Goal: Register for event/course

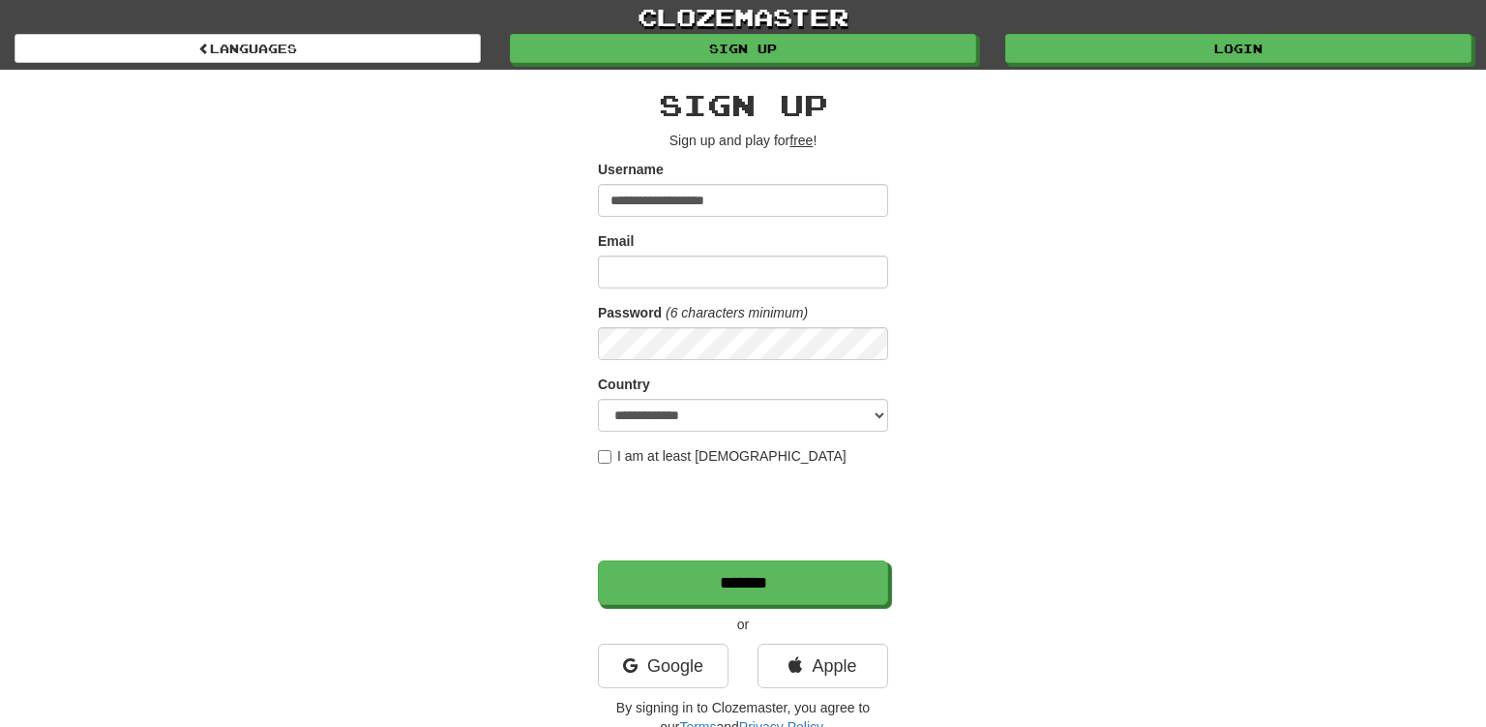
type input "**********"
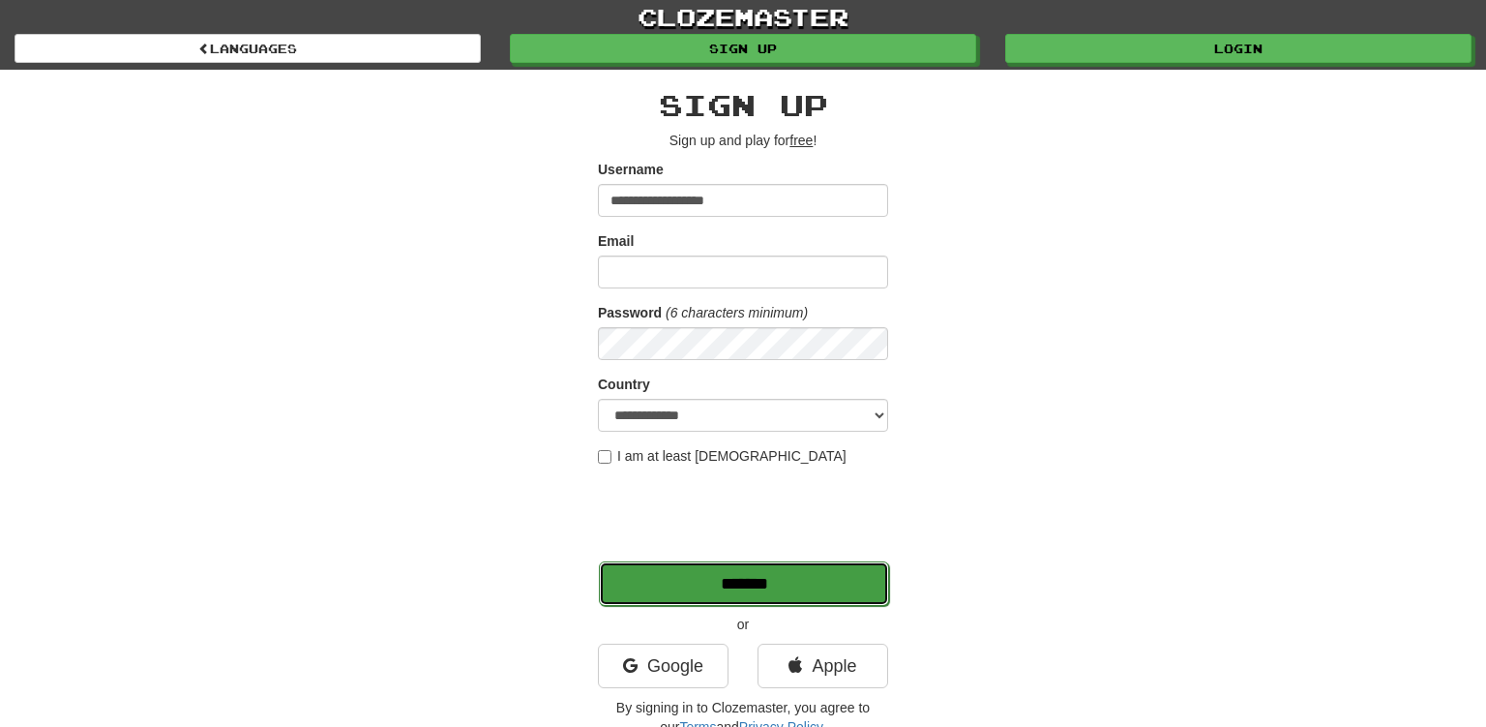
click at [755, 584] on input "*******" at bounding box center [744, 583] width 290 height 45
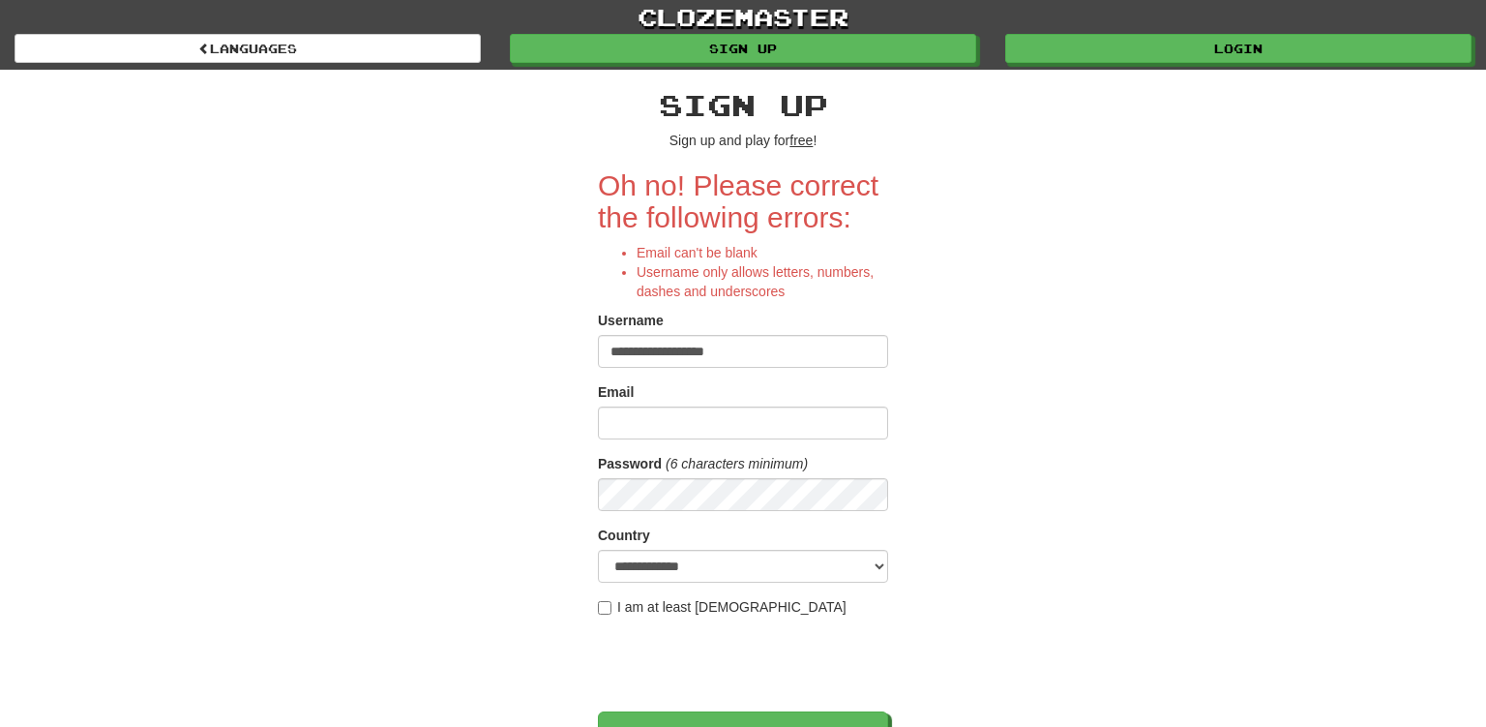
click at [782, 352] on input "**********" at bounding box center [743, 351] width 290 height 33
click at [623, 420] on input "Email" at bounding box center [743, 422] width 290 height 33
type input "**********"
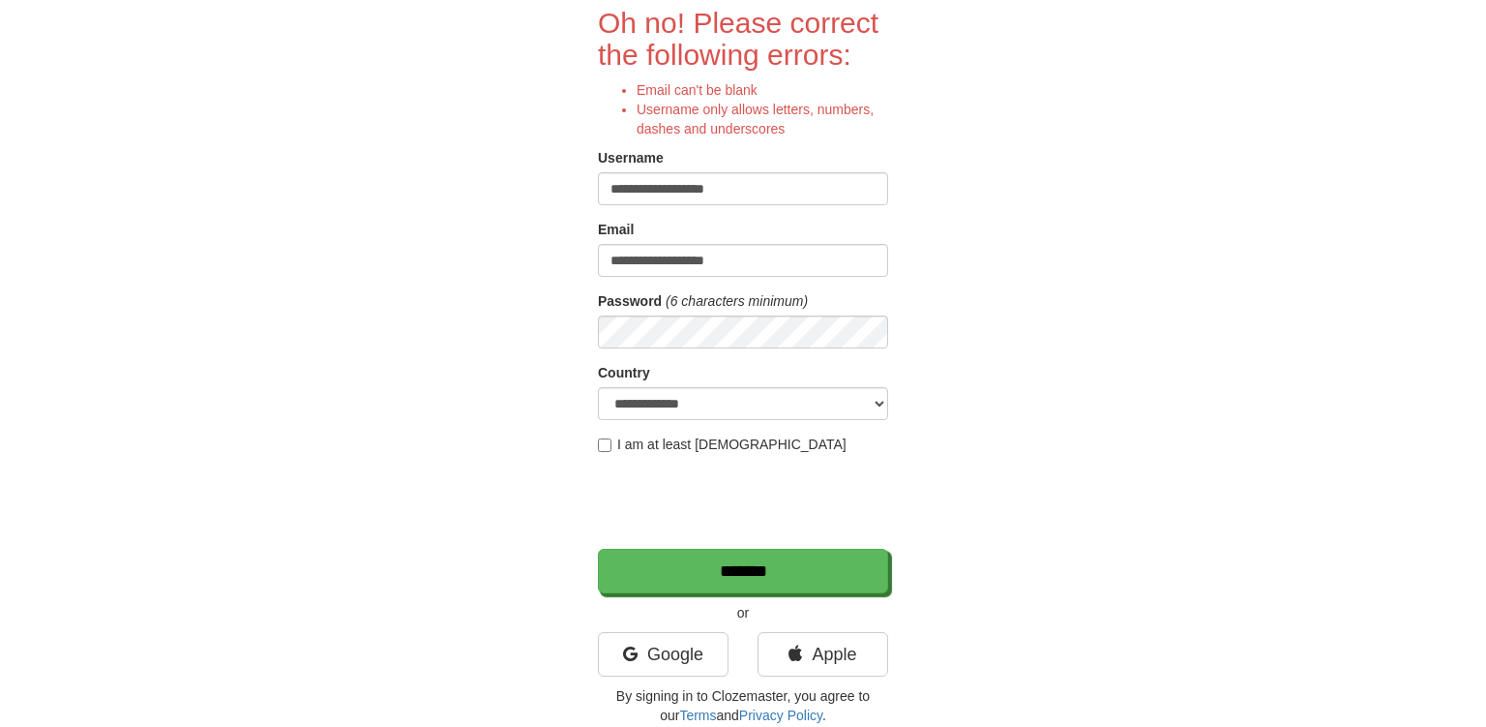
scroll to position [204, 0]
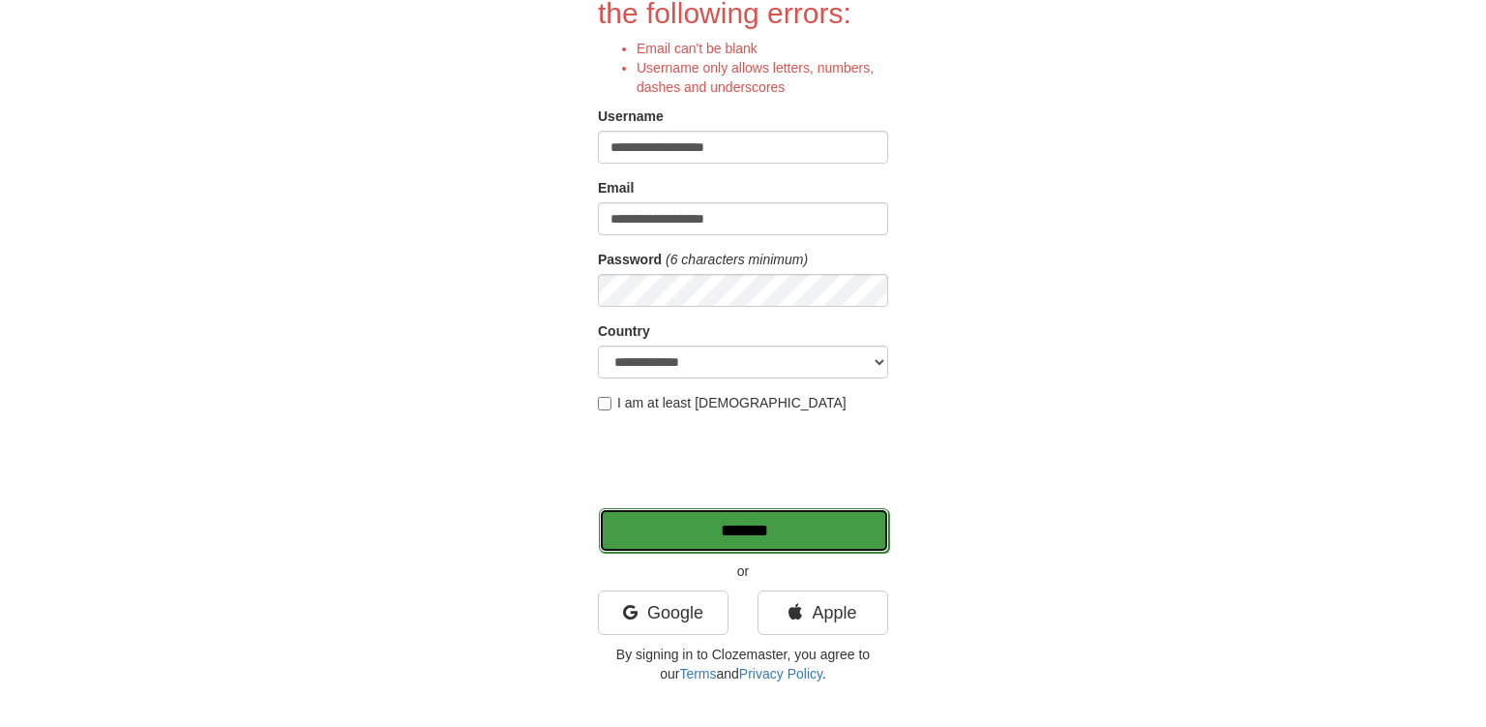
click at [752, 531] on input "*******" at bounding box center [744, 530] width 290 height 45
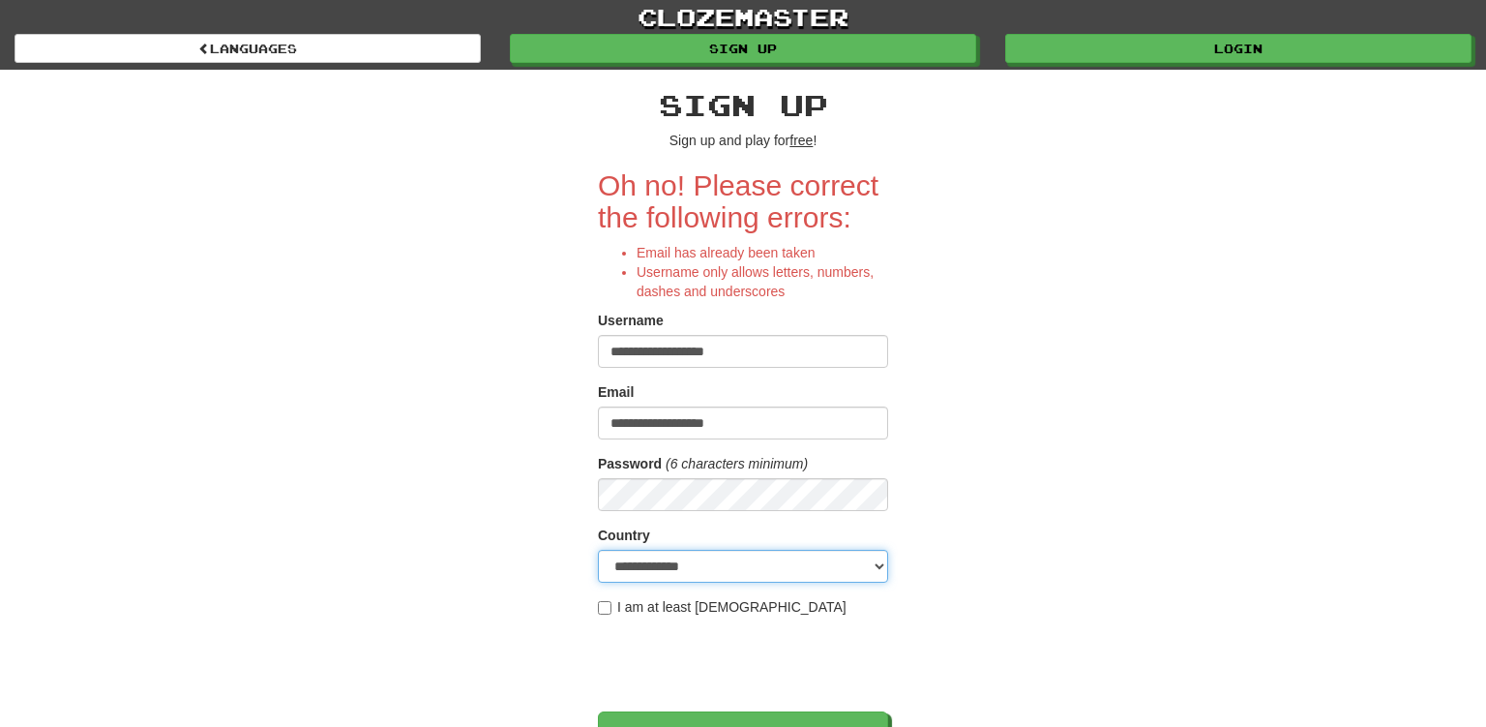
select select "**"
click option "*******" at bounding box center [0, 0] width 0 height 0
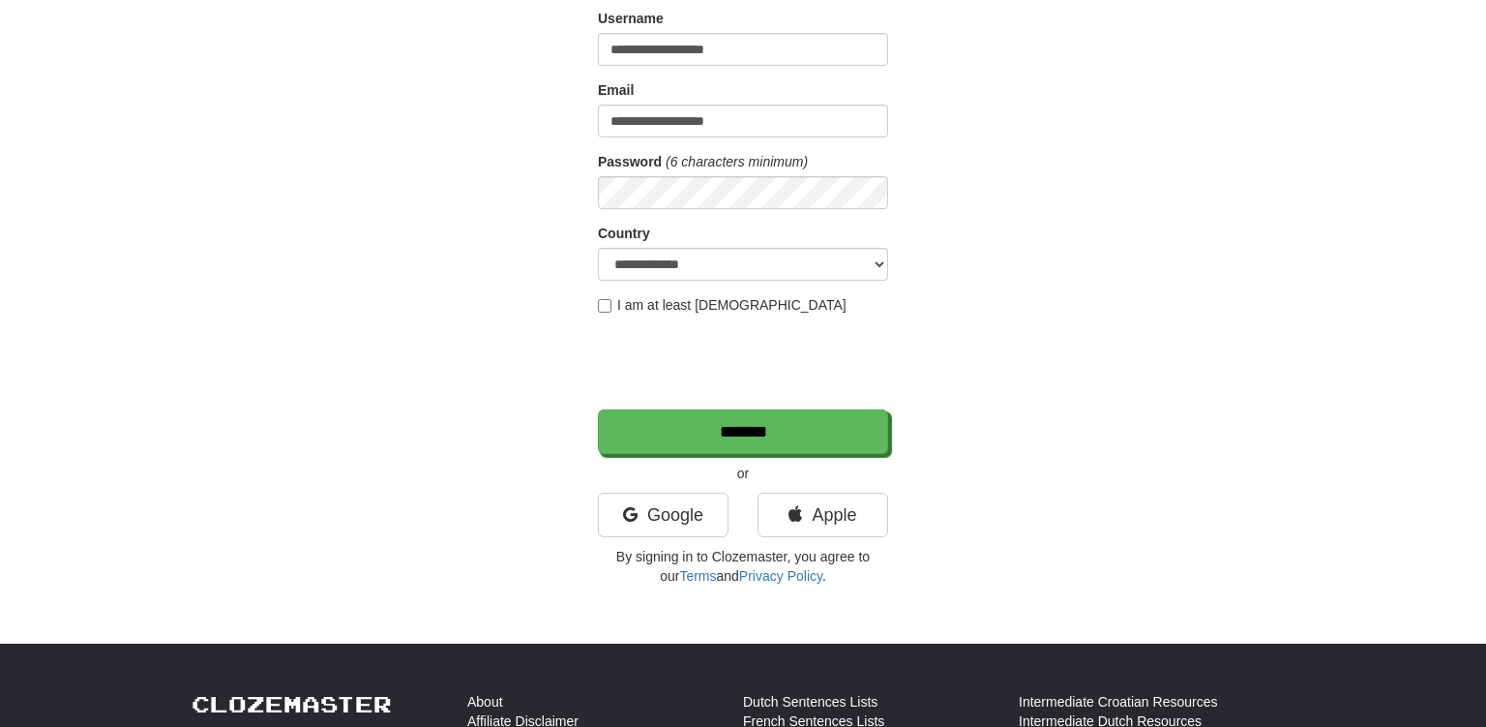
scroll to position [306, 0]
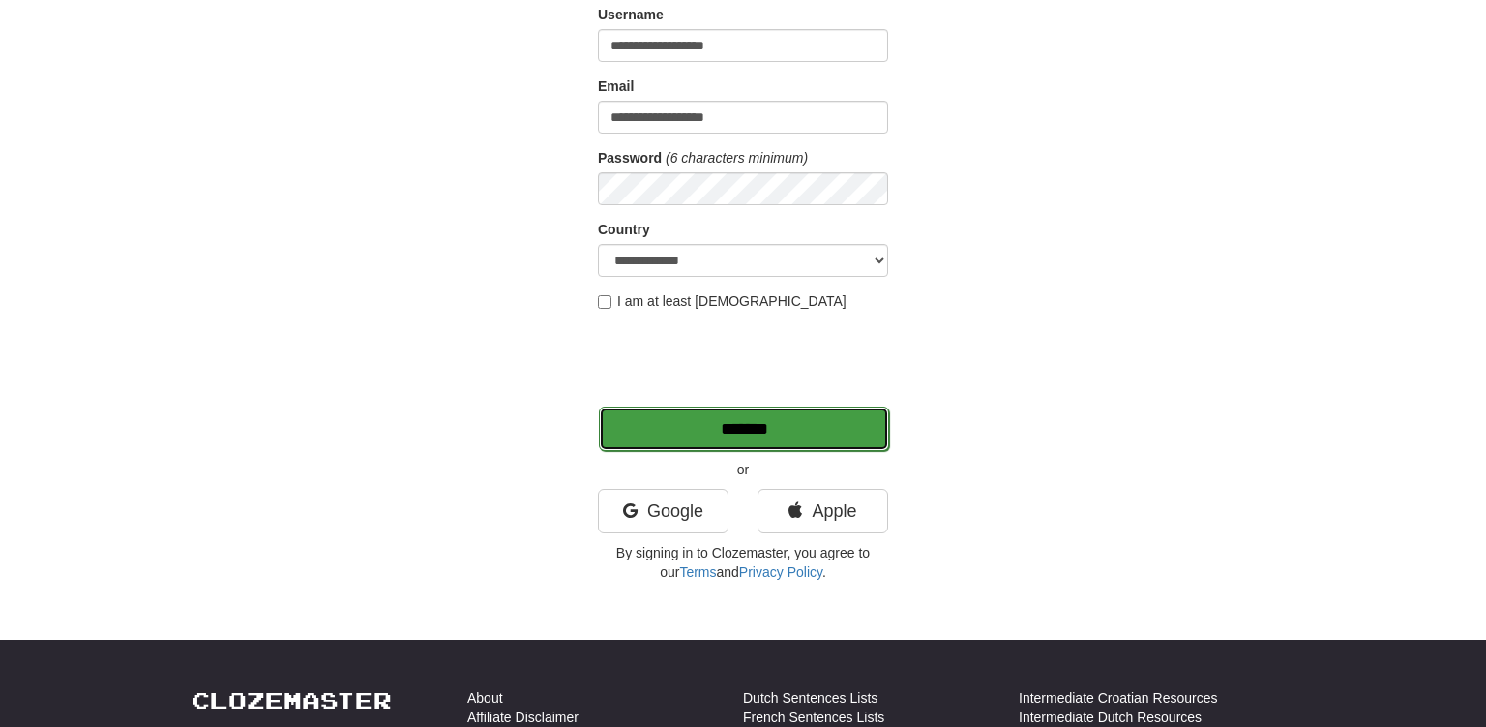
click at [749, 432] on input "*******" at bounding box center [744, 428] width 290 height 45
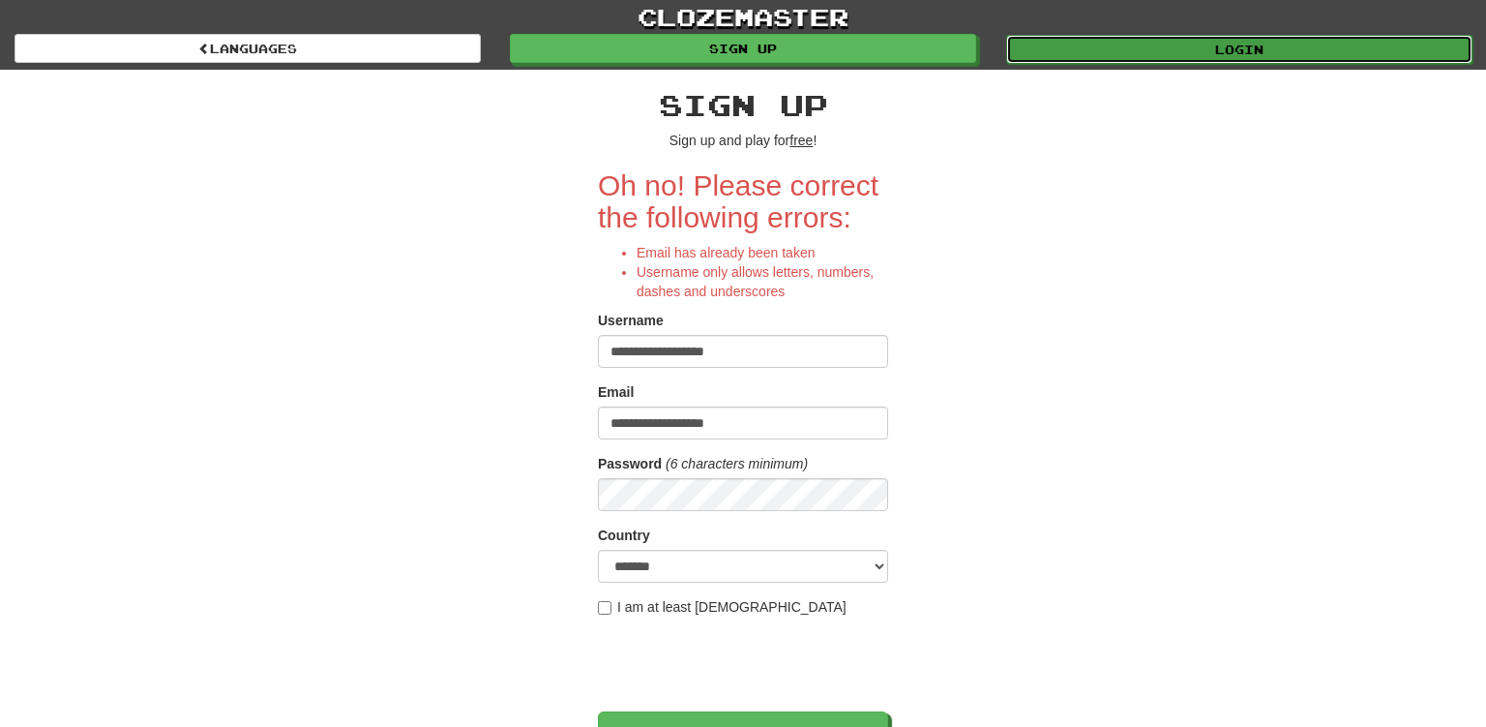
click at [1275, 45] on link "Login" at bounding box center [1239, 49] width 466 height 29
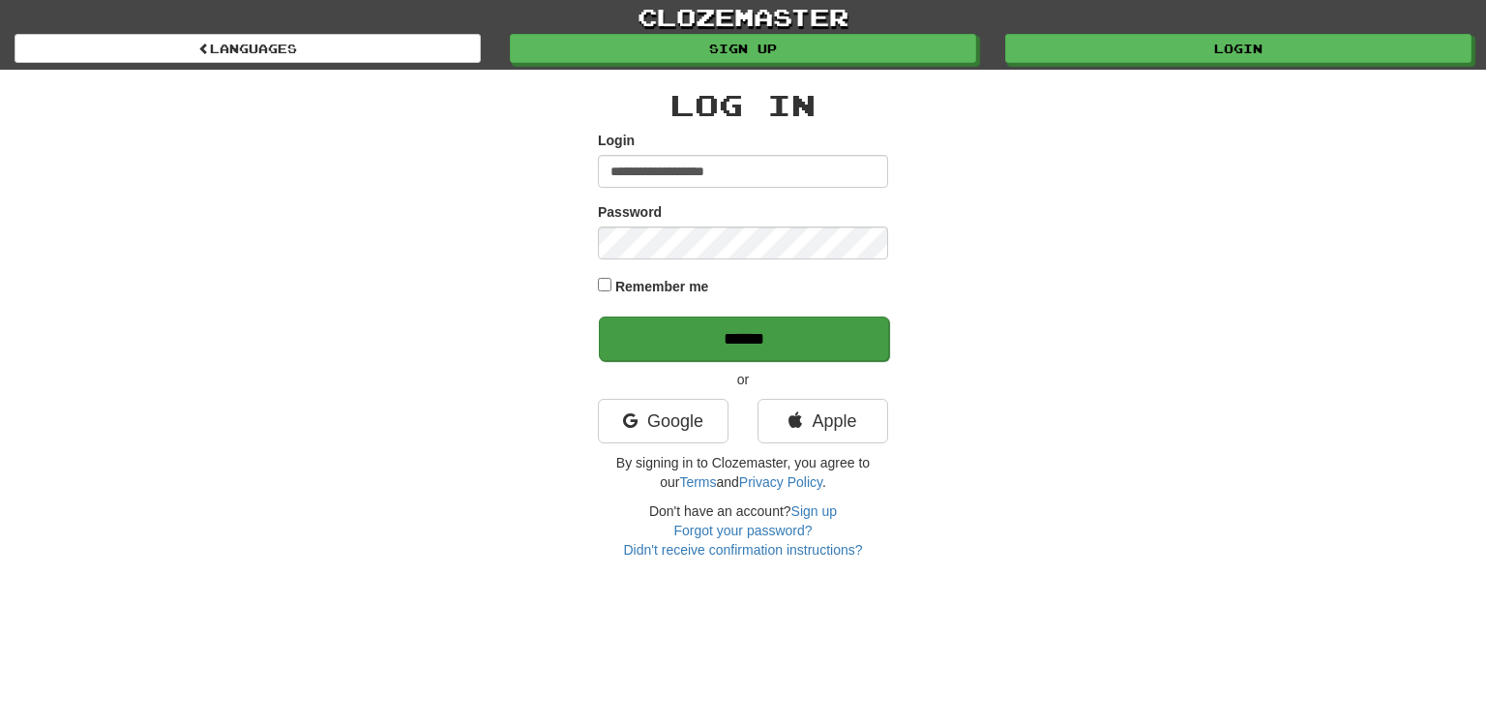
type input "**********"
click at [745, 339] on input "******" at bounding box center [744, 338] width 290 height 45
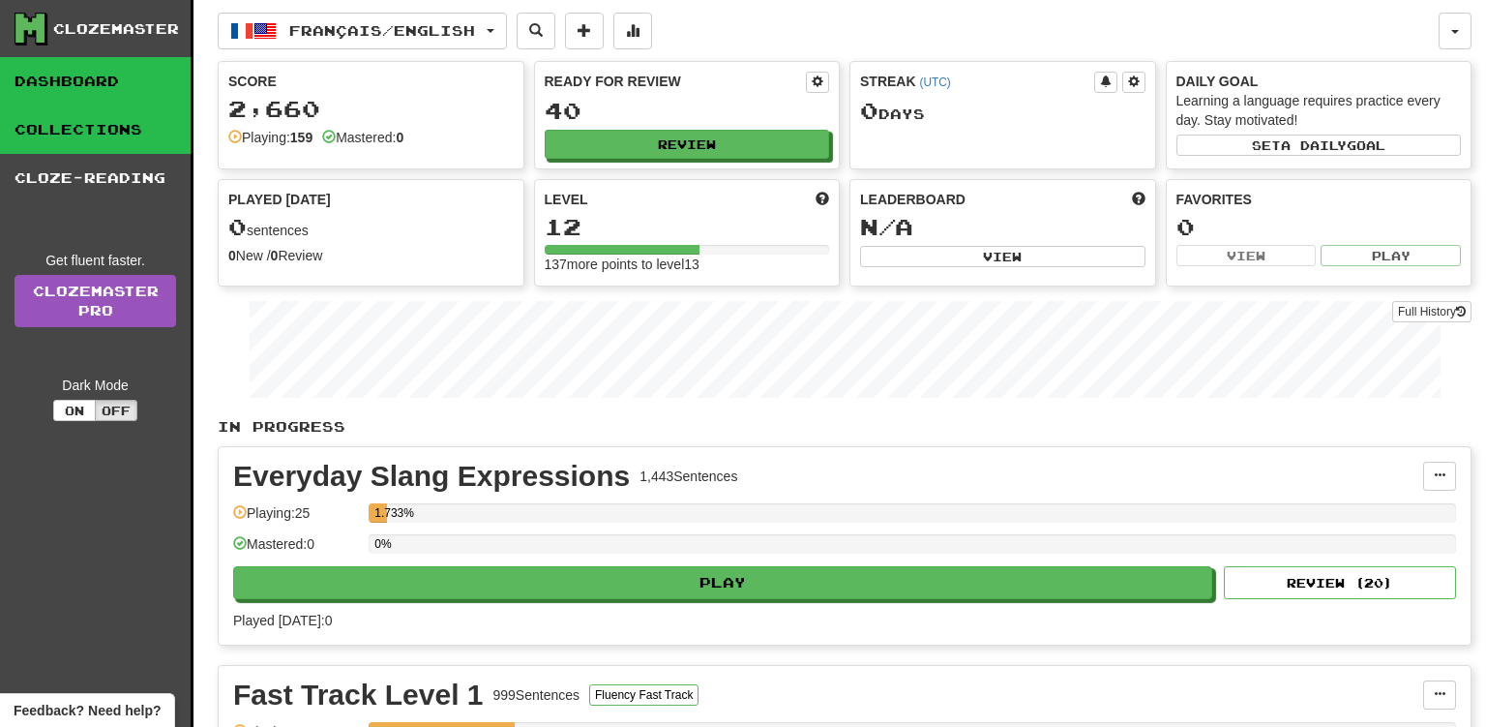
click at [100, 135] on link "Collections" at bounding box center [95, 129] width 191 height 48
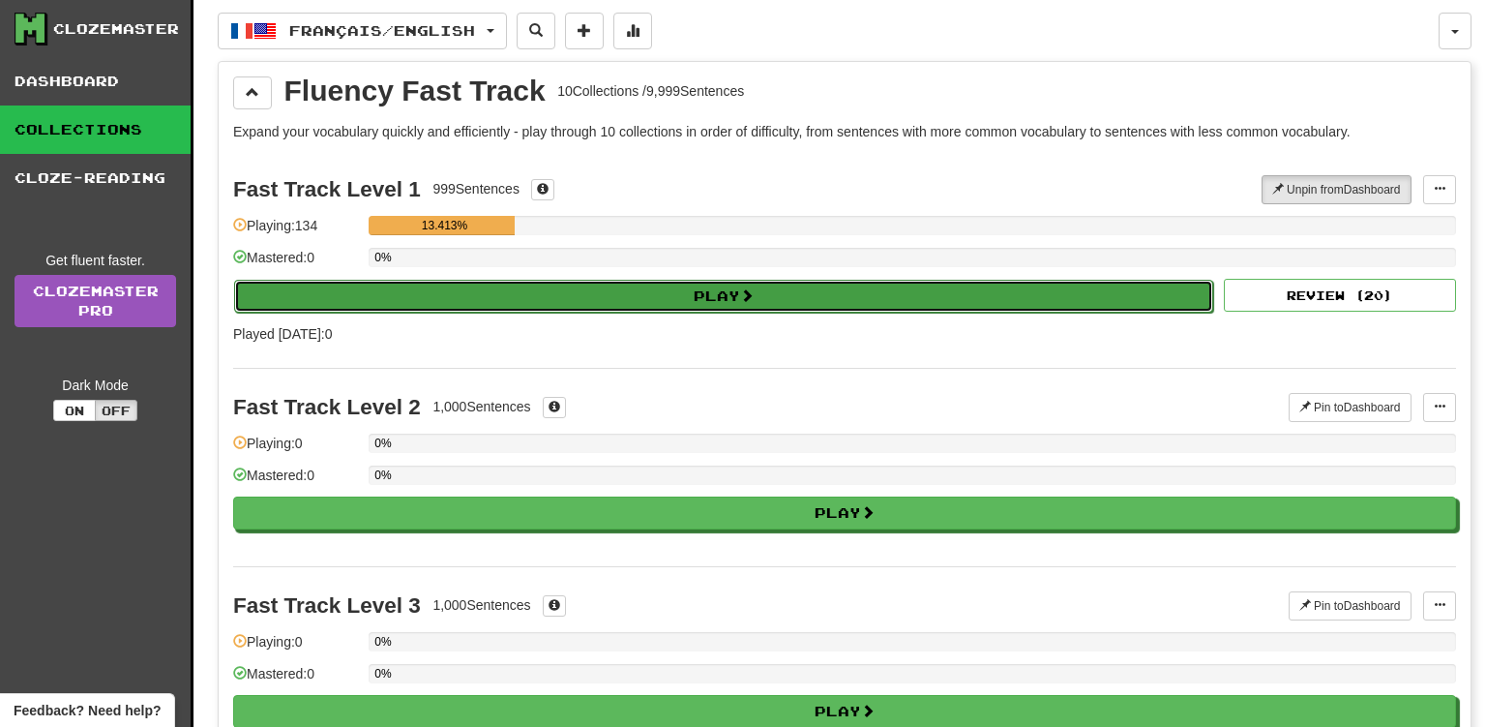
click at [749, 291] on span at bounding box center [747, 295] width 14 height 14
select select "**"
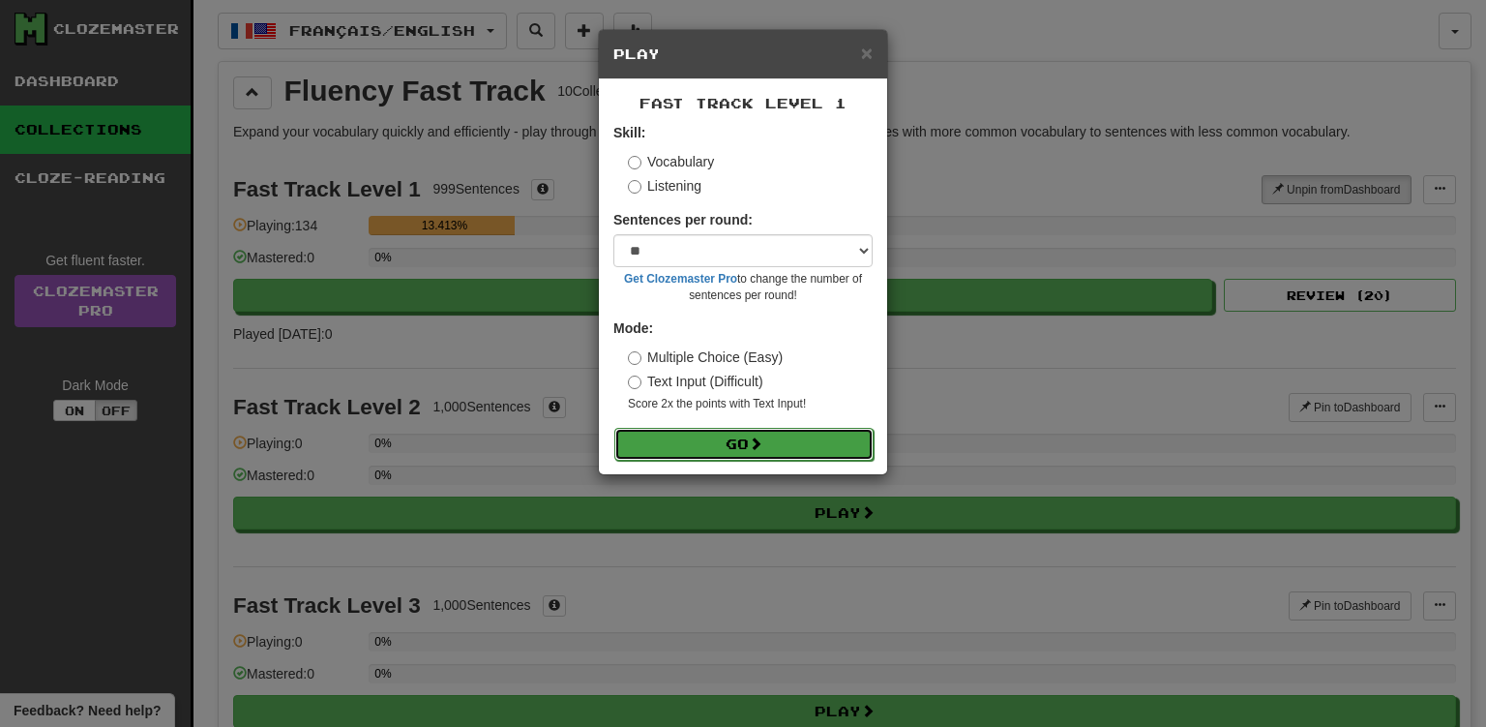
click at [761, 442] on span at bounding box center [756, 443] width 14 height 14
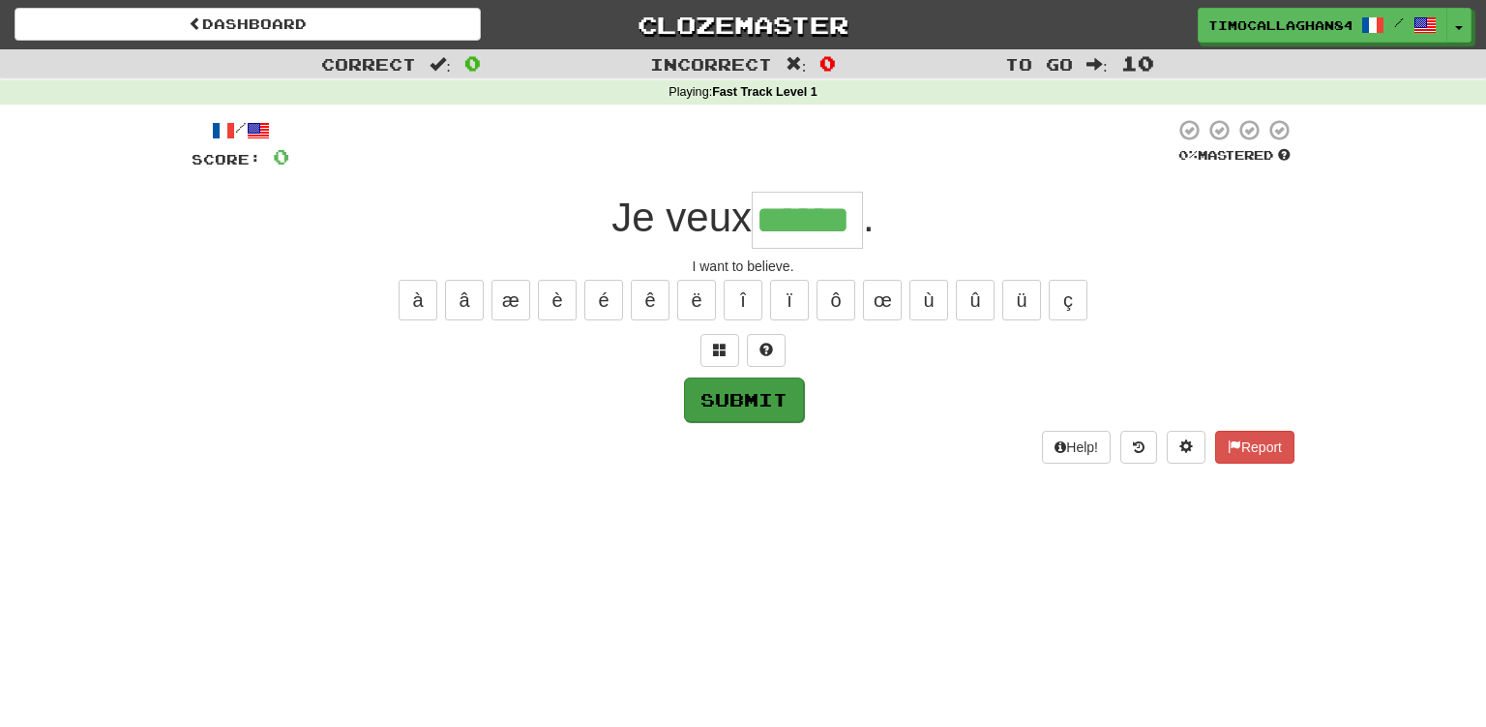
type input "******"
click at [761, 395] on button "Submit" at bounding box center [744, 399] width 120 height 45
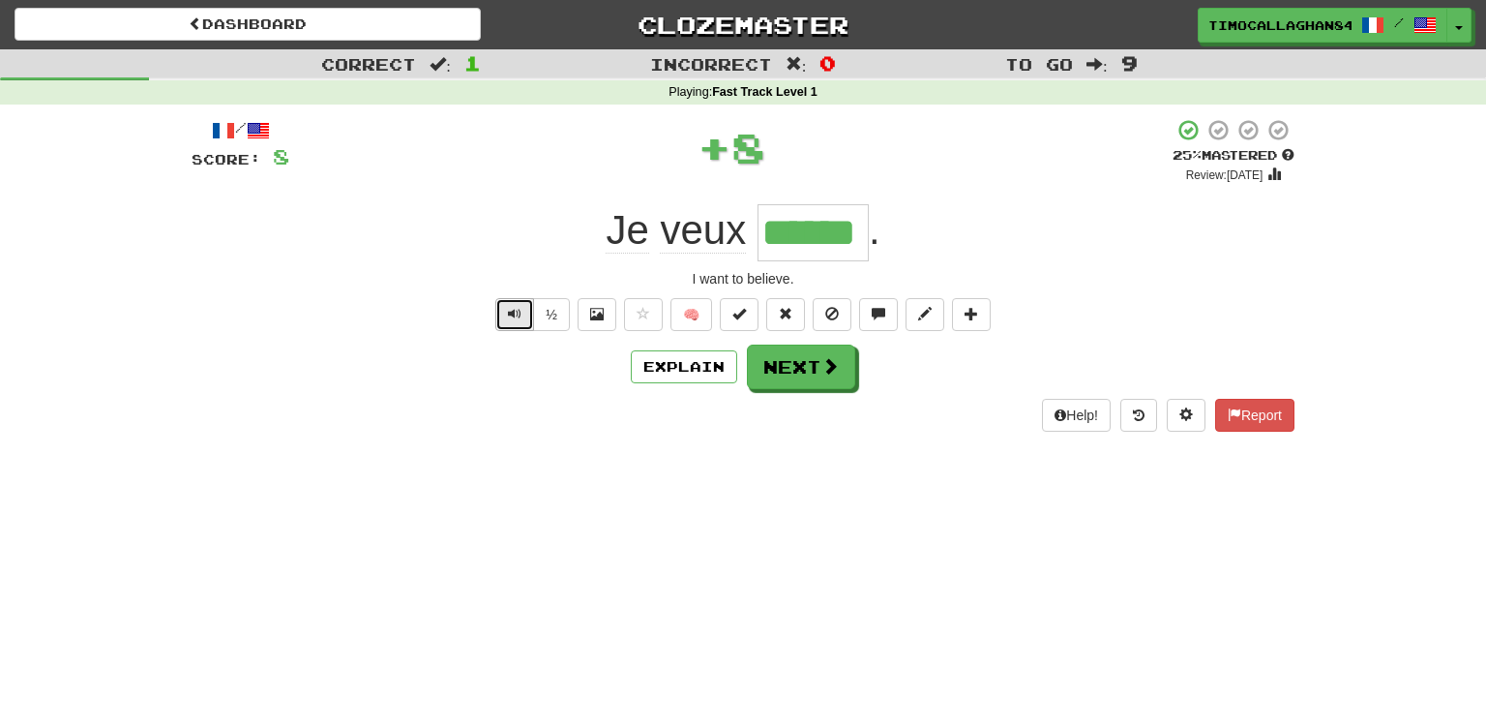
click at [512, 307] on span "Text-to-speech controls" at bounding box center [515, 314] width 14 height 14
click at [830, 374] on span at bounding box center [831, 366] width 17 height 17
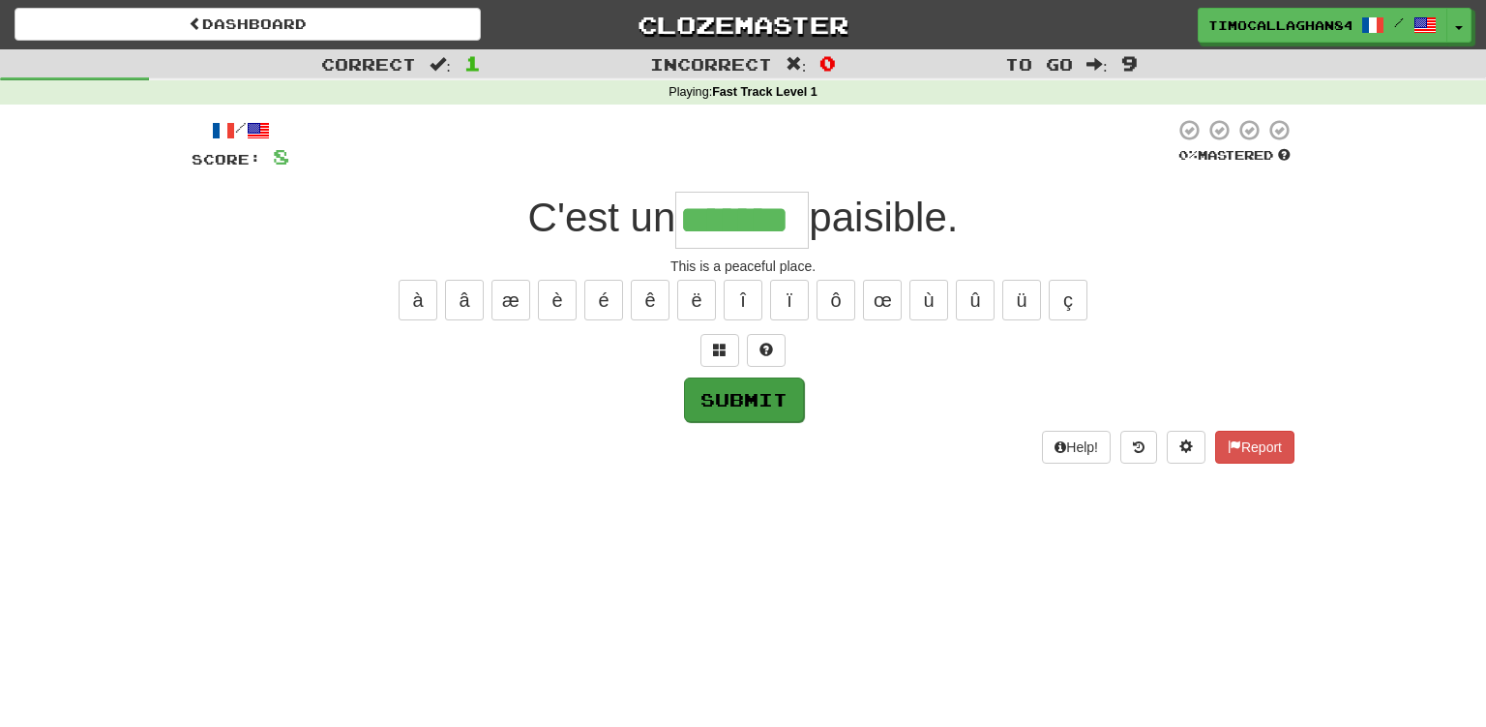
type input "*******"
click at [737, 397] on button "Submit" at bounding box center [744, 399] width 120 height 45
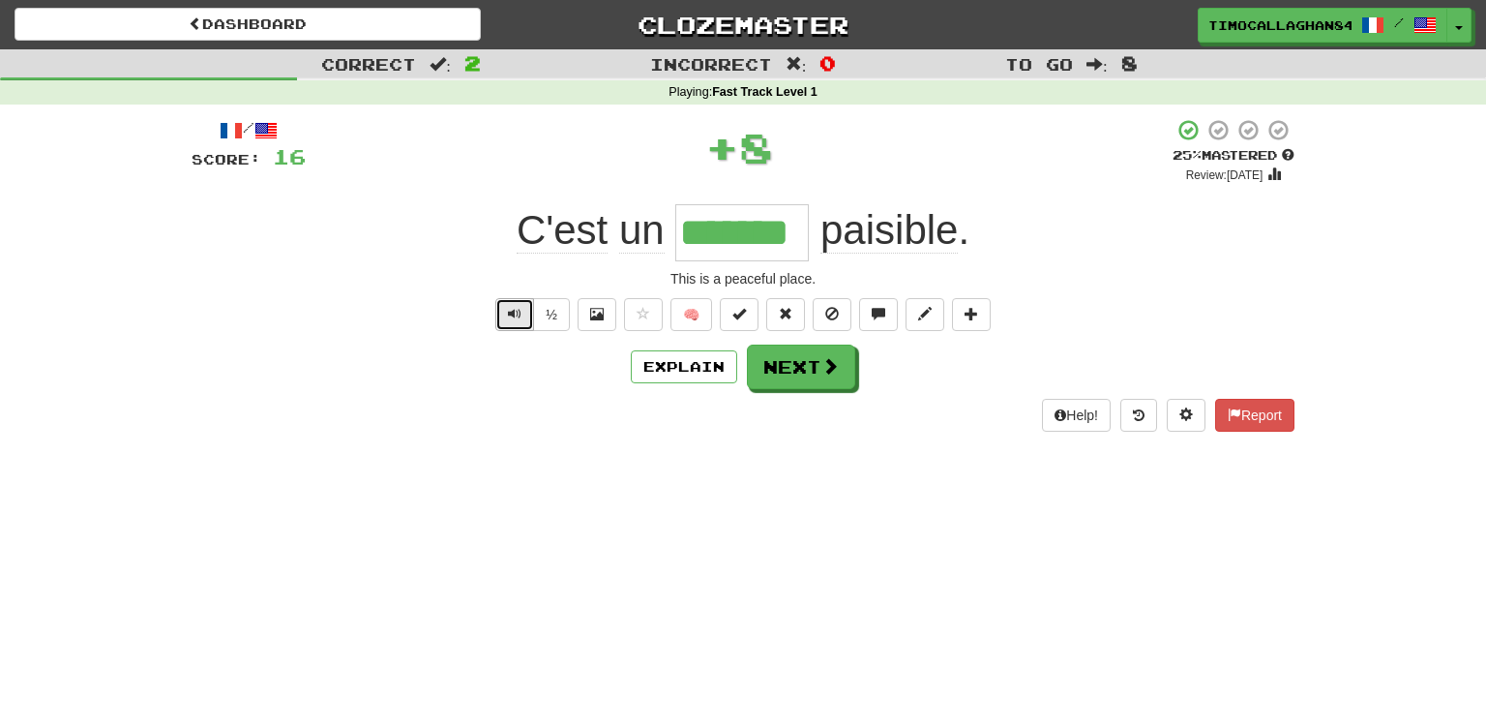
click at [517, 312] on span "Text-to-speech controls" at bounding box center [515, 314] width 14 height 14
click at [510, 308] on span "Text-to-speech controls" at bounding box center [515, 314] width 14 height 14
click at [821, 363] on button "Next" at bounding box center [802, 367] width 108 height 45
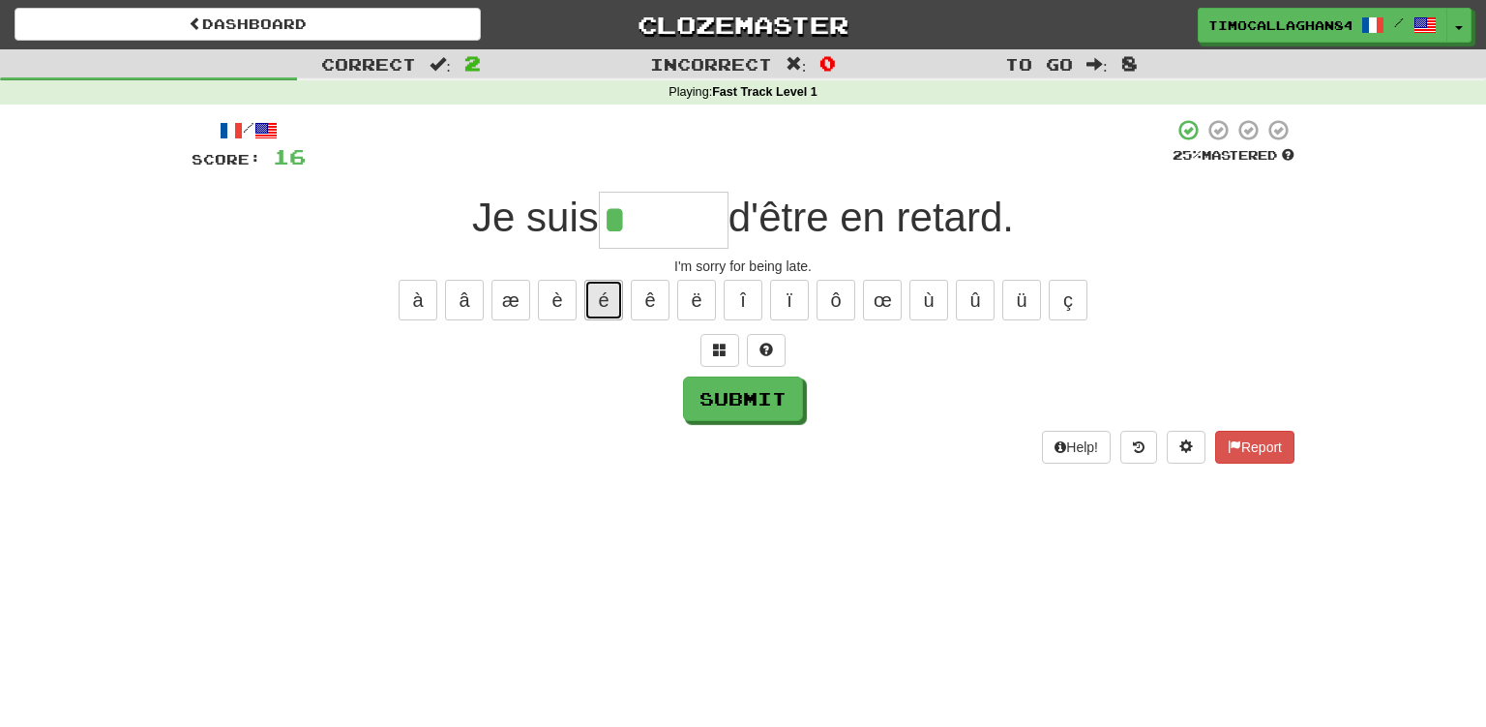
click at [606, 300] on button "é" at bounding box center [603, 300] width 39 height 41
click at [611, 309] on button "é" at bounding box center [603, 300] width 39 height 41
type input "******"
click at [753, 398] on button "Submit" at bounding box center [744, 399] width 120 height 45
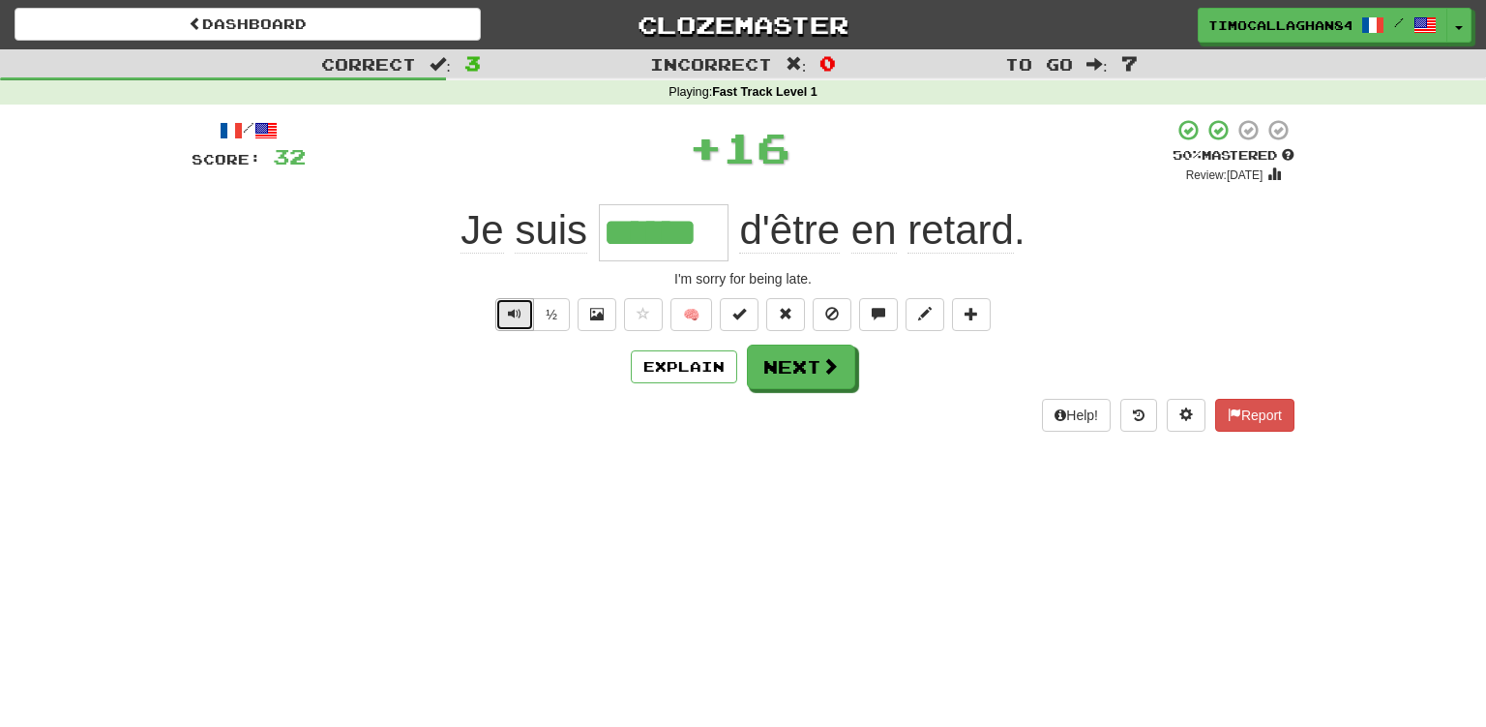
click at [518, 312] on span "Text-to-speech controls" at bounding box center [515, 314] width 14 height 14
click at [515, 315] on span "Text-to-speech controls" at bounding box center [515, 314] width 14 height 14
drag, startPoint x: 799, startPoint y: 361, endPoint x: 789, endPoint y: 360, distance: 10.7
click at [799, 361] on button "Next" at bounding box center [801, 367] width 108 height 45
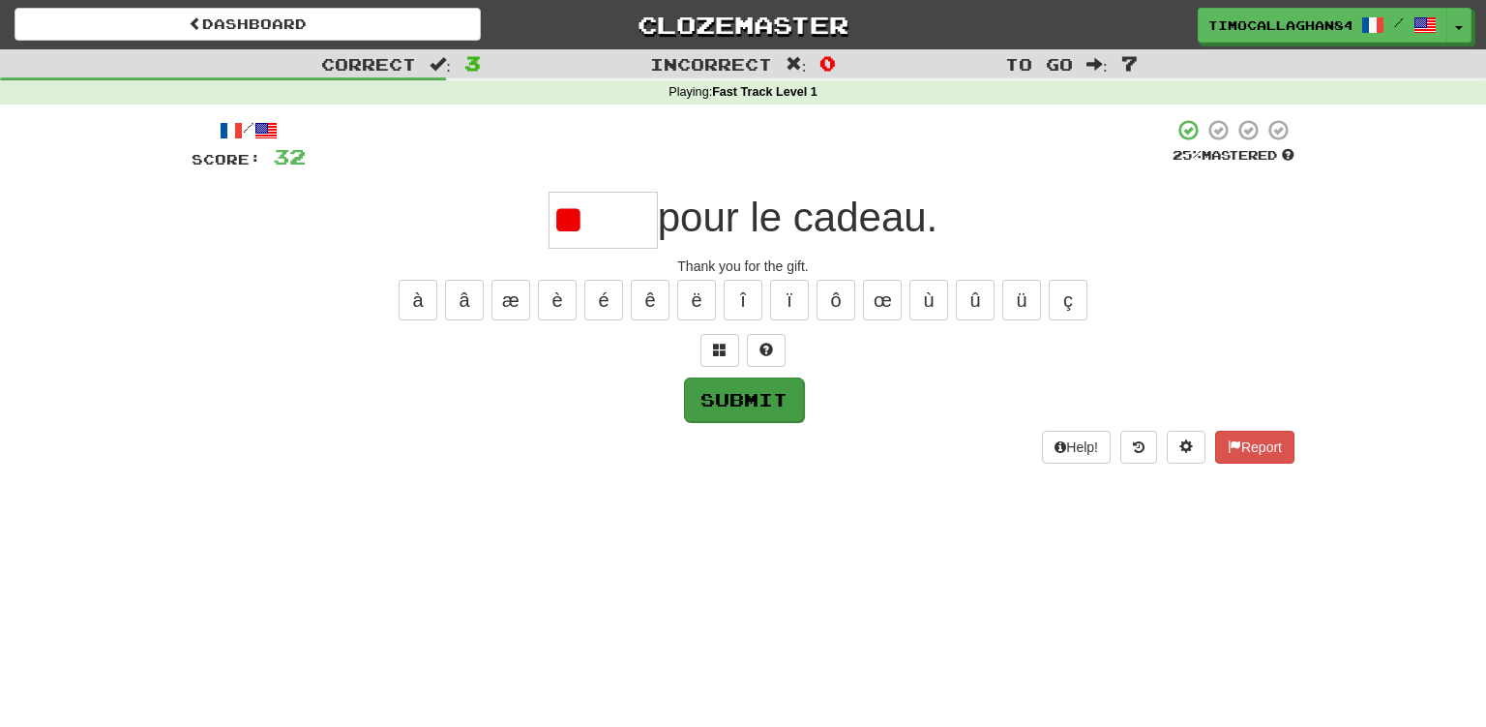
type input "*"
type input "*****"
click at [734, 400] on button "Submit" at bounding box center [744, 399] width 120 height 45
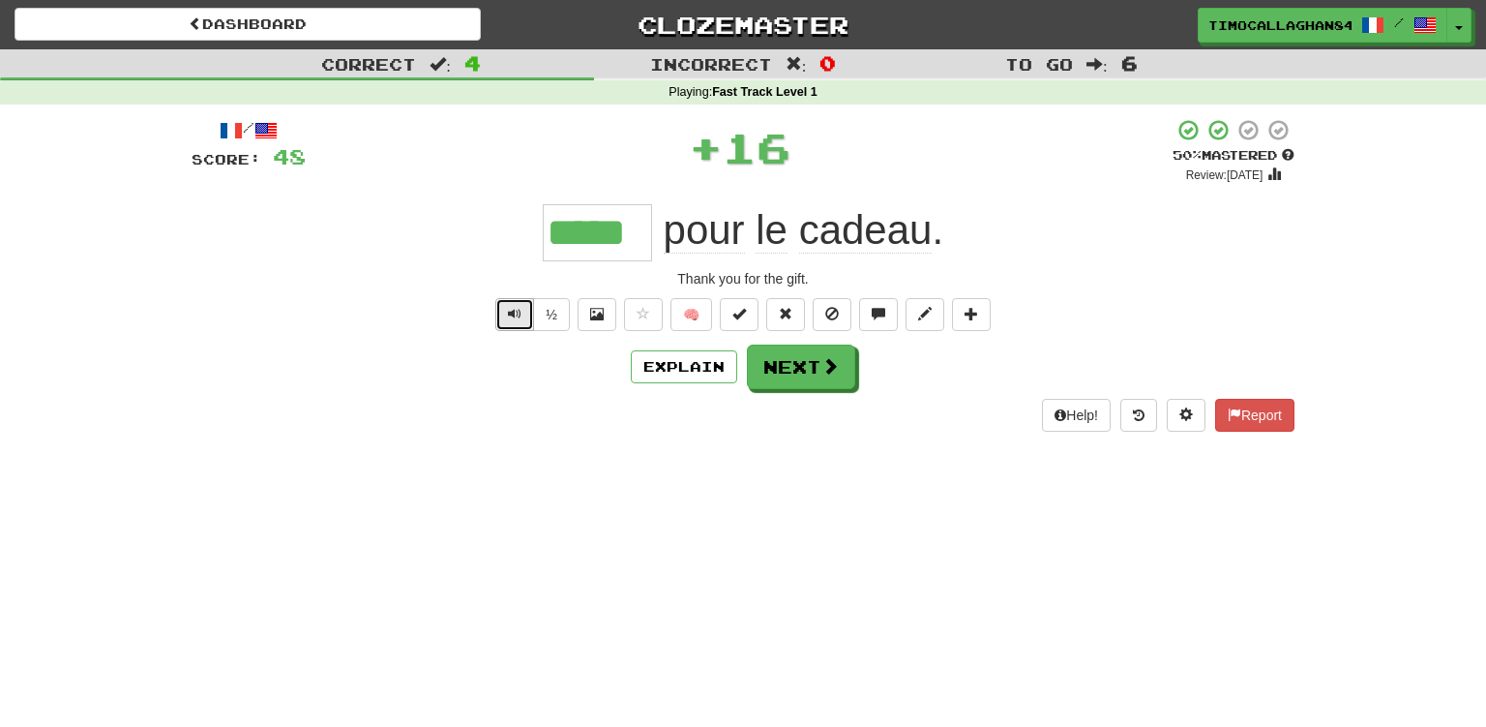
click at [503, 311] on button "Text-to-speech controls" at bounding box center [514, 314] width 39 height 33
click at [793, 359] on button "Next" at bounding box center [802, 367] width 108 height 45
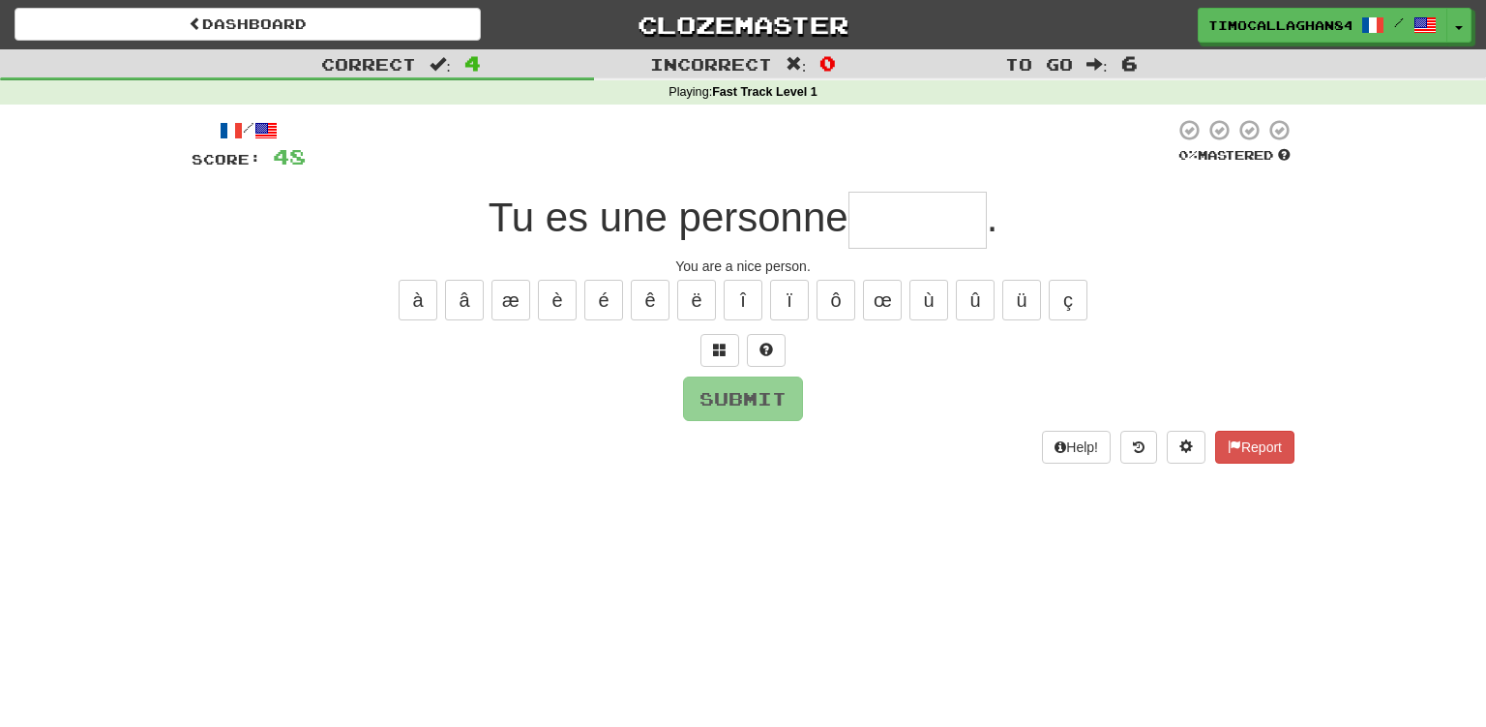
type input "*"
type input "********"
click at [745, 404] on button "Submit" at bounding box center [744, 399] width 120 height 45
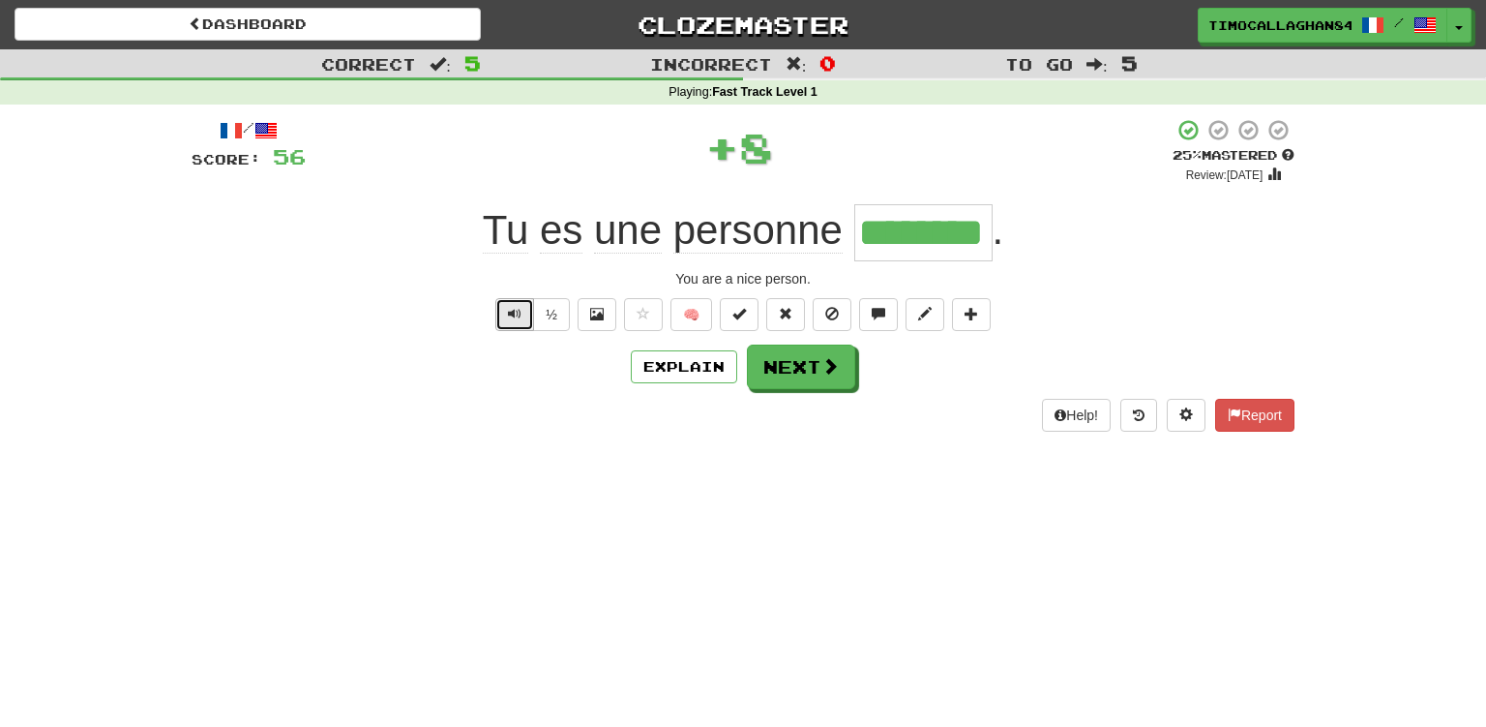
click at [517, 318] on span "Text-to-speech controls" at bounding box center [515, 314] width 14 height 14
click at [818, 371] on button "Next" at bounding box center [802, 367] width 108 height 45
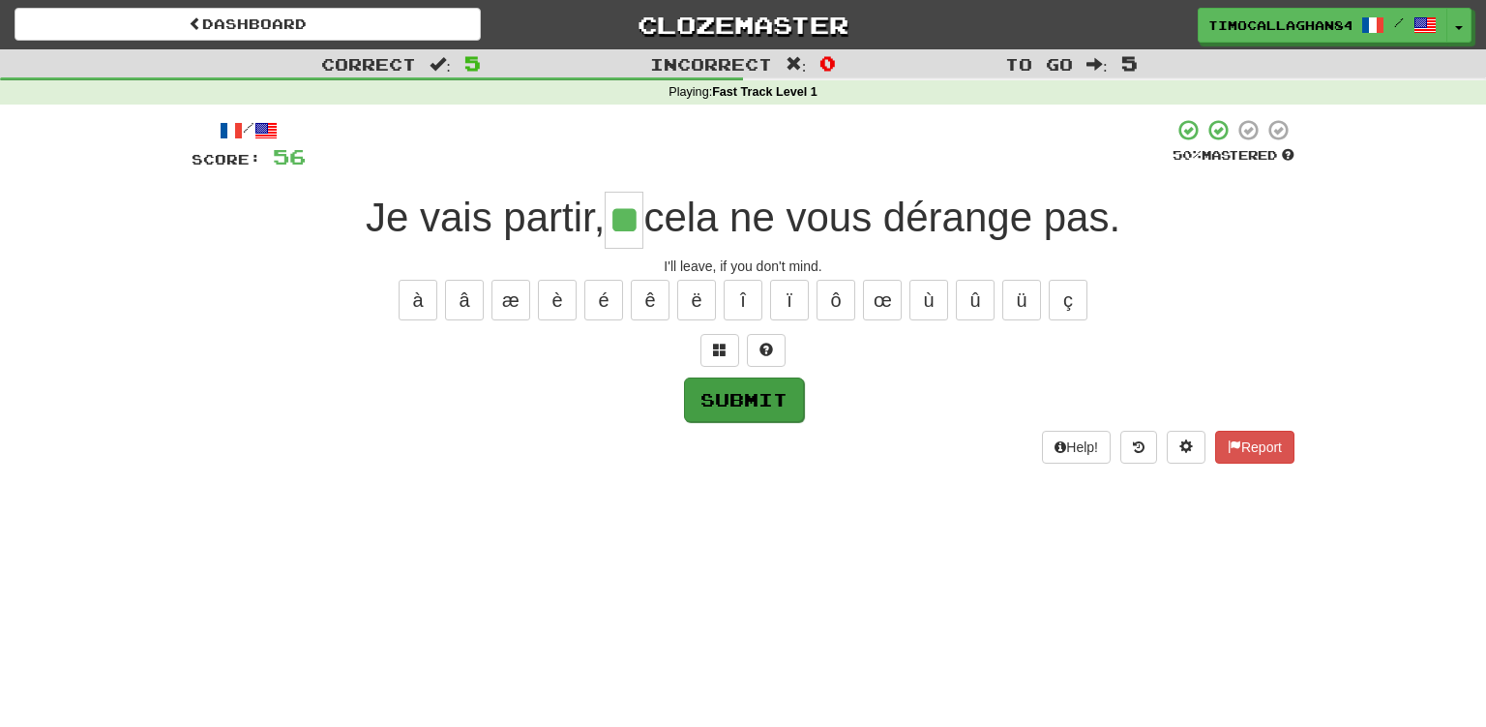
type input "**"
click at [727, 404] on button "Submit" at bounding box center [744, 399] width 120 height 45
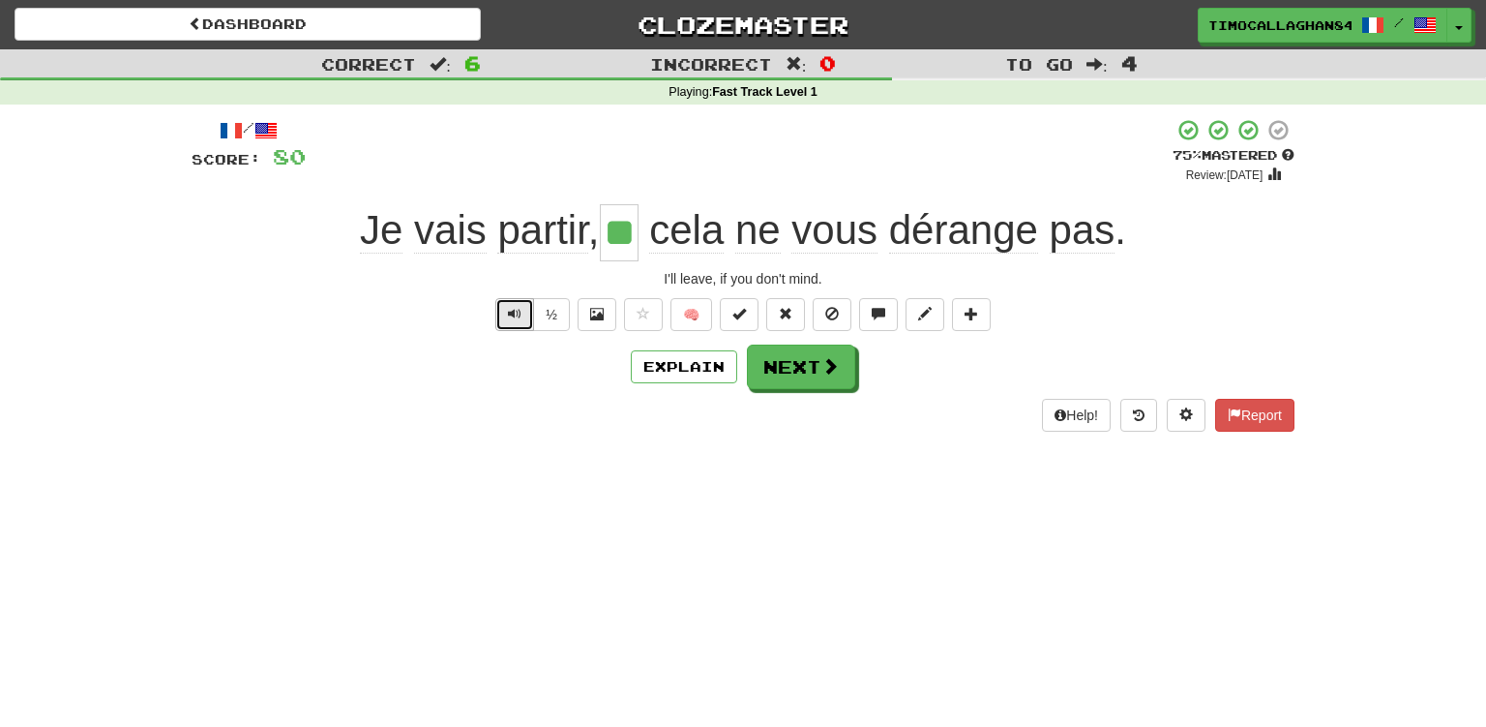
click at [517, 319] on span "Text-to-speech controls" at bounding box center [515, 314] width 14 height 14
click at [522, 314] on span "Text-to-speech controls" at bounding box center [515, 314] width 14 height 14
click at [812, 367] on button "Next" at bounding box center [802, 367] width 108 height 45
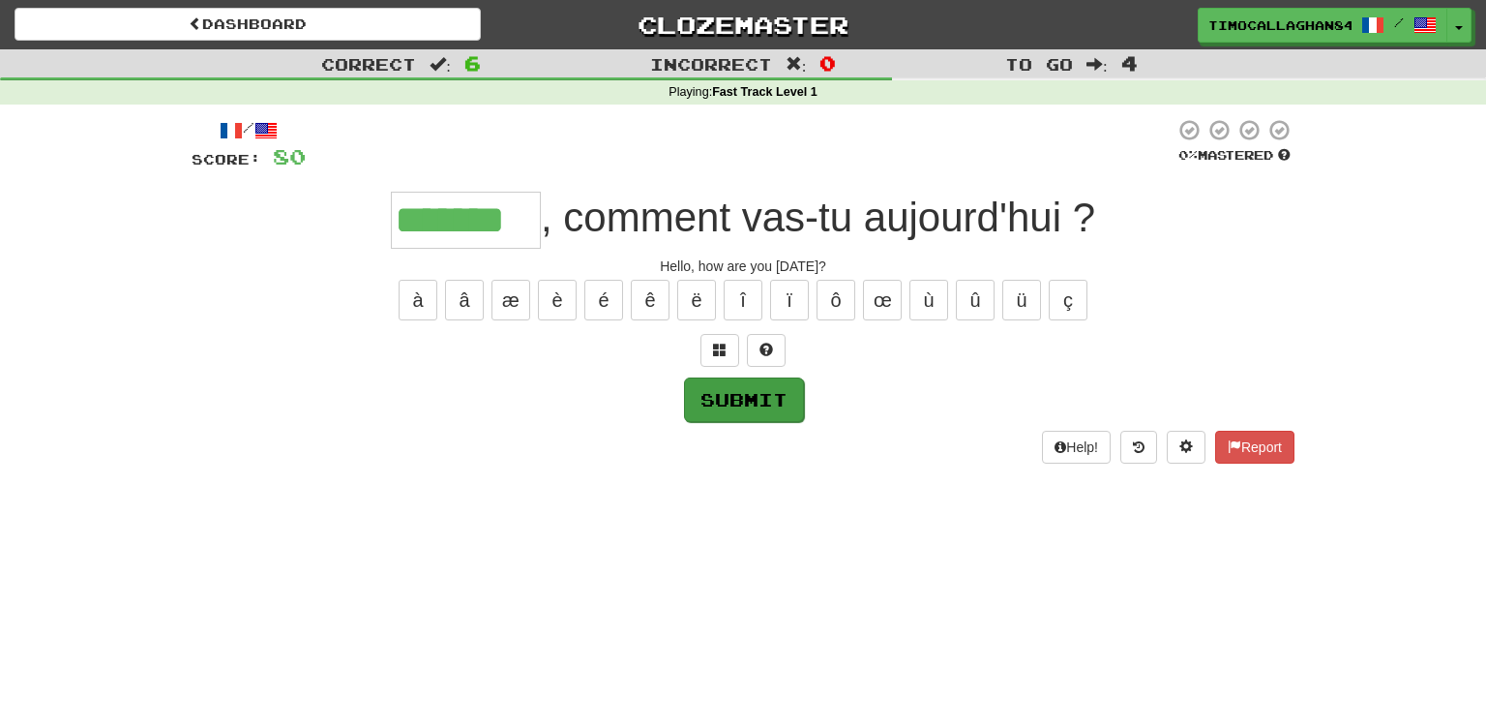
type input "*******"
click at [752, 396] on button "Submit" at bounding box center [744, 399] width 120 height 45
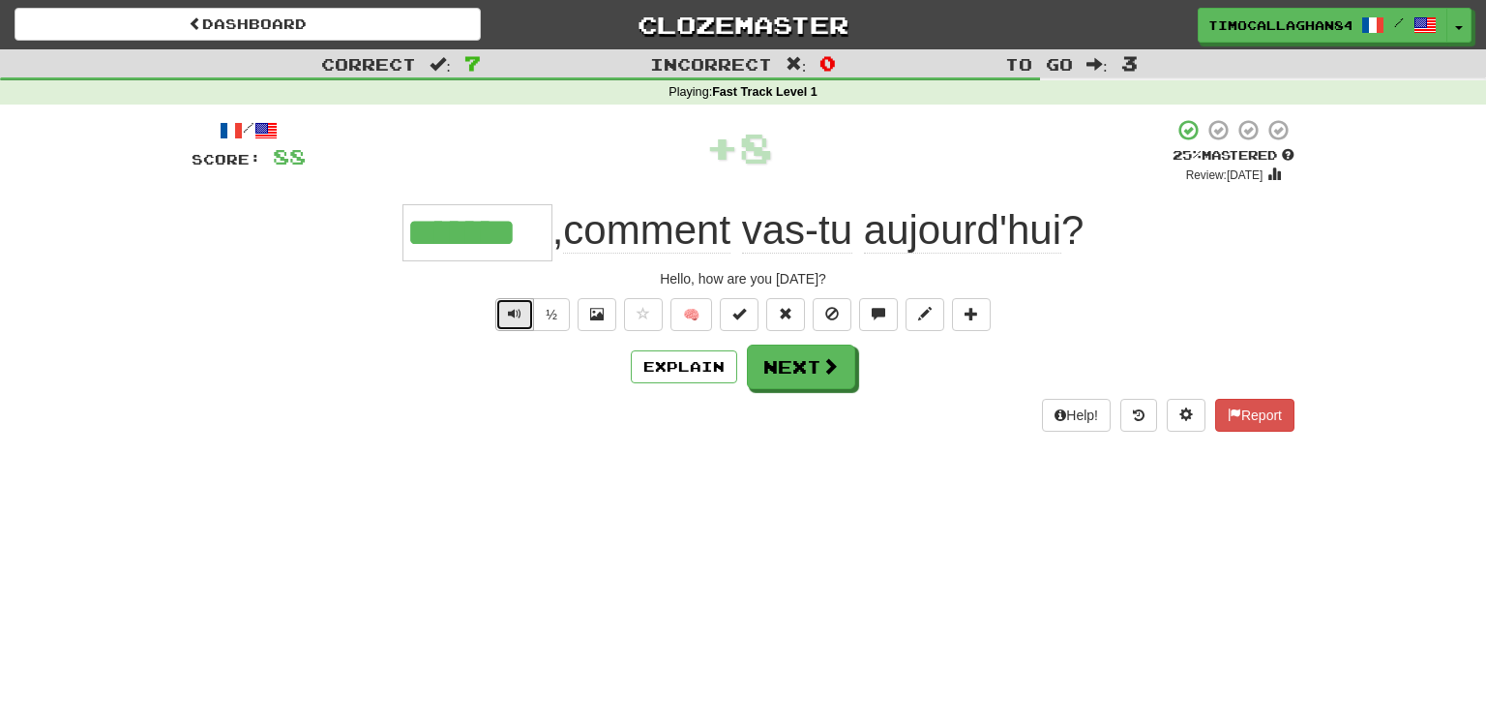
click at [518, 314] on span "Text-to-speech controls" at bounding box center [515, 314] width 14 height 14
click at [832, 368] on span at bounding box center [831, 366] width 17 height 17
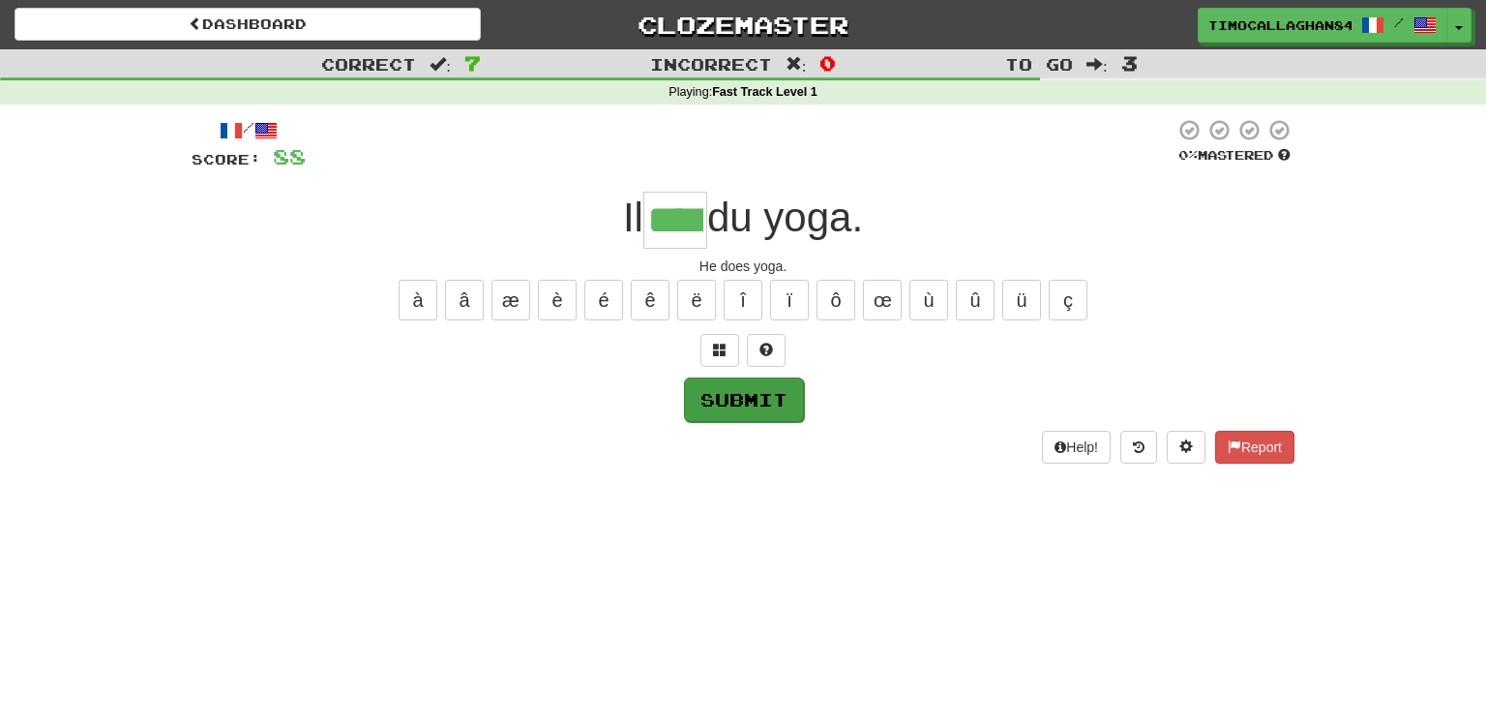
type input "****"
click at [718, 403] on button "Submit" at bounding box center [744, 399] width 120 height 45
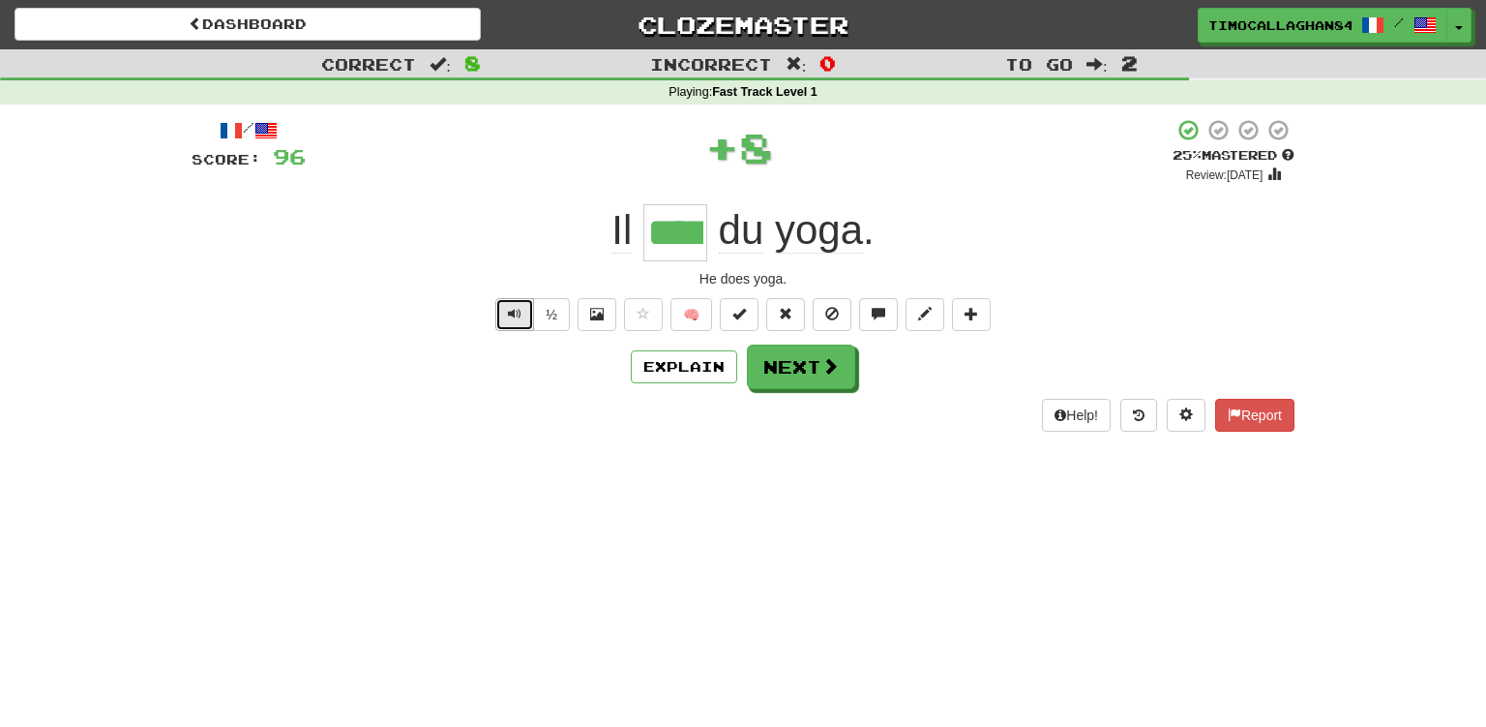
click at [514, 314] on span "Text-to-speech controls" at bounding box center [515, 314] width 14 height 14
click at [826, 370] on span at bounding box center [831, 366] width 17 height 17
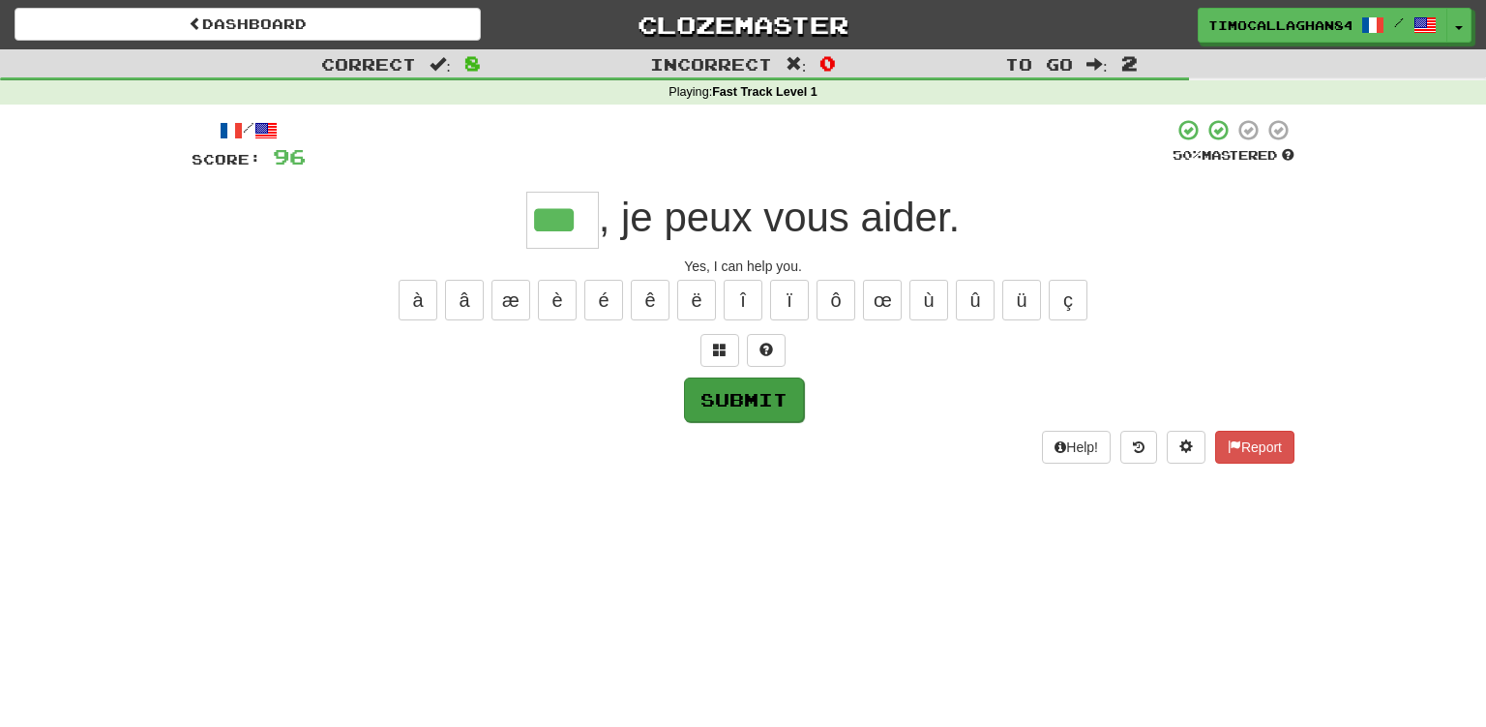
type input "***"
click at [749, 401] on button "Submit" at bounding box center [744, 399] width 120 height 45
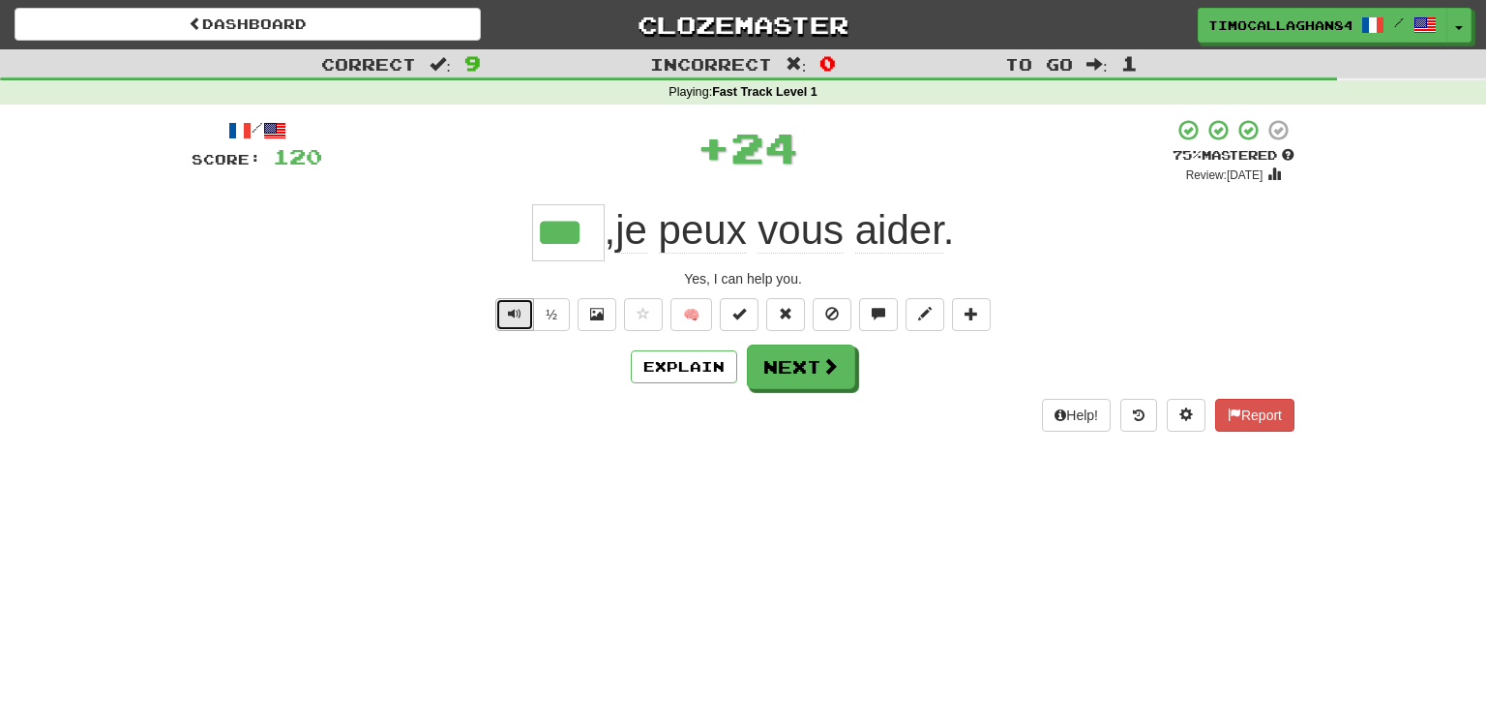
click at [517, 307] on span "Text-to-speech controls" at bounding box center [515, 314] width 14 height 14
click at [824, 370] on span at bounding box center [831, 366] width 17 height 17
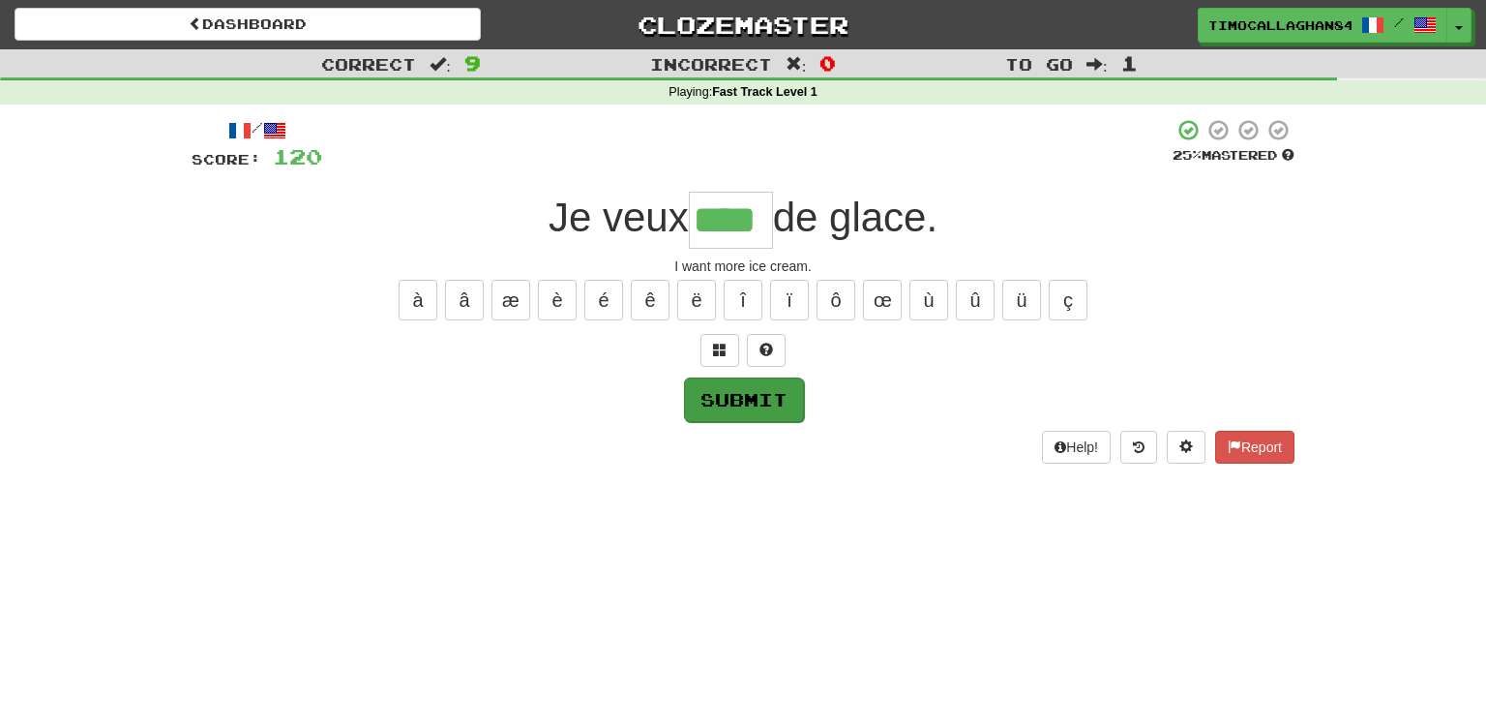
type input "****"
click at [734, 398] on button "Submit" at bounding box center [744, 399] width 120 height 45
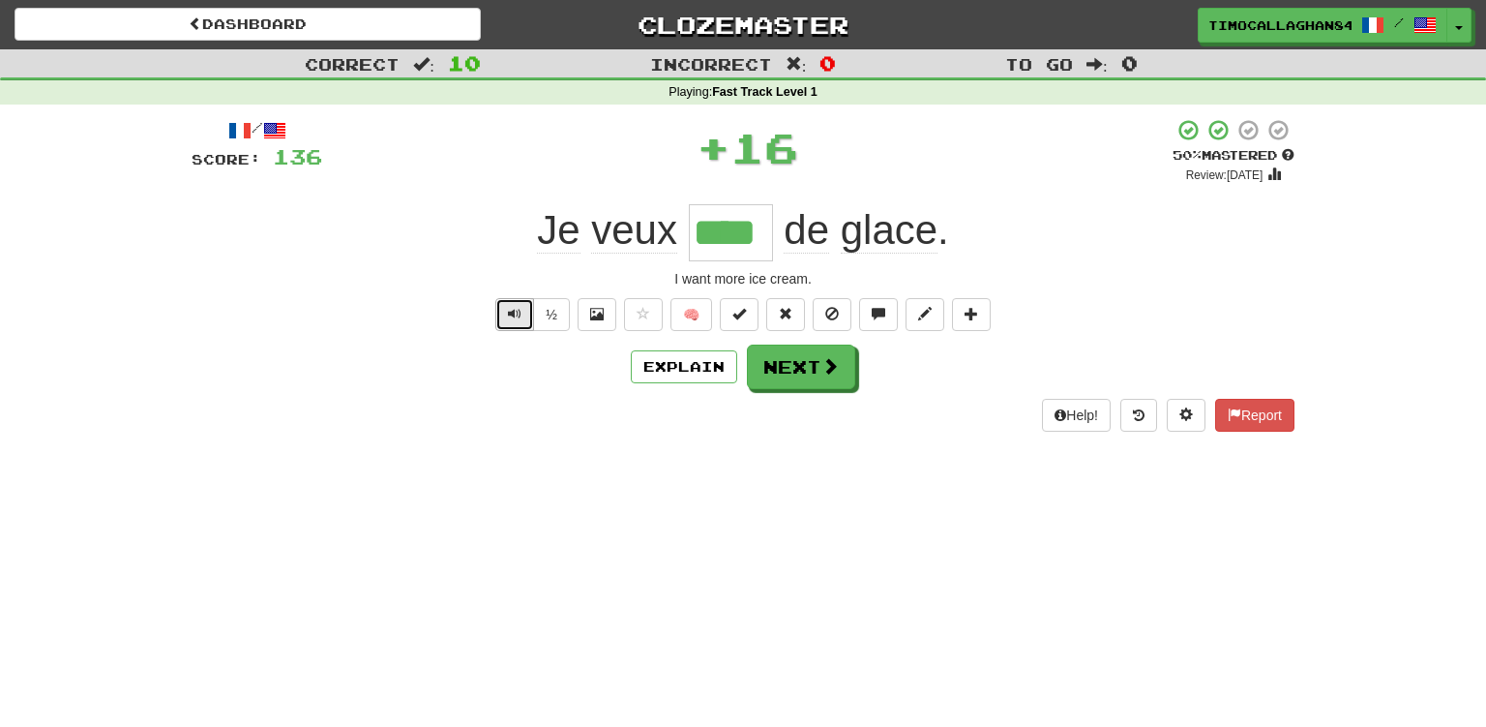
click at [514, 315] on span "Text-to-speech controls" at bounding box center [515, 314] width 14 height 14
click at [518, 313] on span "Text-to-speech controls" at bounding box center [515, 314] width 14 height 14
click at [827, 372] on span at bounding box center [831, 366] width 17 height 17
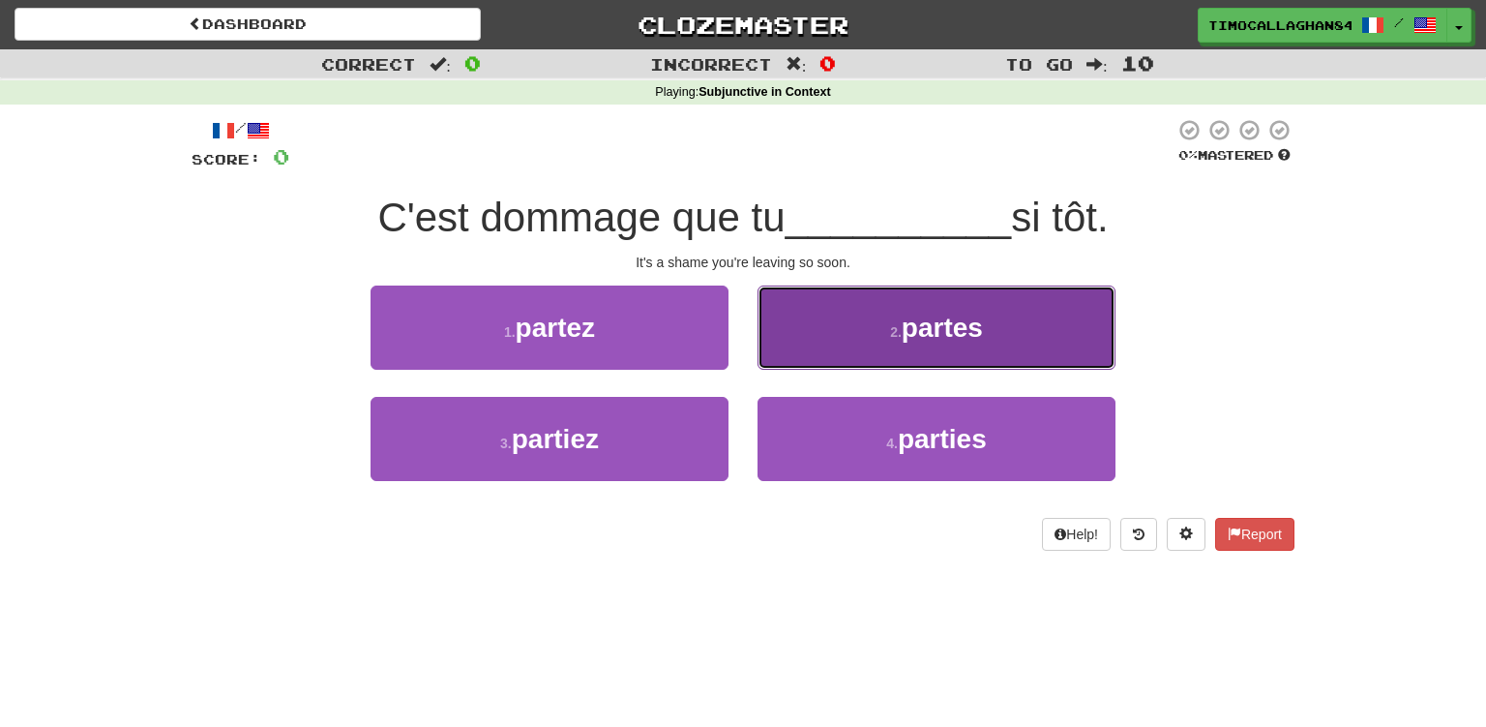
click at [942, 339] on span "partes" at bounding box center [942, 328] width 81 height 30
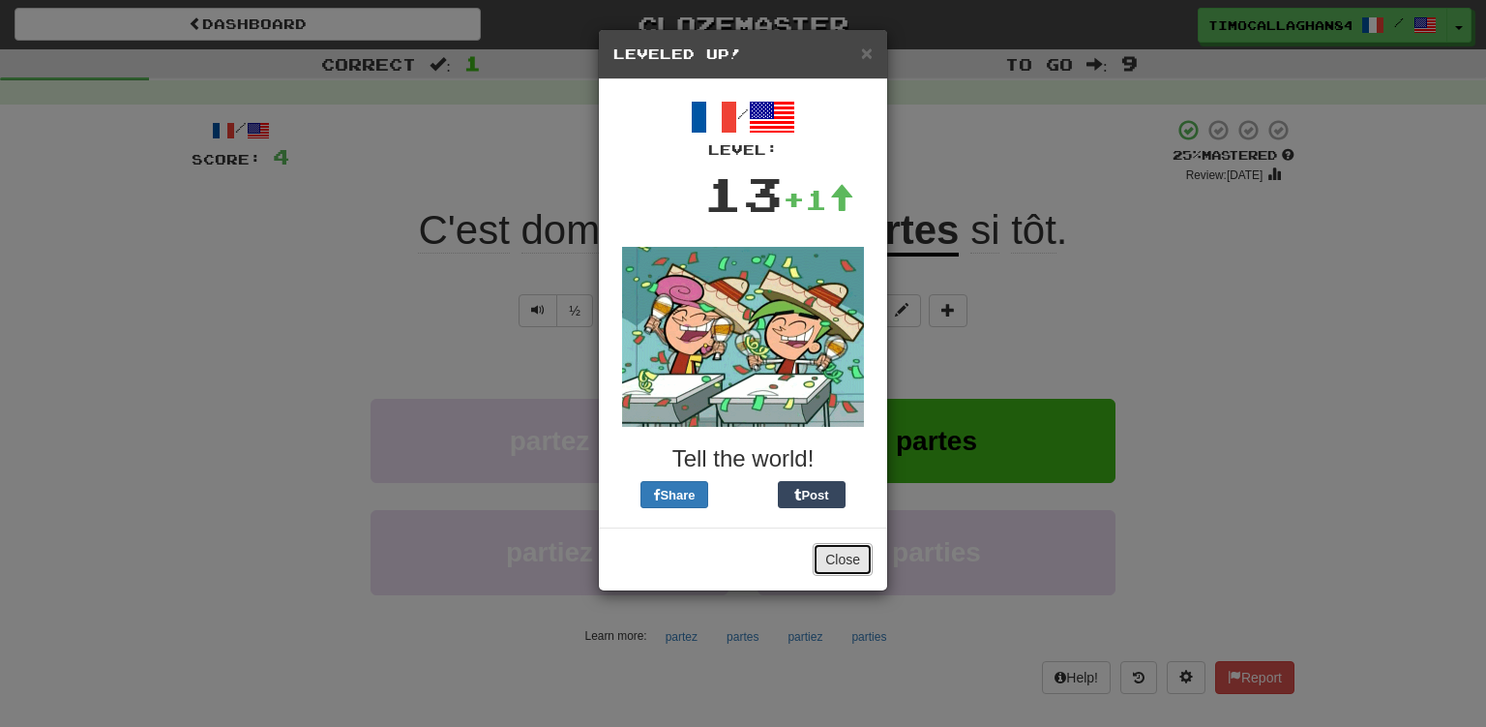
click at [844, 555] on button "Close" at bounding box center [843, 559] width 60 height 33
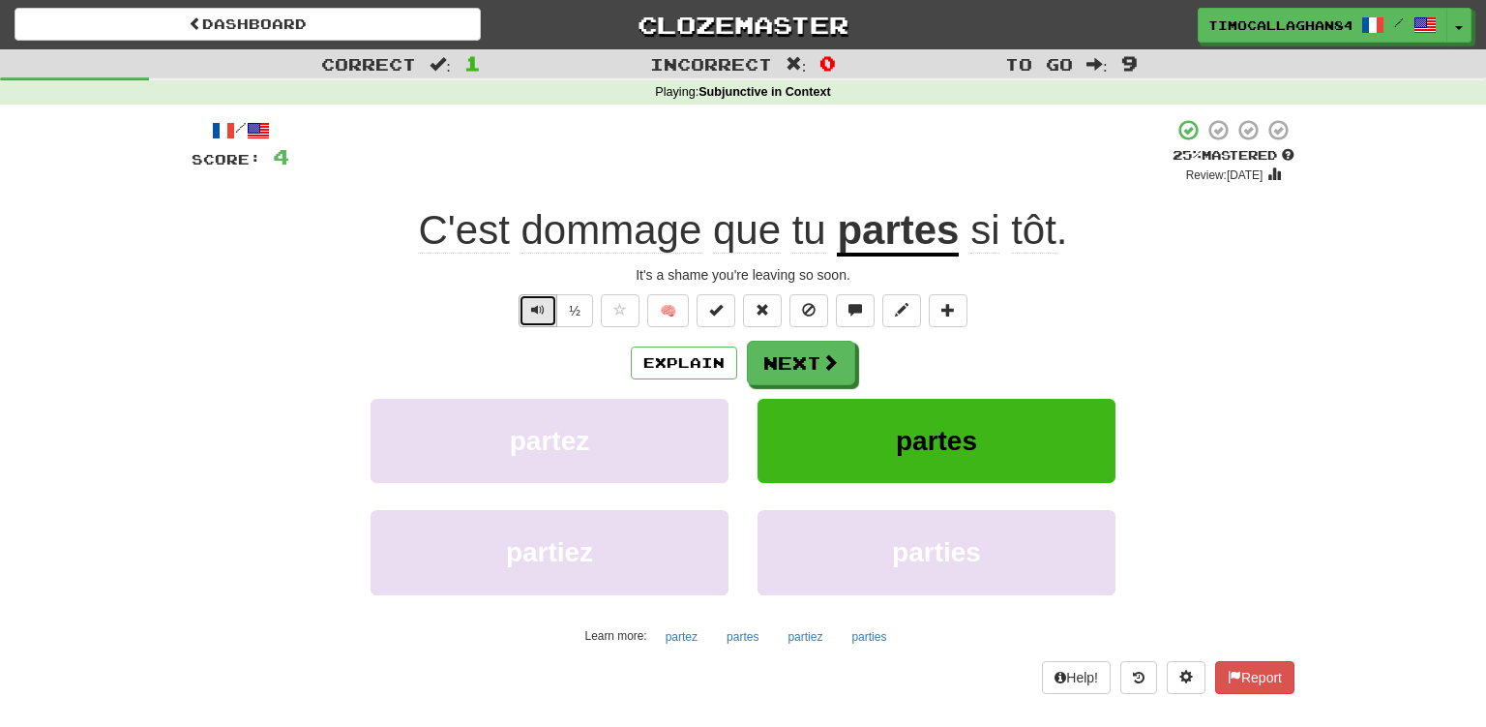
click at [536, 309] on span "Text-to-speech controls" at bounding box center [538, 310] width 14 height 14
click at [548, 304] on button "Text-to-speech controls" at bounding box center [538, 310] width 39 height 33
click at [795, 358] on button "Next" at bounding box center [802, 364] width 108 height 45
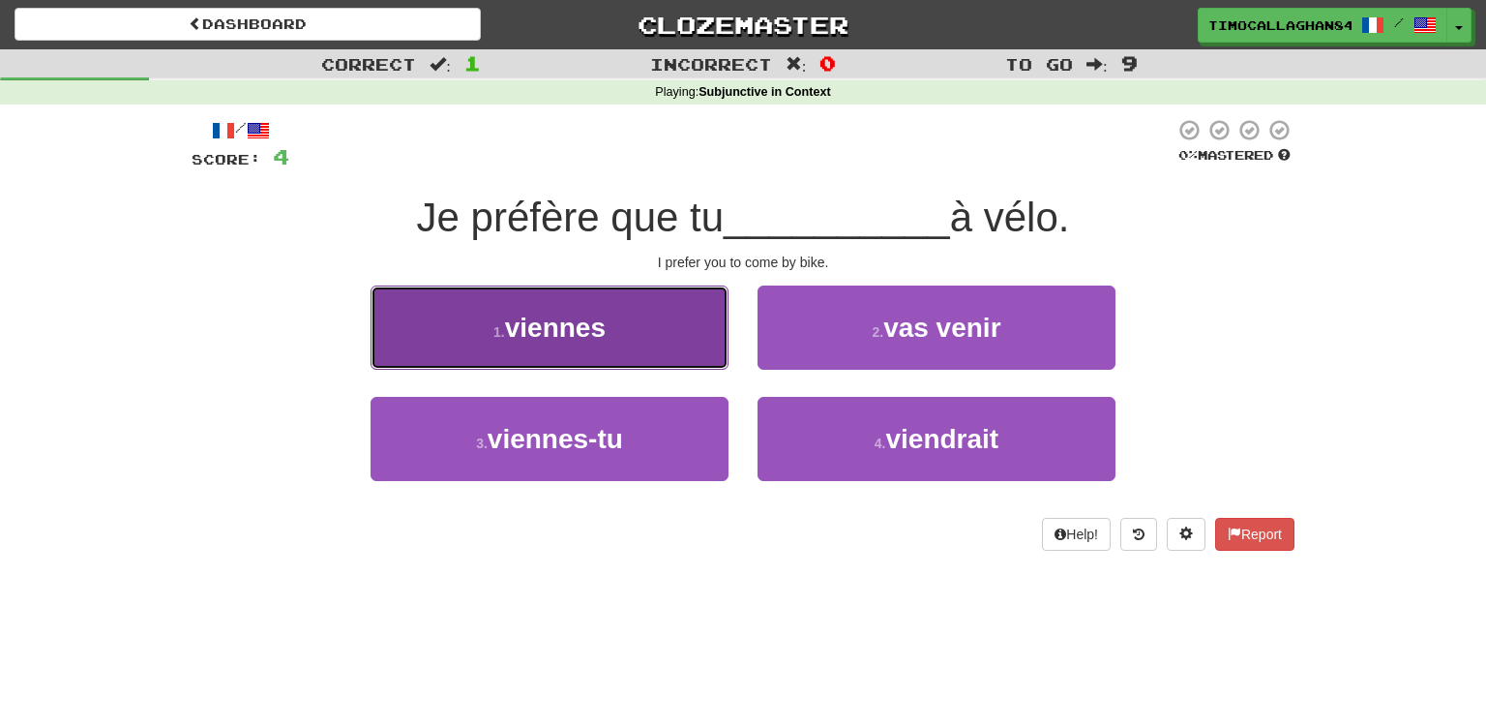
click at [627, 331] on button "1 . viennes" at bounding box center [550, 327] width 358 height 84
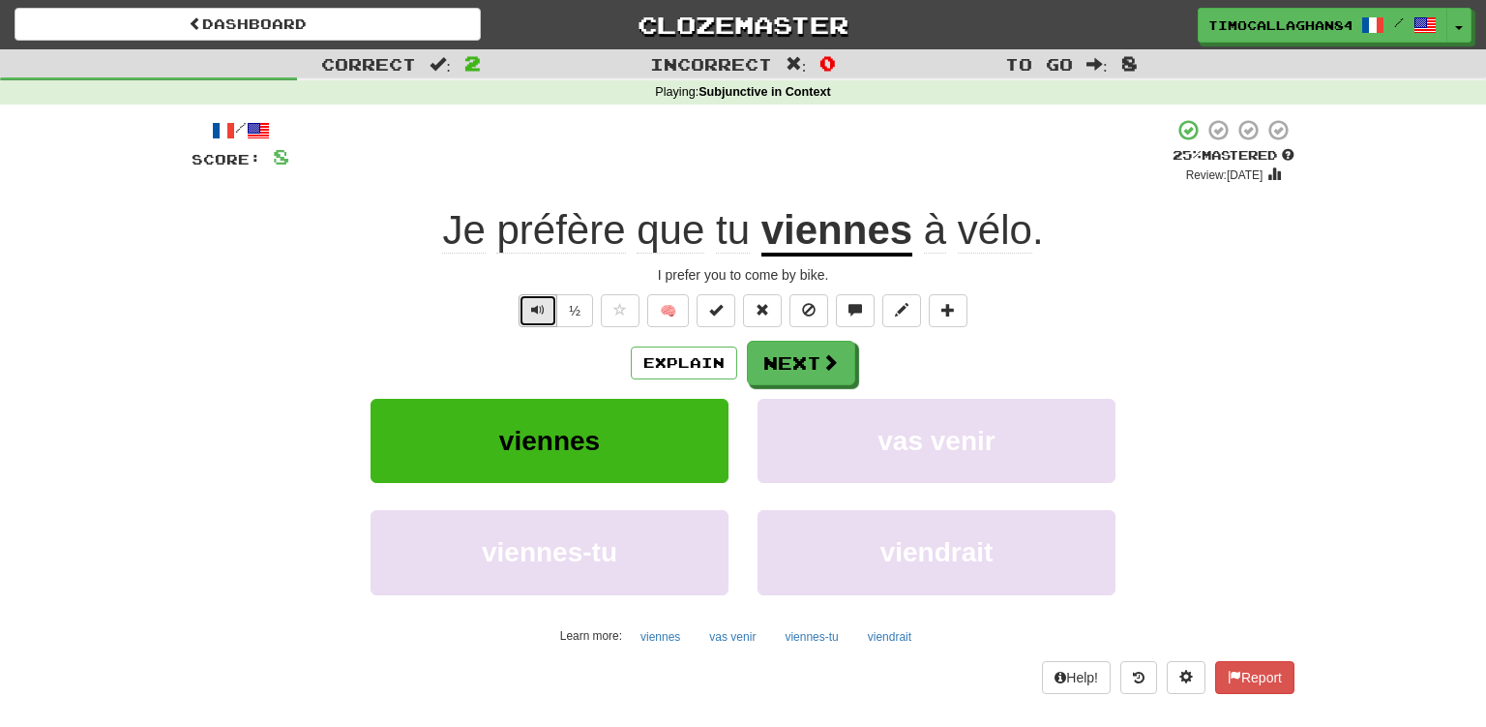
click at [543, 305] on span "Text-to-speech controls" at bounding box center [538, 310] width 14 height 14
click at [546, 306] on button "Text-to-speech controls" at bounding box center [538, 310] width 39 height 33
click at [830, 360] on span at bounding box center [831, 362] width 17 height 17
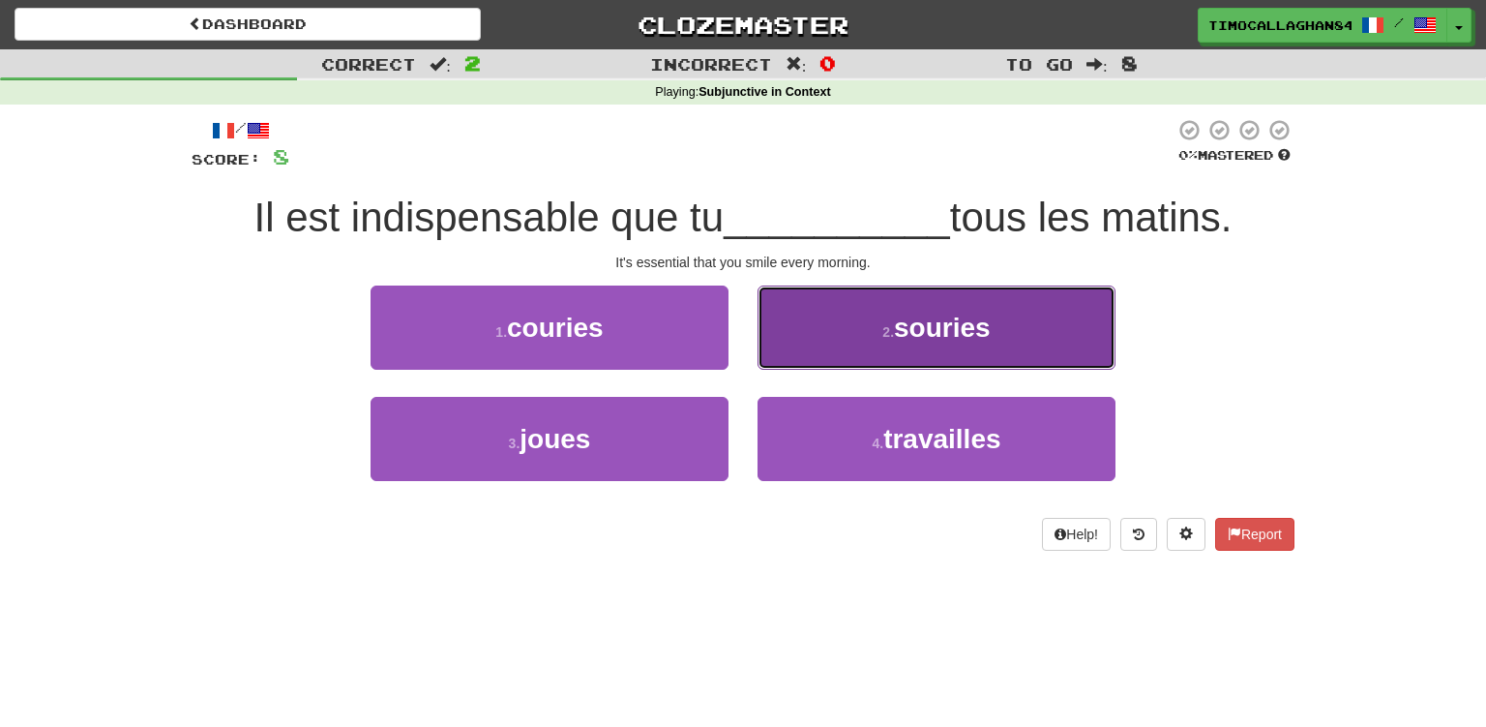
click at [926, 327] on span "souries" at bounding box center [942, 328] width 97 height 30
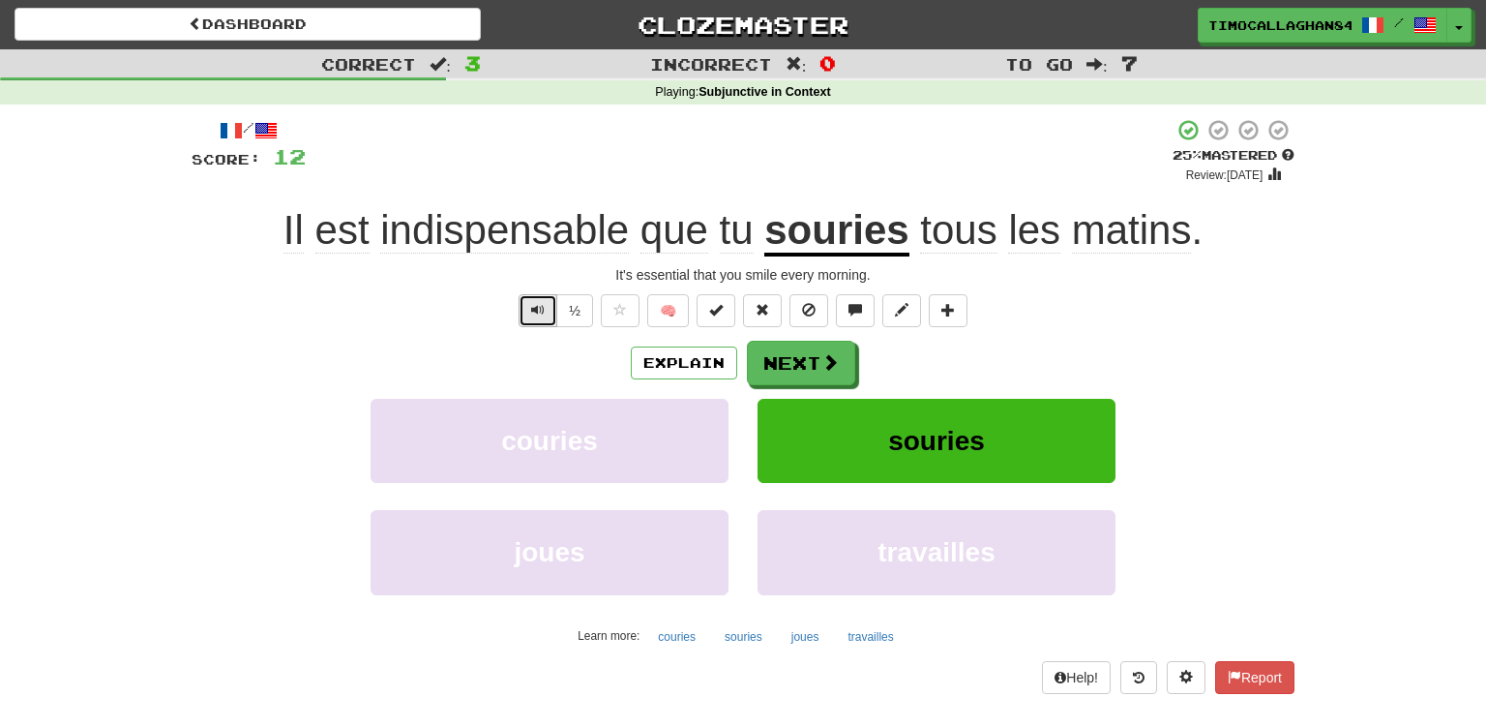
click at [543, 308] on span "Text-to-speech controls" at bounding box center [538, 310] width 14 height 14
click at [544, 308] on span "Text-to-speech controls" at bounding box center [538, 310] width 14 height 14
click at [542, 308] on span "Text-to-speech controls" at bounding box center [538, 310] width 14 height 14
click at [824, 361] on span at bounding box center [831, 362] width 17 height 17
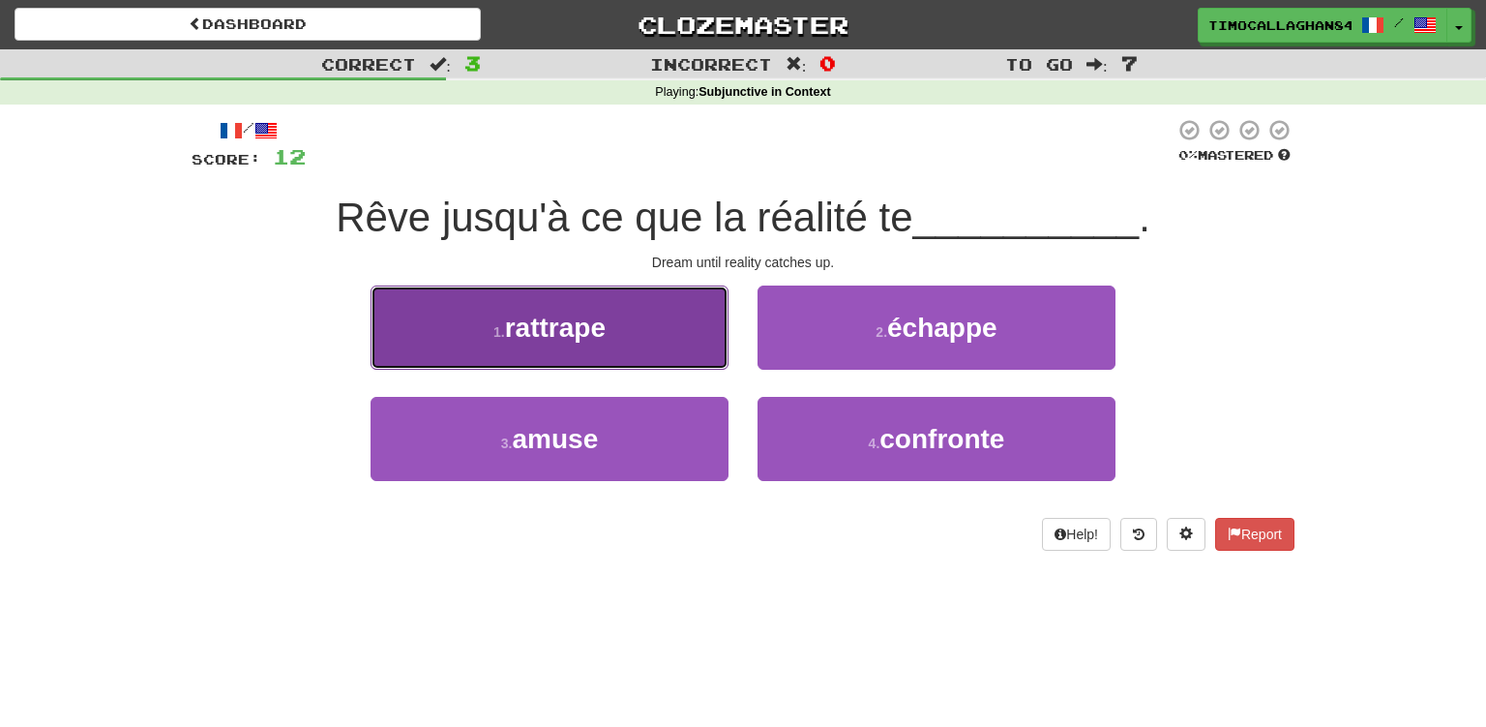
click at [637, 335] on button "1 . rattrape" at bounding box center [550, 327] width 358 height 84
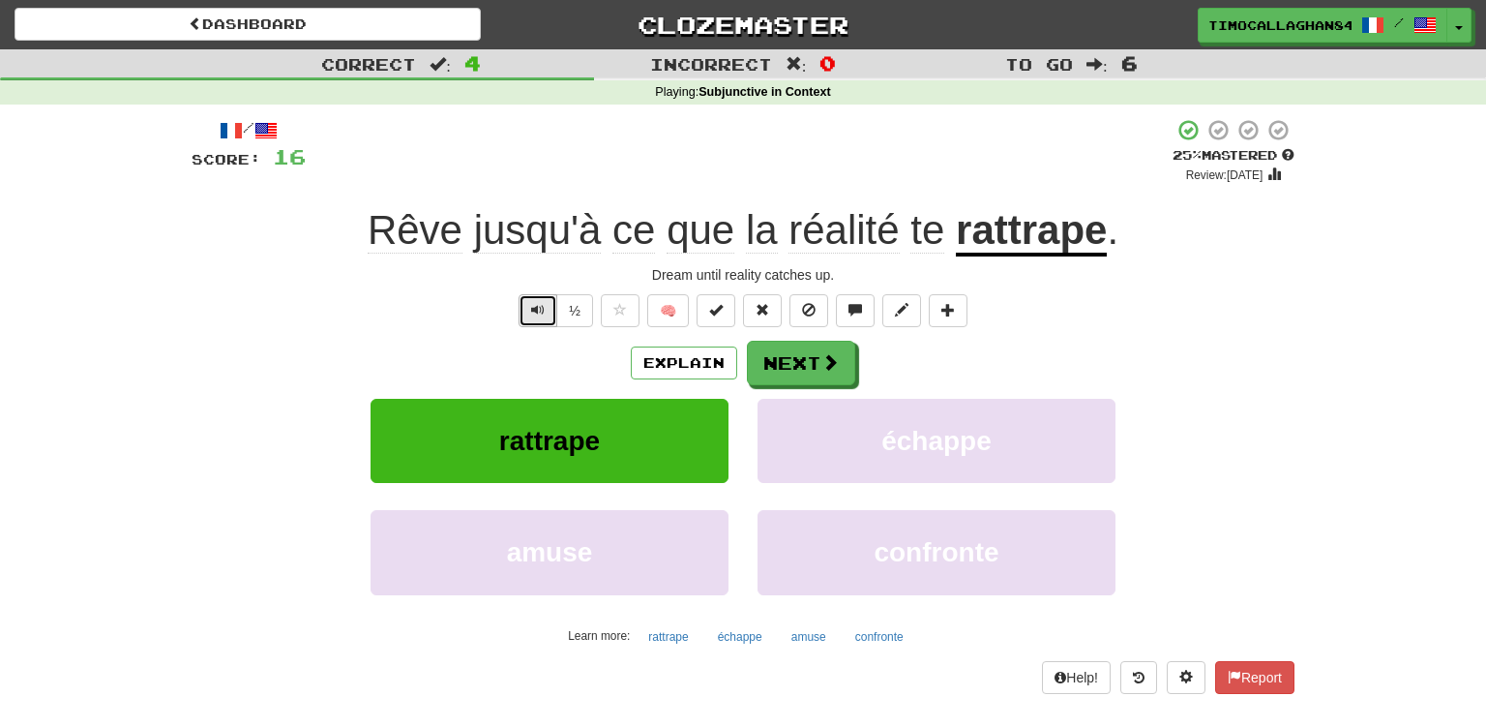
click at [526, 308] on button "Text-to-speech controls" at bounding box center [538, 310] width 39 height 33
click at [540, 307] on span "Text-to-speech controls" at bounding box center [538, 310] width 14 height 14
click at [534, 306] on span "Text-to-speech controls" at bounding box center [538, 310] width 14 height 14
click at [815, 360] on button "Next" at bounding box center [802, 364] width 108 height 45
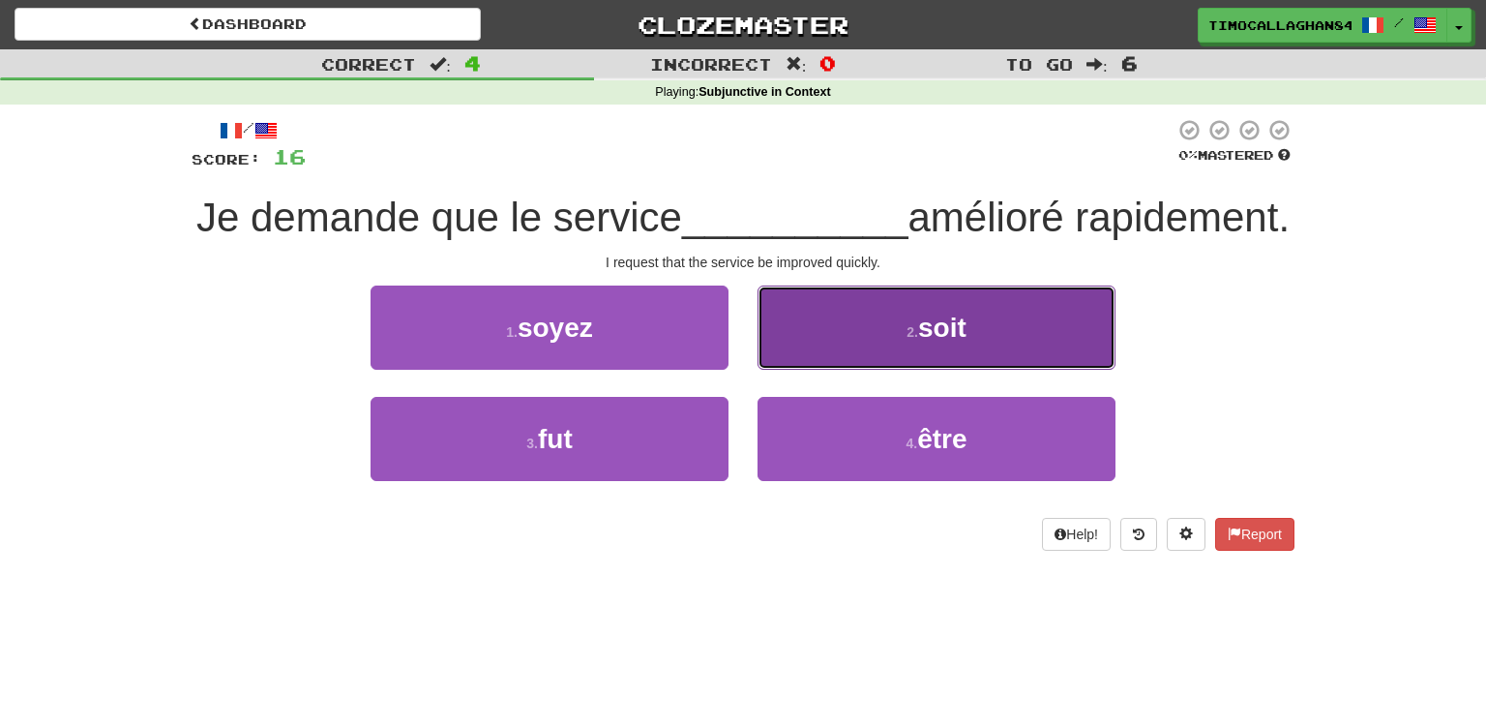
click at [895, 370] on button "2 . soit" at bounding box center [937, 327] width 358 height 84
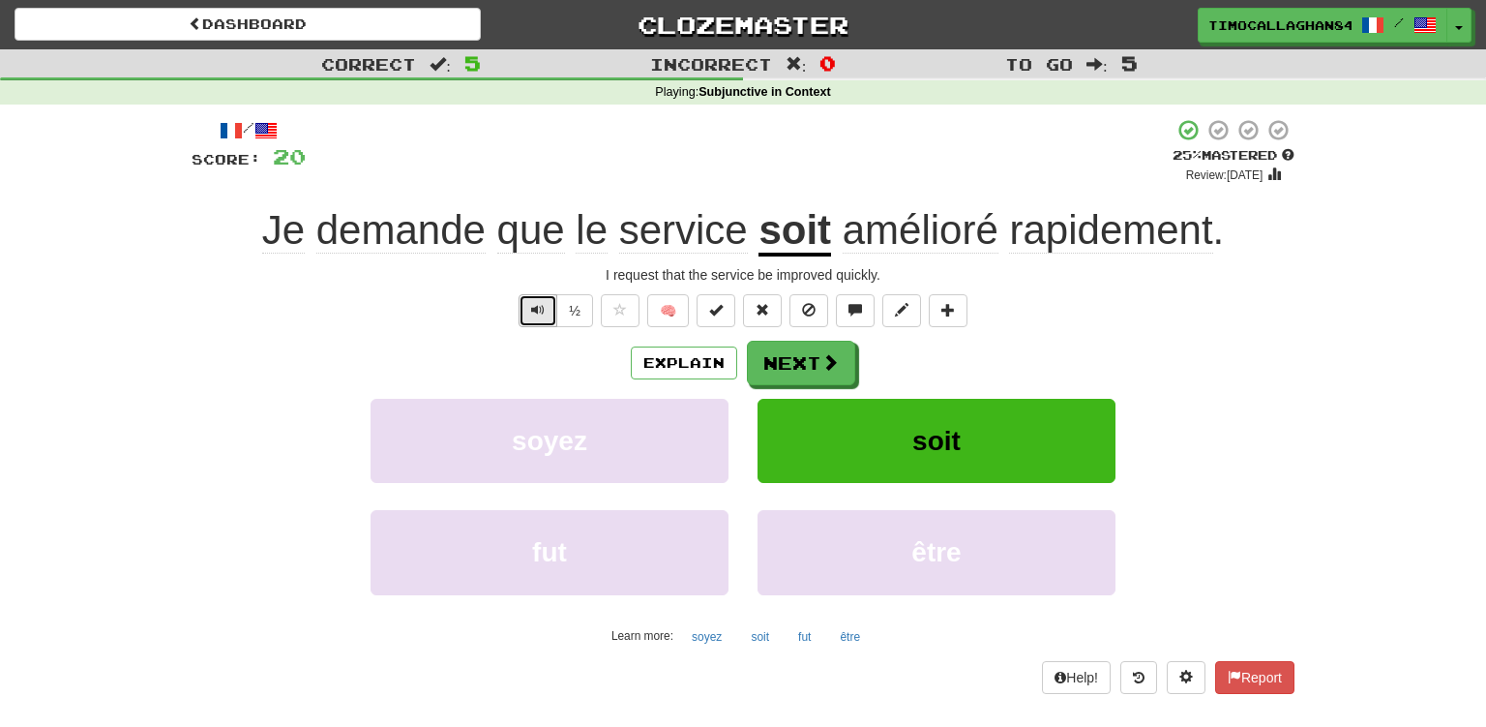
click at [538, 308] on span "Text-to-speech controls" at bounding box center [538, 310] width 14 height 14
click at [542, 307] on span "Text-to-speech controls" at bounding box center [538, 310] width 14 height 14
click at [819, 363] on button "Next" at bounding box center [802, 364] width 108 height 45
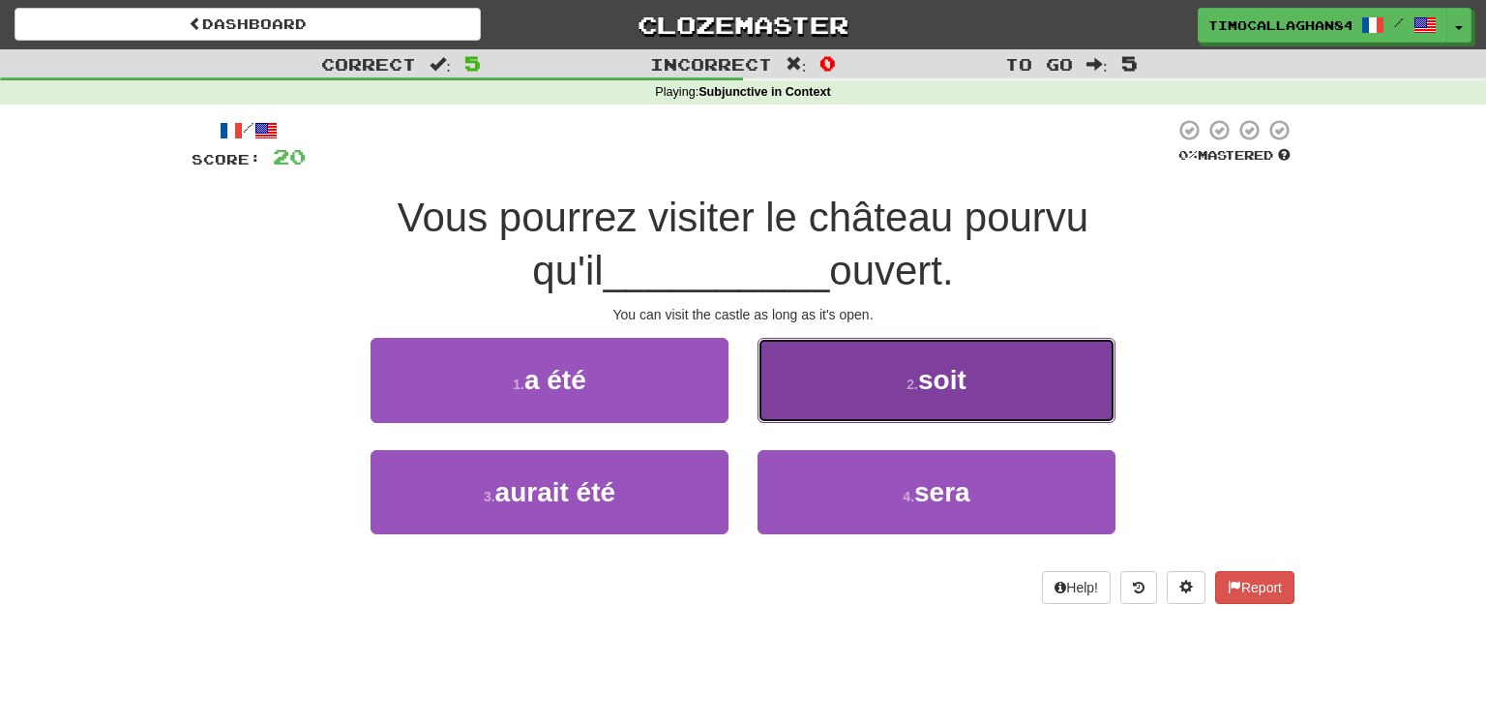
click at [939, 368] on span "soit" at bounding box center [942, 380] width 48 height 30
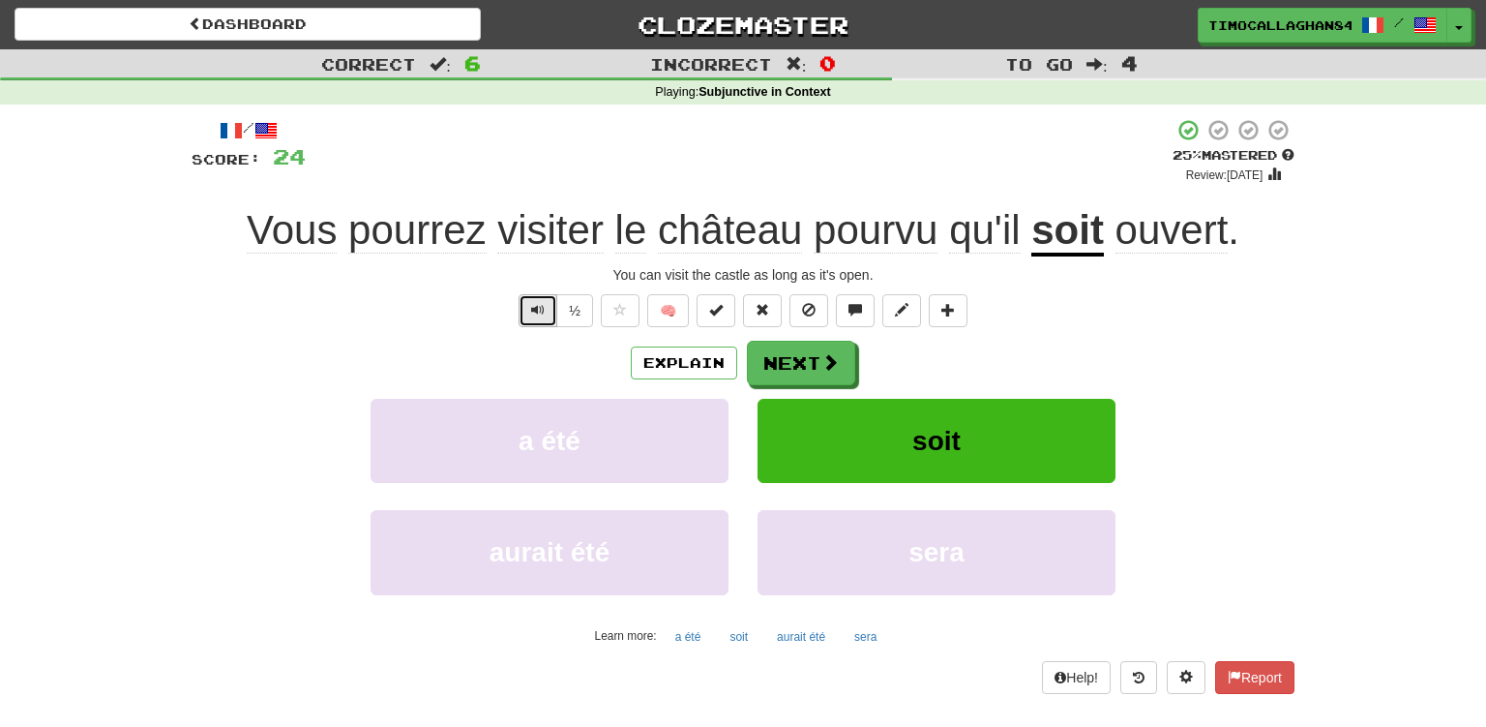
click at [528, 305] on button "Text-to-speech controls" at bounding box center [538, 310] width 39 height 33
click at [820, 370] on button "Next" at bounding box center [802, 364] width 108 height 45
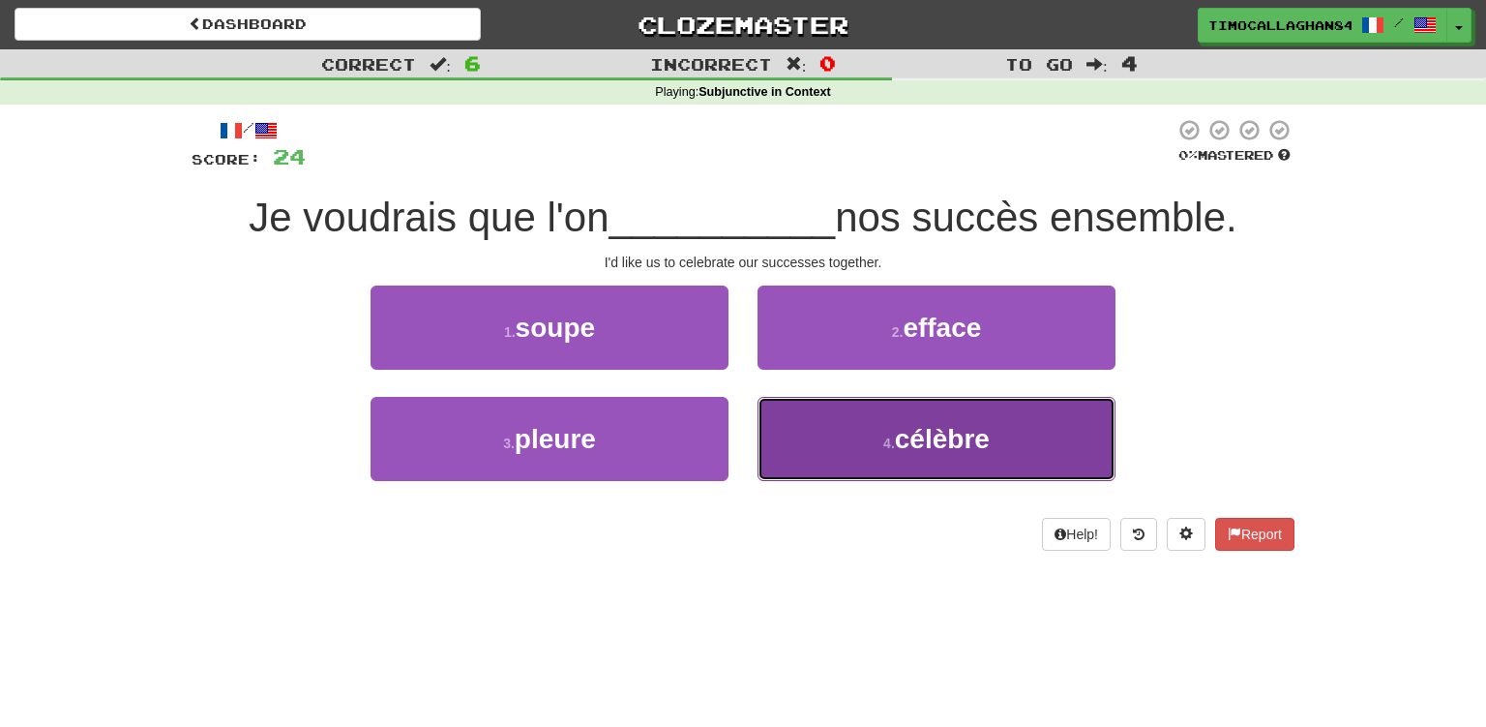
click at [951, 456] on button "4 . célèbre" at bounding box center [937, 439] width 358 height 84
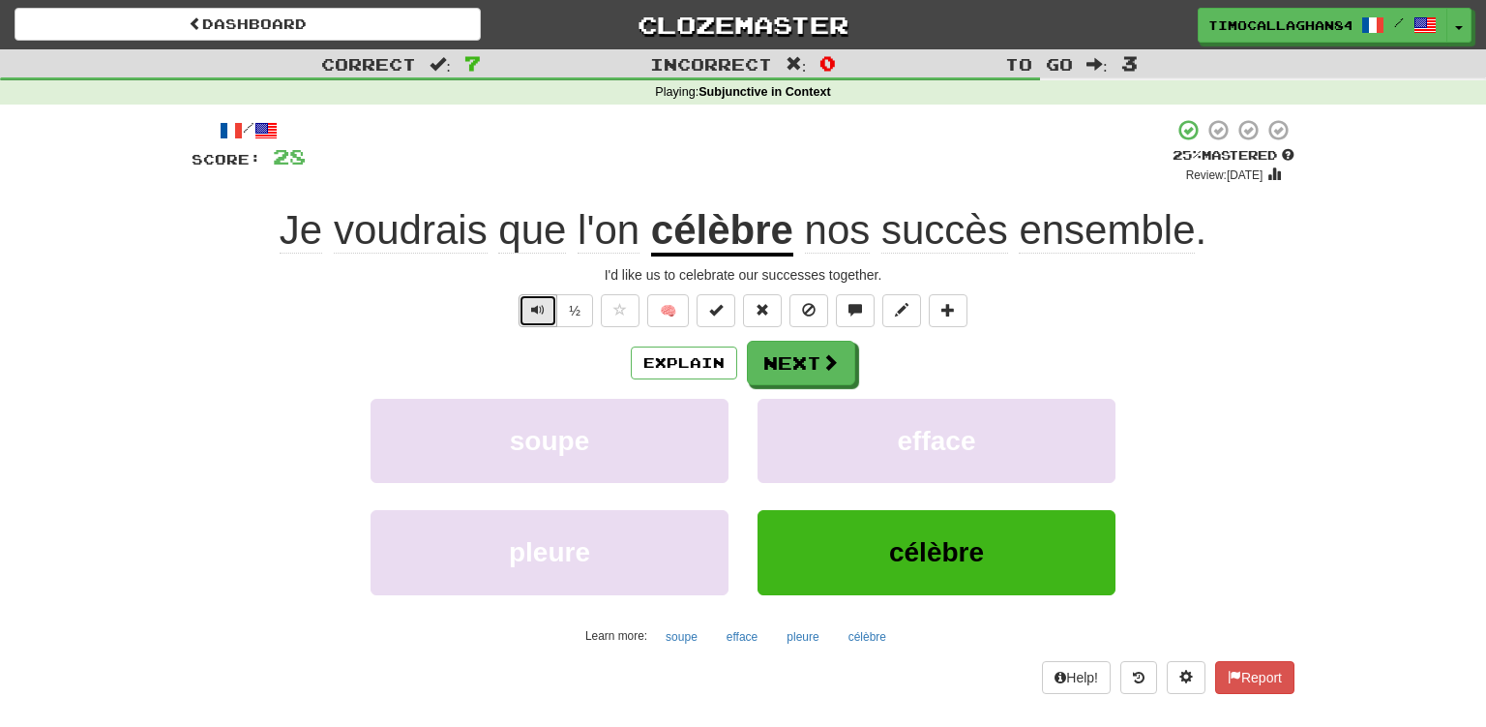
click at [537, 307] on span "Text-to-speech controls" at bounding box center [538, 310] width 14 height 14
click at [827, 362] on span at bounding box center [831, 362] width 17 height 17
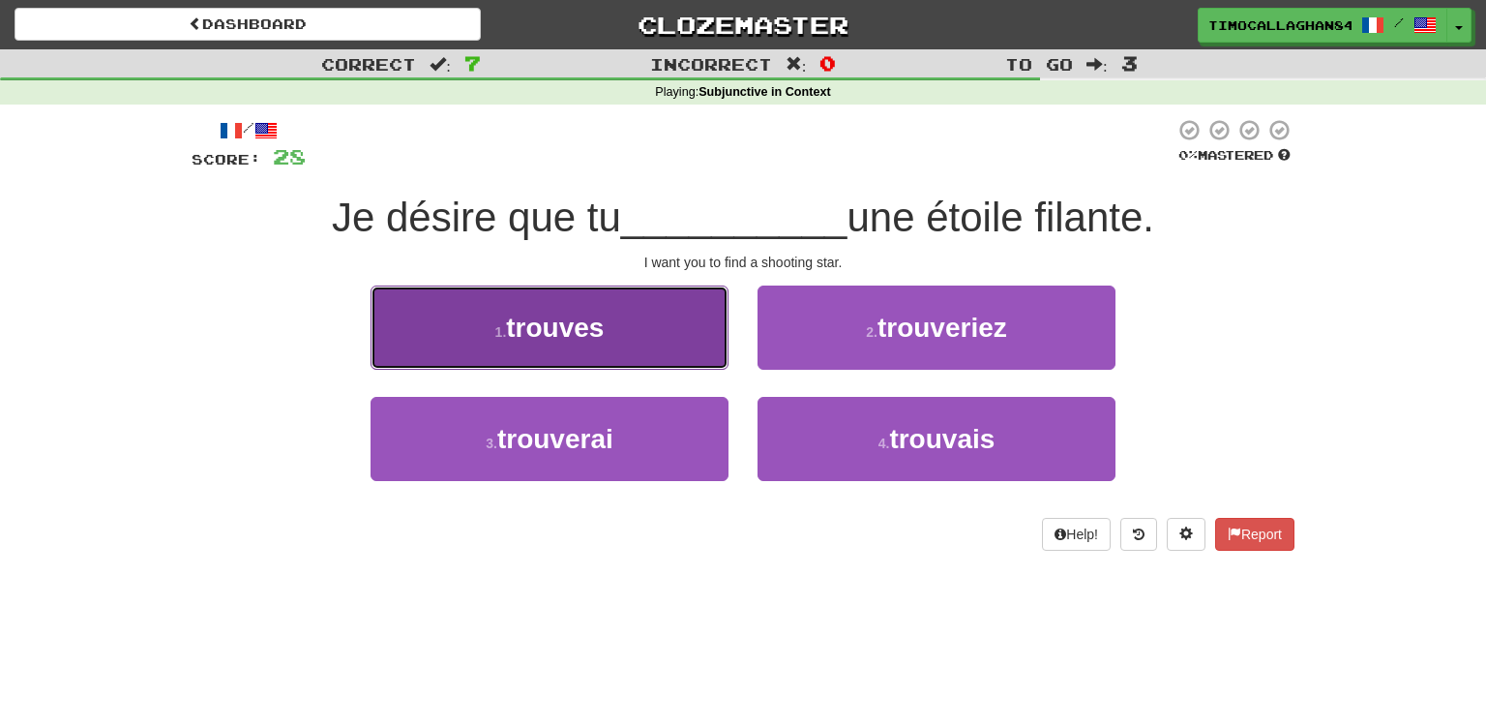
click at [648, 321] on button "1 . trouves" at bounding box center [550, 327] width 358 height 84
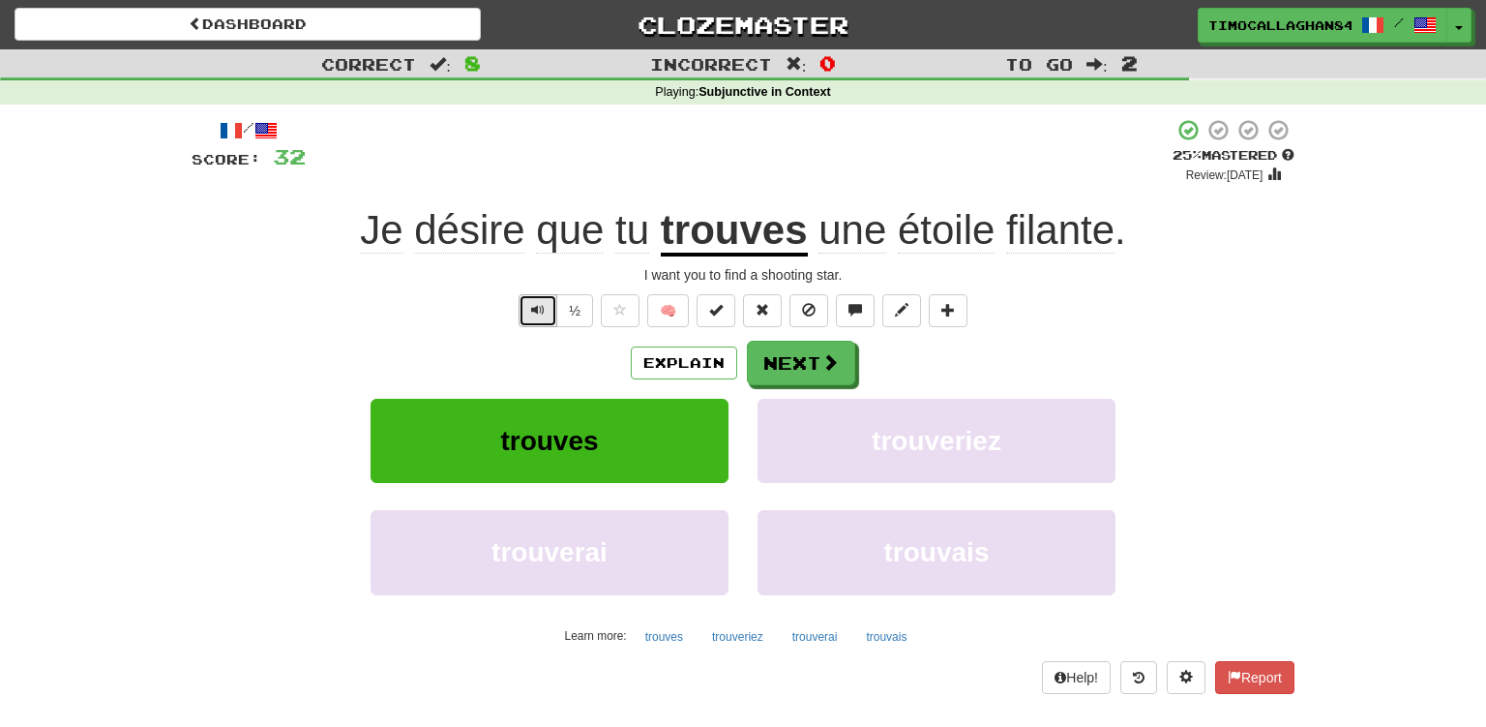
click at [533, 308] on span "Text-to-speech controls" at bounding box center [538, 310] width 14 height 14
click at [532, 308] on button "Text-to-speech controls" at bounding box center [538, 310] width 39 height 33
click at [539, 307] on span "Text-to-speech controls" at bounding box center [538, 310] width 14 height 14
click at [834, 357] on span at bounding box center [831, 362] width 17 height 17
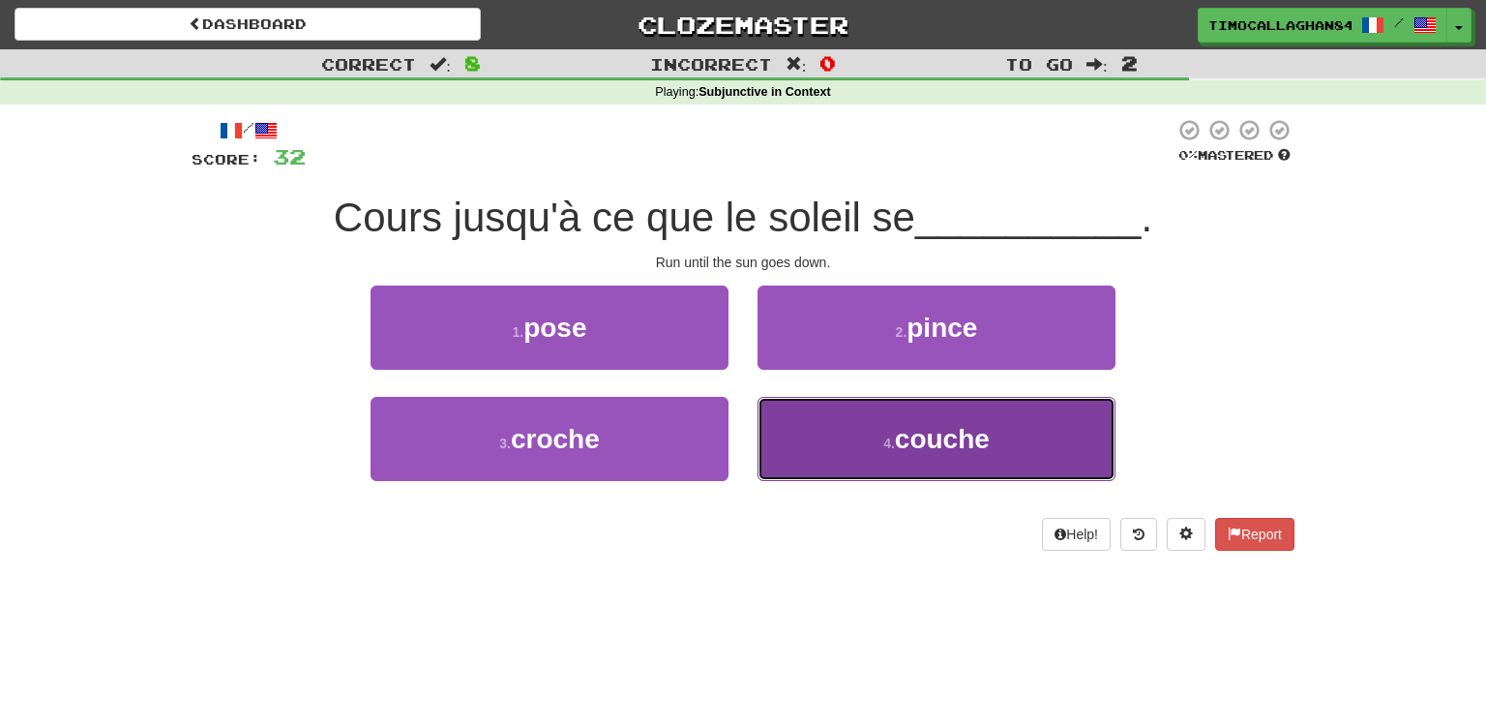
click at [917, 441] on span "couche" at bounding box center [942, 439] width 95 height 30
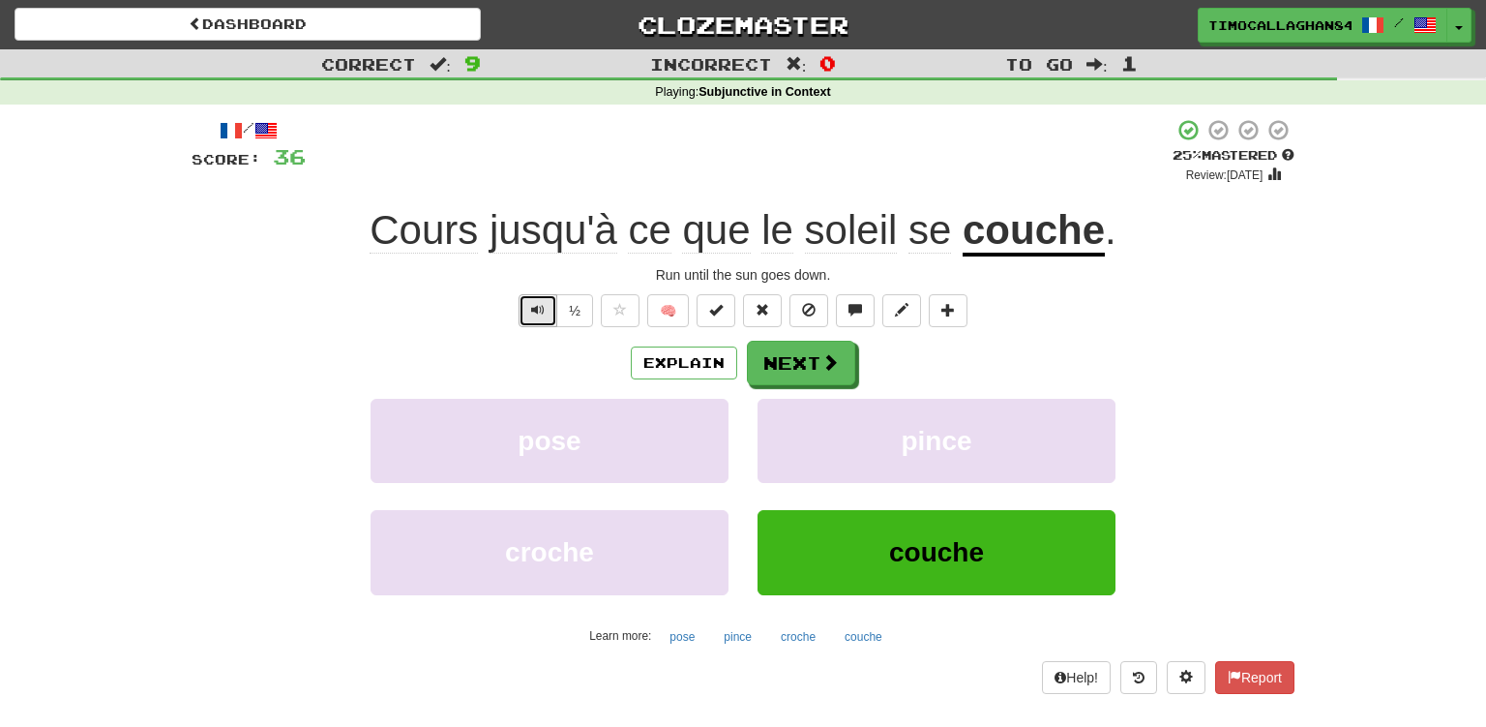
click at [539, 312] on span "Text-to-speech controls" at bounding box center [538, 310] width 14 height 14
click at [546, 312] on button "Text-to-speech controls" at bounding box center [538, 310] width 39 height 33
click at [540, 308] on span "Text-to-speech controls" at bounding box center [538, 310] width 14 height 14
click at [823, 364] on span at bounding box center [831, 362] width 17 height 17
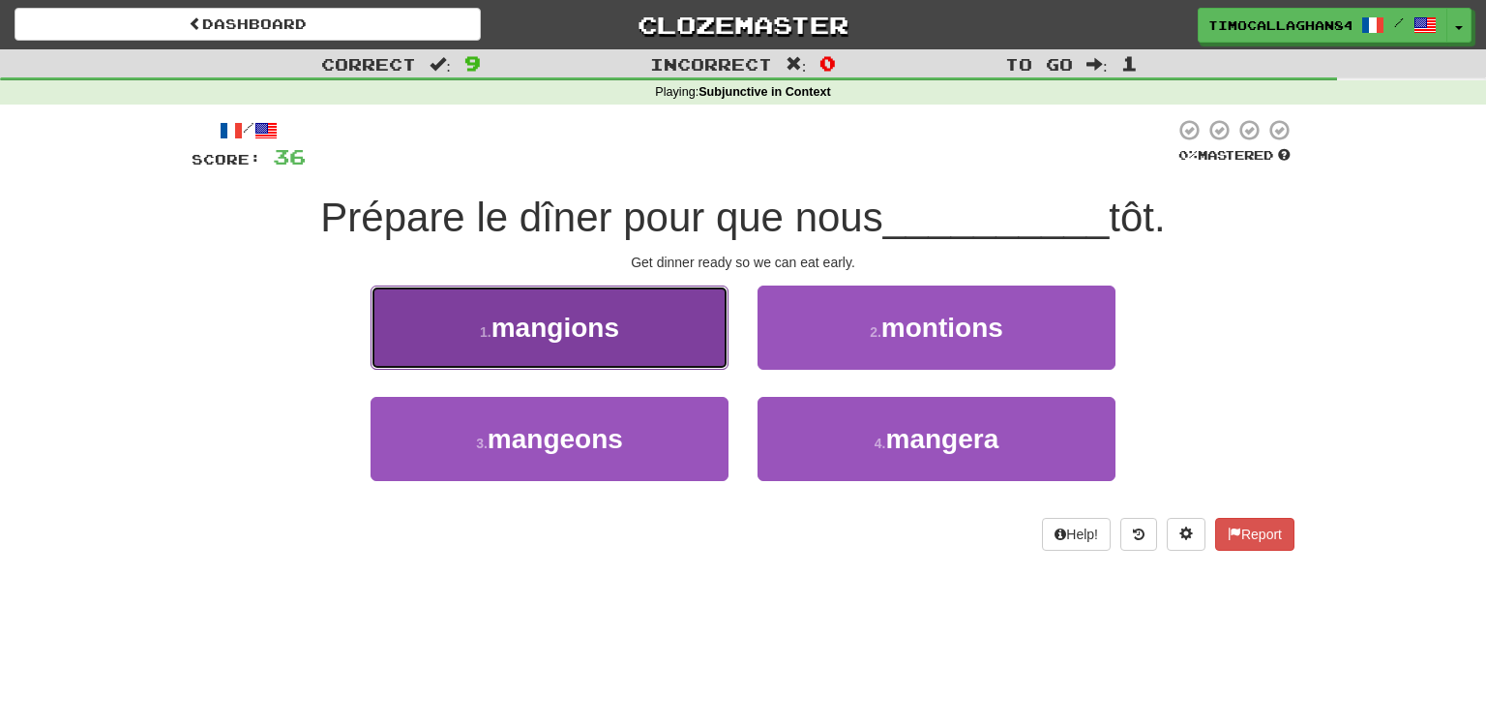
click at [617, 346] on button "1 . mangions" at bounding box center [550, 327] width 358 height 84
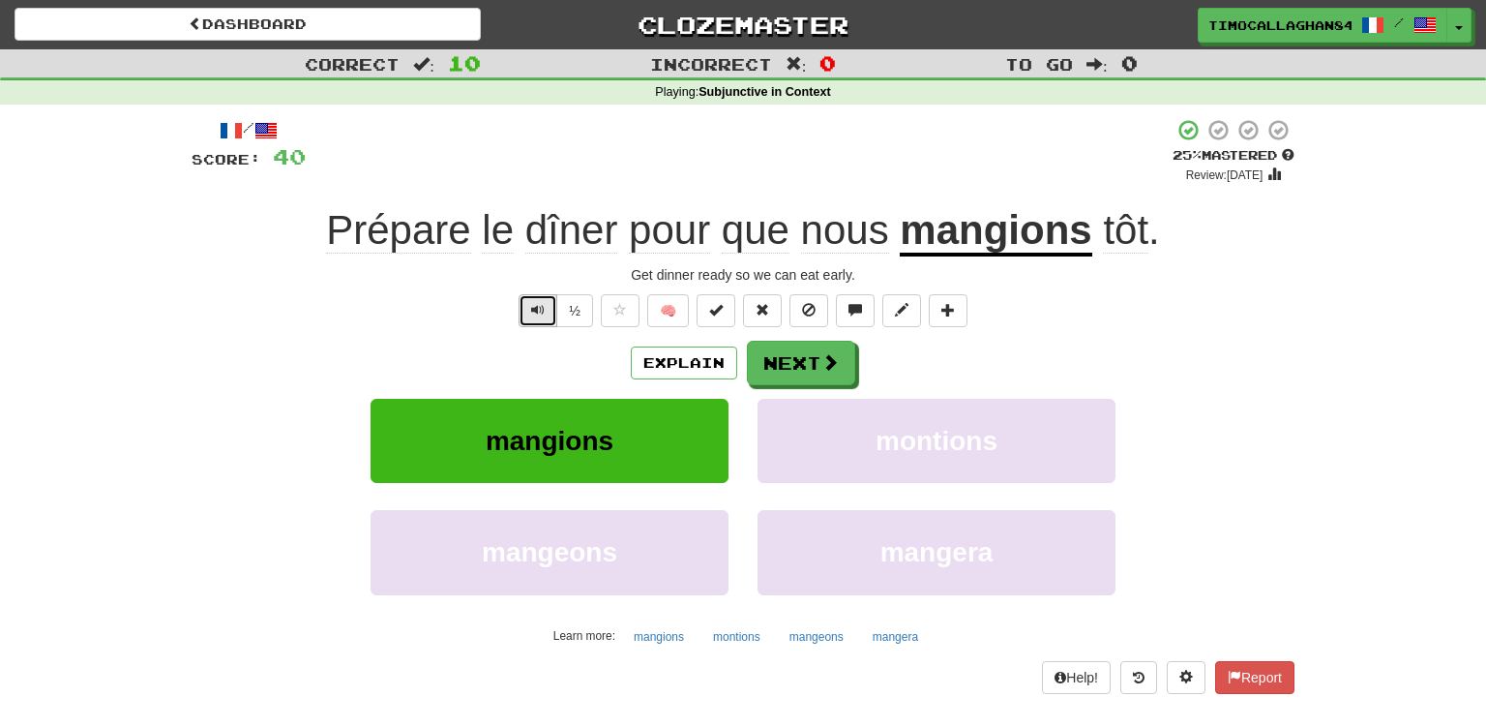
click at [534, 308] on span "Text-to-speech controls" at bounding box center [538, 310] width 14 height 14
click at [543, 307] on span "Text-to-speech controls" at bounding box center [538, 310] width 14 height 14
click at [542, 304] on span "Text-to-speech controls" at bounding box center [538, 310] width 14 height 14
click at [828, 363] on span at bounding box center [831, 362] width 17 height 17
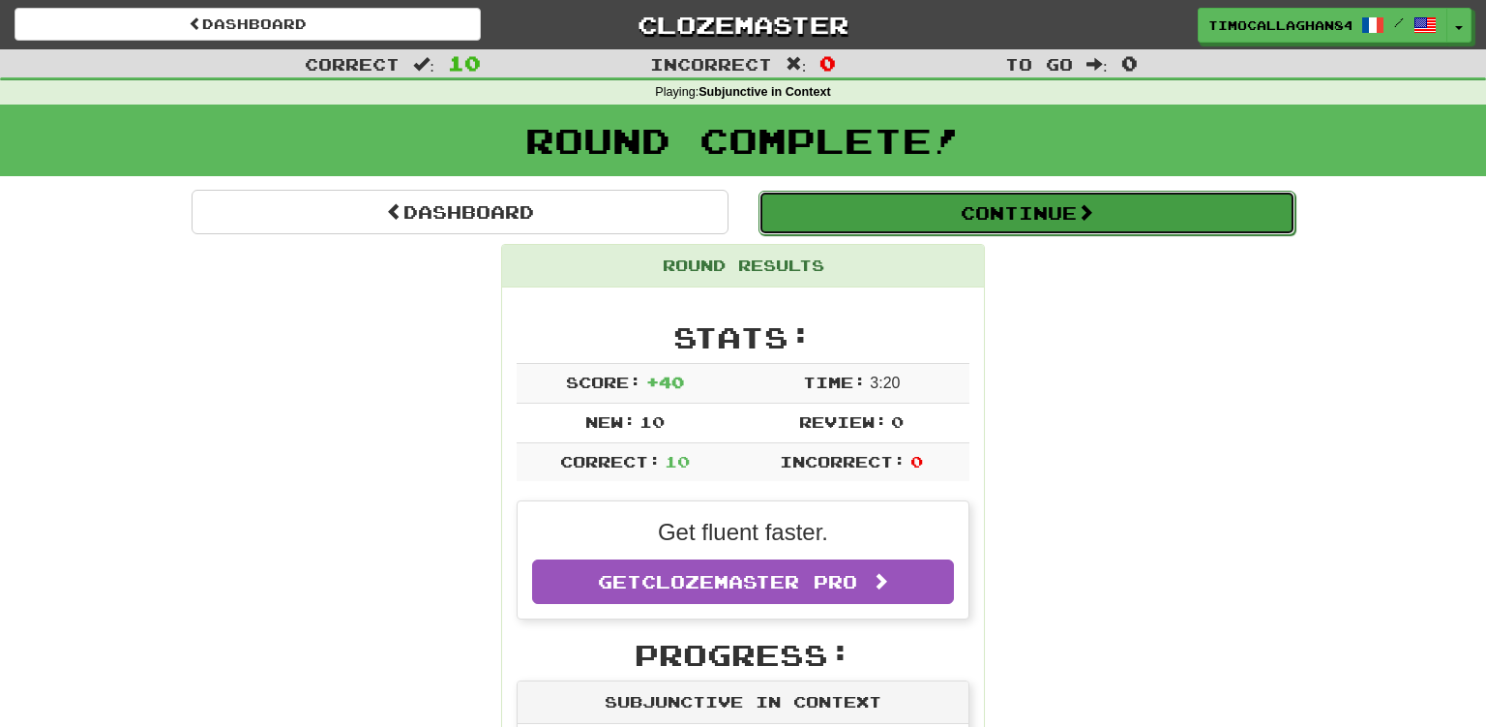
click at [1080, 211] on button "Continue" at bounding box center [1027, 213] width 537 height 45
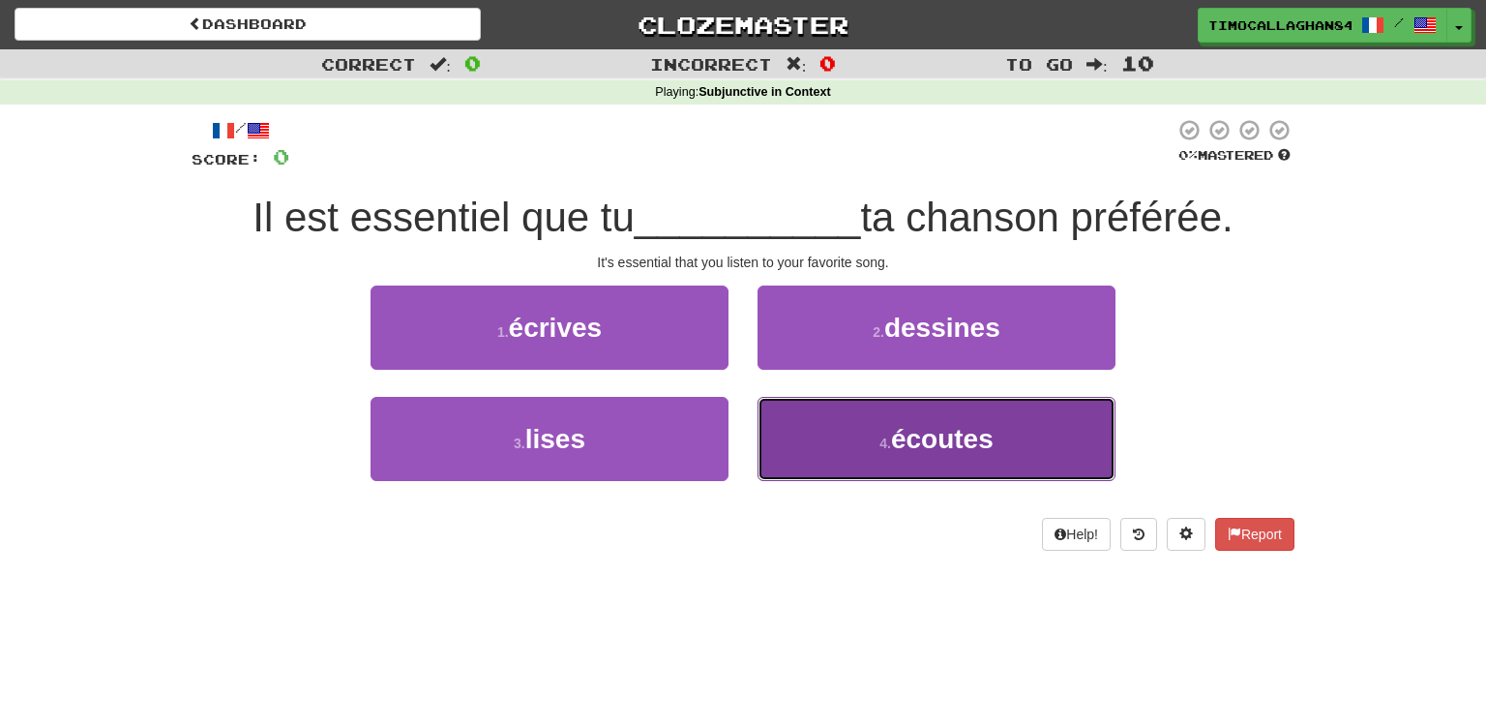
click at [902, 445] on span "écoutes" at bounding box center [942, 439] width 103 height 30
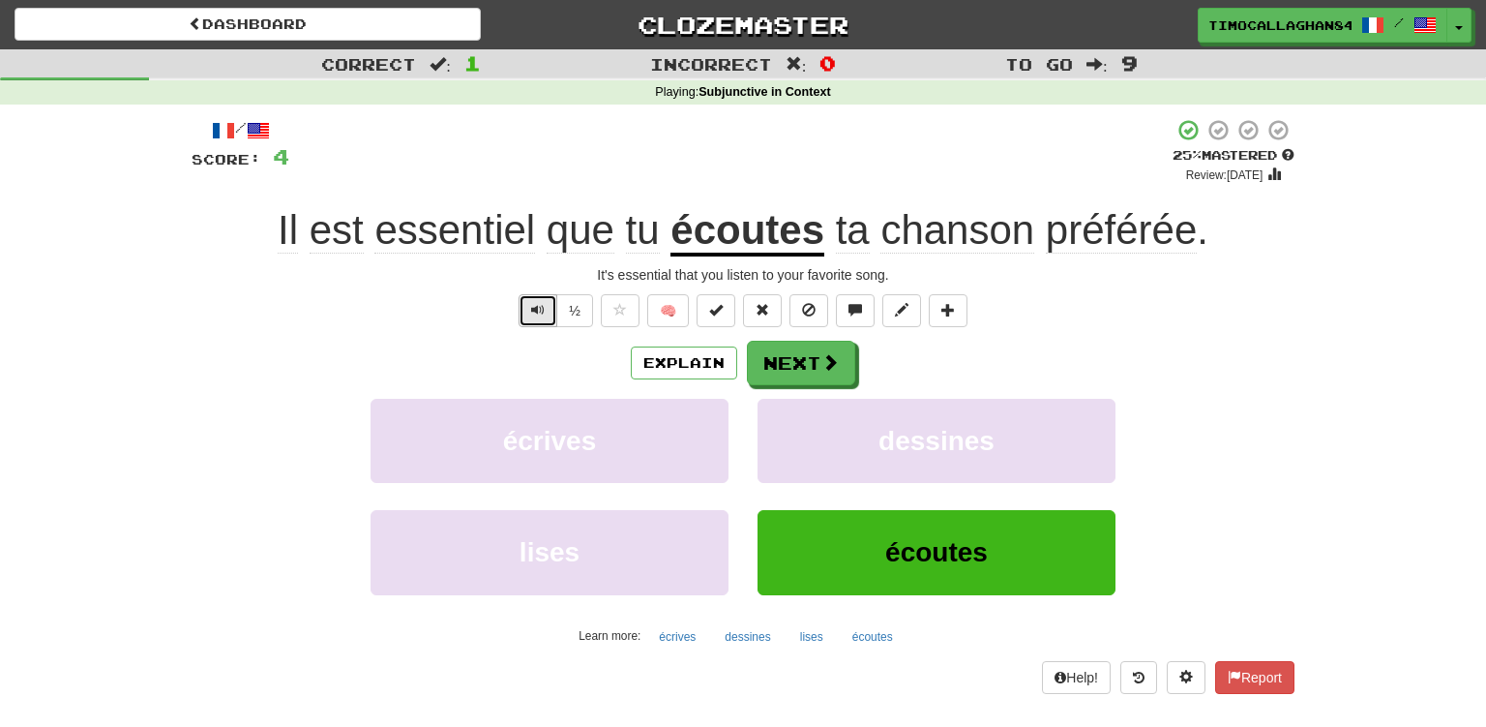
click at [527, 308] on button "Text-to-speech controls" at bounding box center [538, 310] width 39 height 33
click at [539, 312] on span "Text-to-speech controls" at bounding box center [538, 310] width 14 height 14
click at [824, 366] on span at bounding box center [831, 362] width 17 height 17
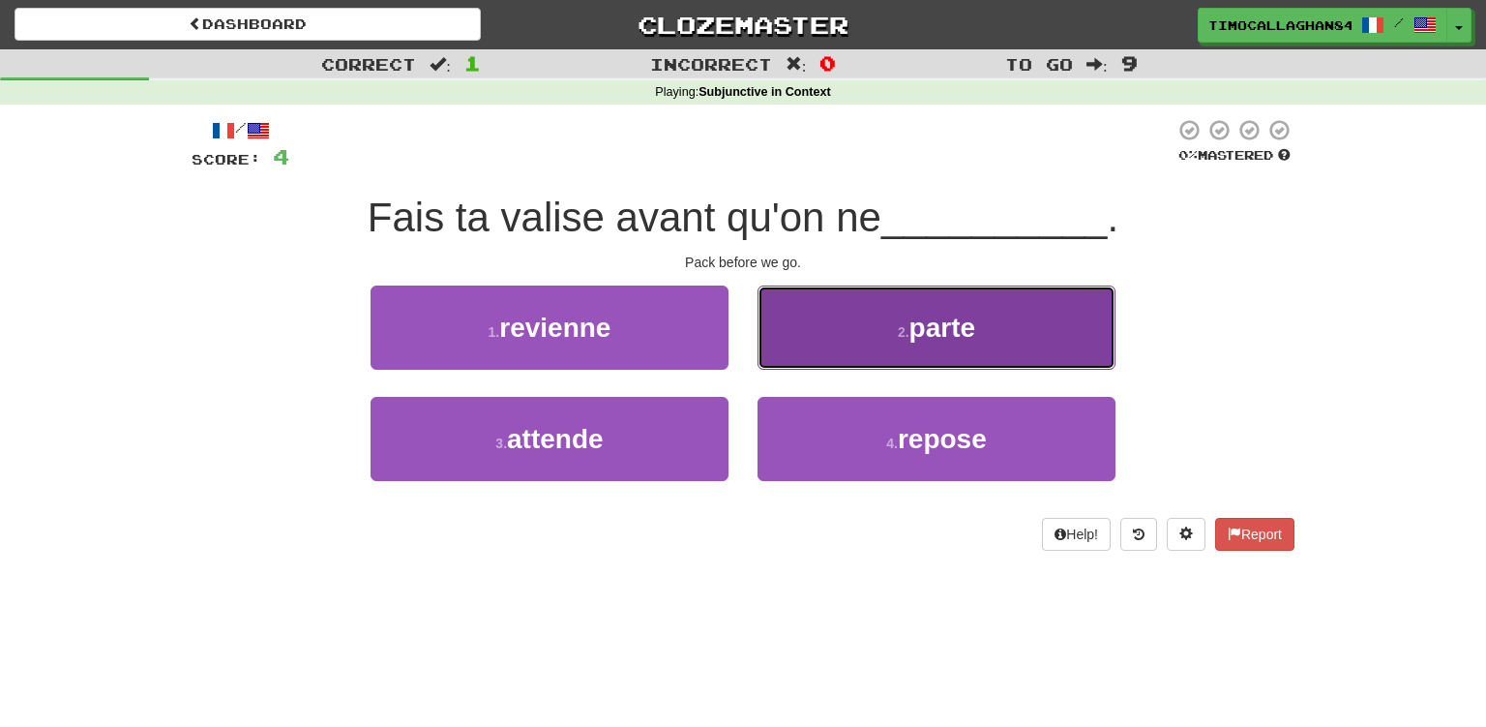
click at [920, 333] on span "parte" at bounding box center [943, 328] width 66 height 30
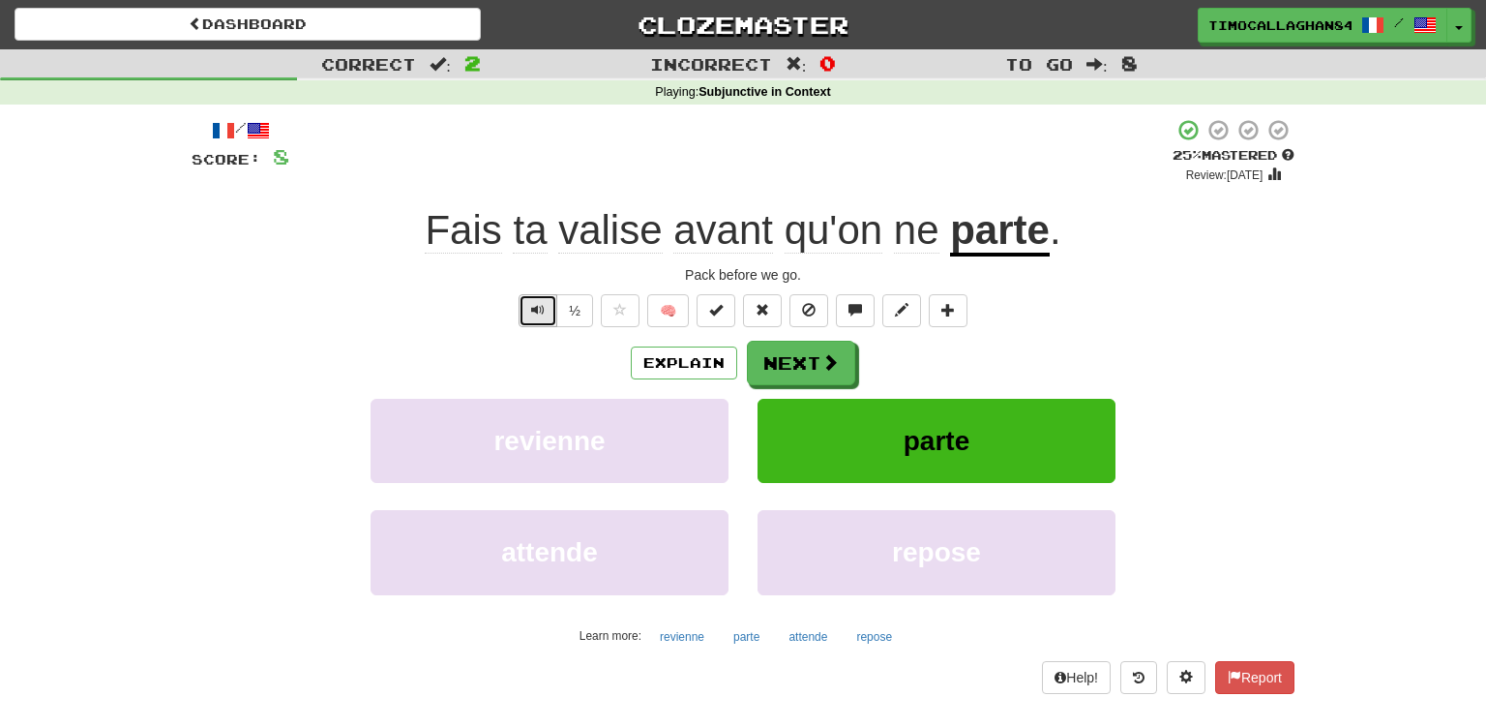
click at [539, 308] on span "Text-to-speech controls" at bounding box center [538, 310] width 14 height 14
click at [540, 308] on span "Text-to-speech controls" at bounding box center [538, 310] width 14 height 14
click at [834, 354] on span at bounding box center [831, 362] width 17 height 17
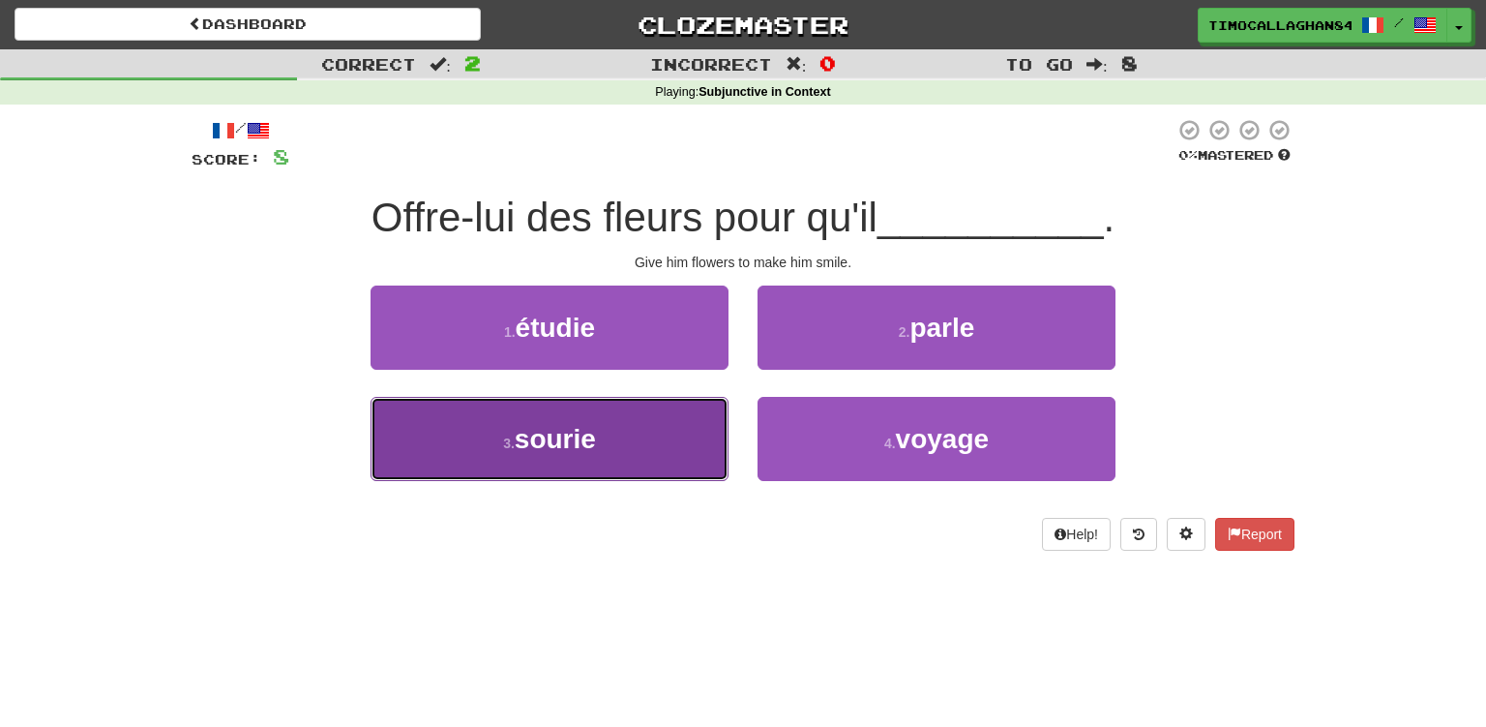
click at [658, 443] on button "3 . sourie" at bounding box center [550, 439] width 358 height 84
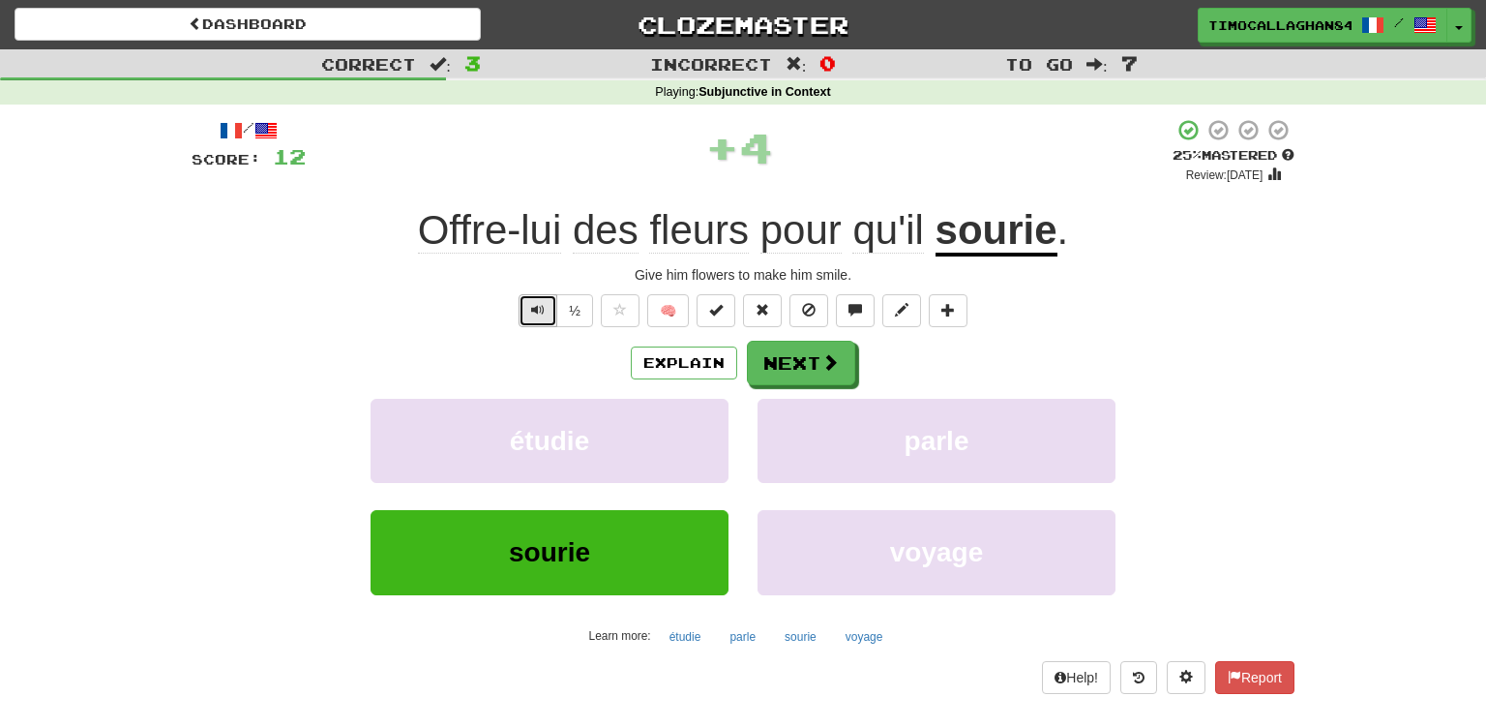
click at [542, 311] on span "Text-to-speech controls" at bounding box center [538, 310] width 14 height 14
click at [544, 305] on span "Text-to-speech controls" at bounding box center [538, 310] width 14 height 14
click at [543, 303] on span "Text-to-speech controls" at bounding box center [538, 310] width 14 height 14
click at [824, 369] on span at bounding box center [831, 362] width 17 height 17
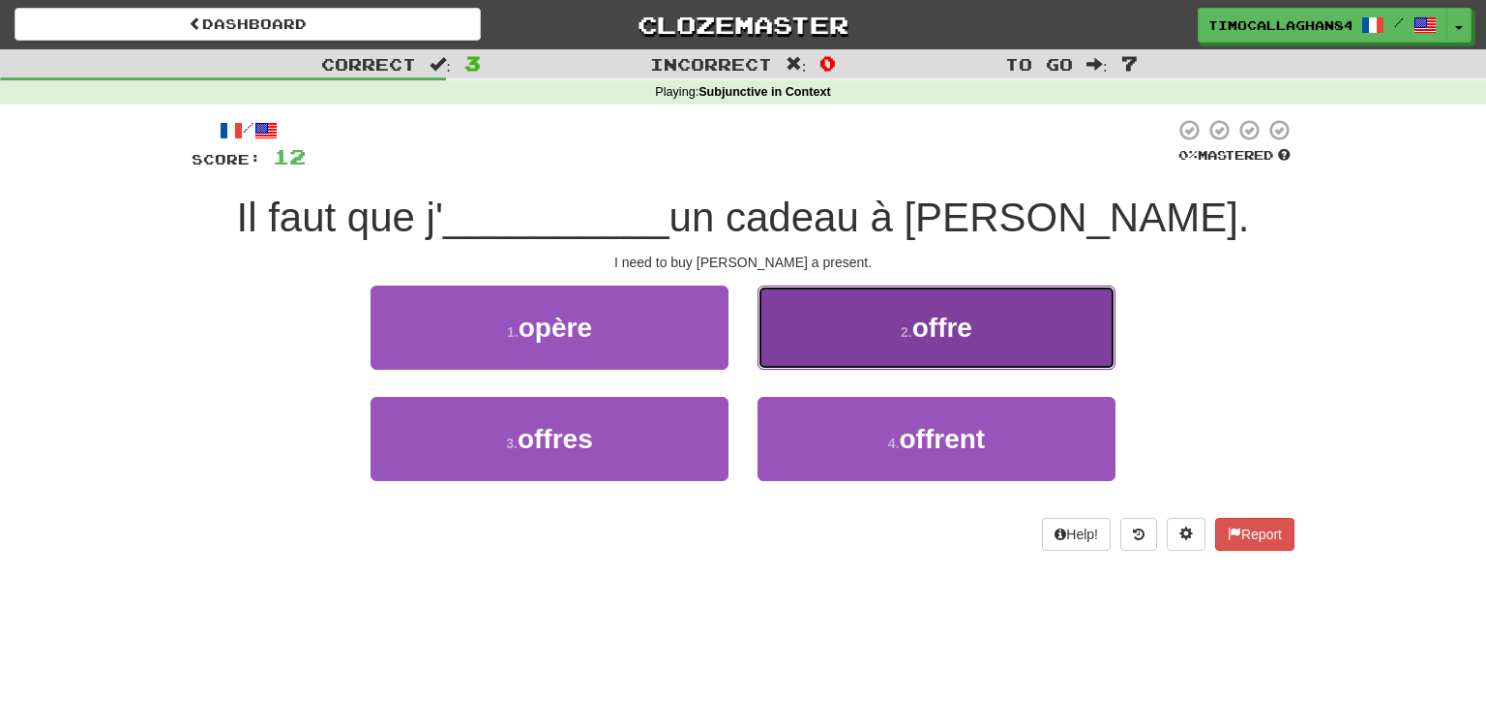
click at [959, 331] on span "offre" at bounding box center [943, 328] width 60 height 30
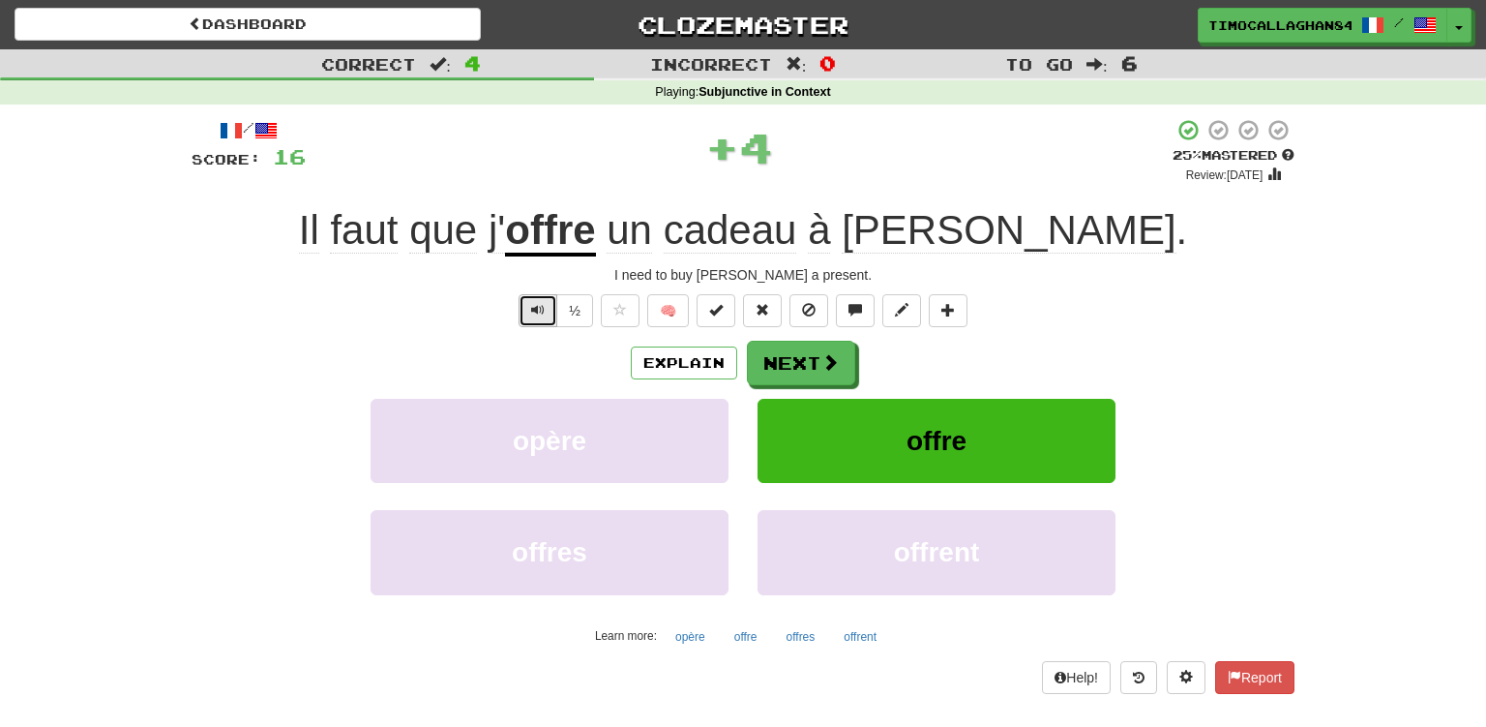
click at [530, 310] on button "Text-to-speech controls" at bounding box center [538, 310] width 39 height 33
click at [540, 311] on span "Text-to-speech controls" at bounding box center [538, 310] width 14 height 14
click at [823, 359] on span at bounding box center [831, 362] width 17 height 17
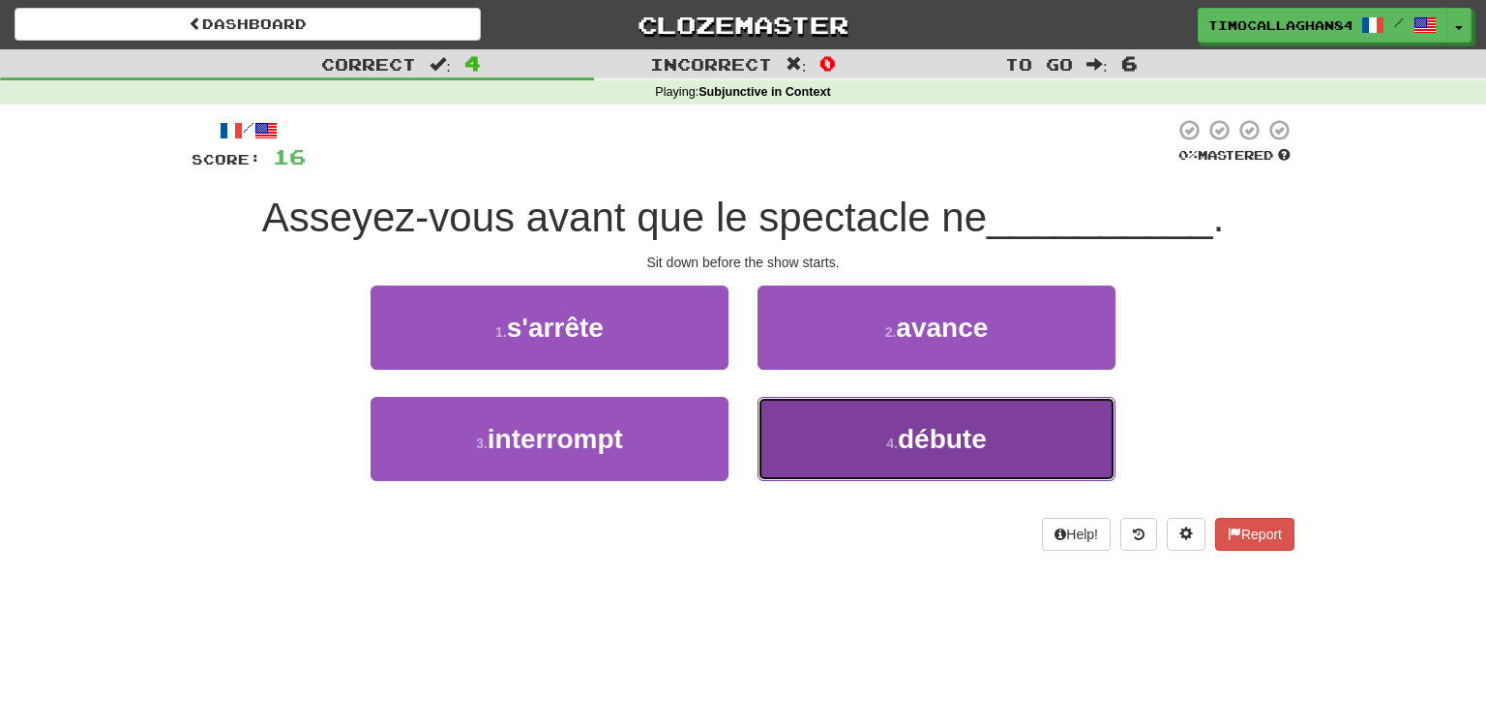
click at [952, 445] on span "débute" at bounding box center [942, 439] width 89 height 30
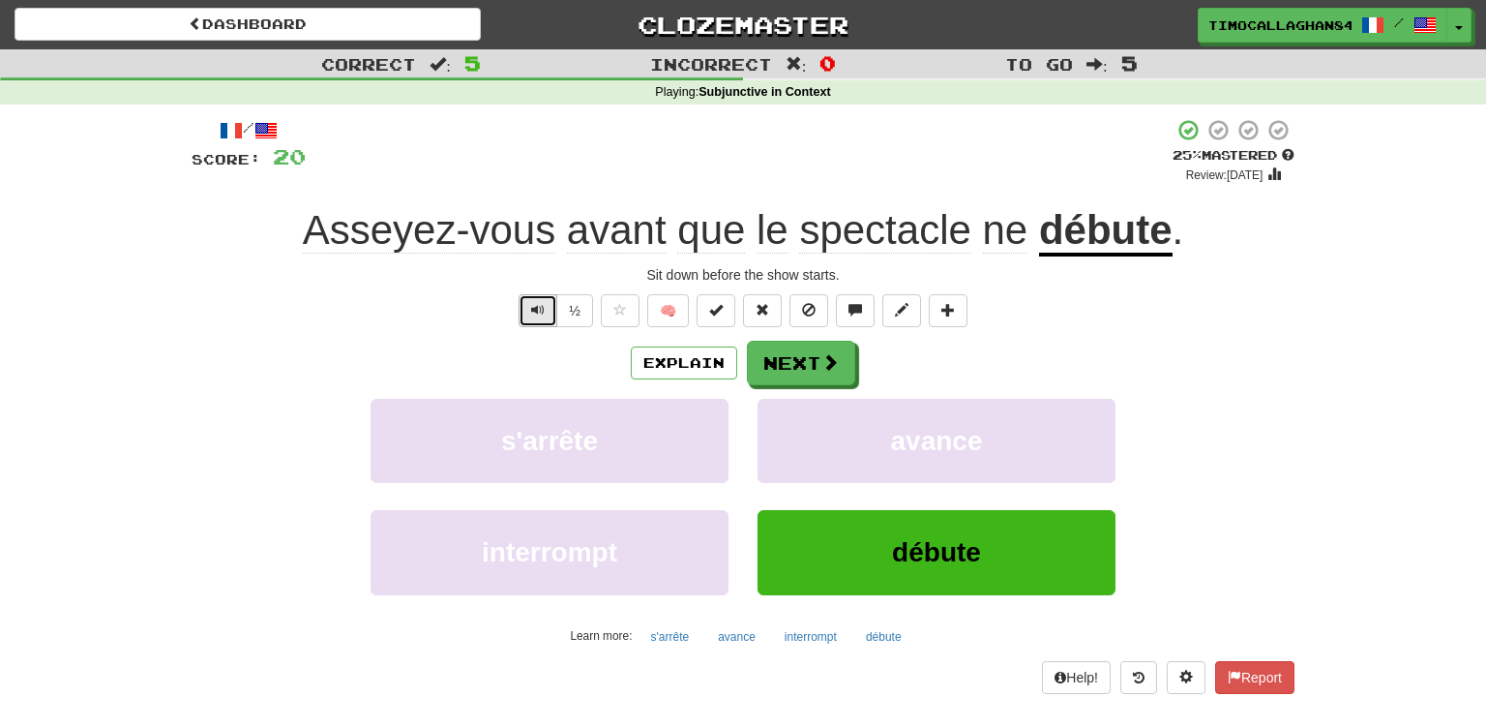
click at [545, 308] on span "Text-to-speech controls" at bounding box center [538, 310] width 14 height 14
click at [823, 361] on span at bounding box center [831, 362] width 17 height 17
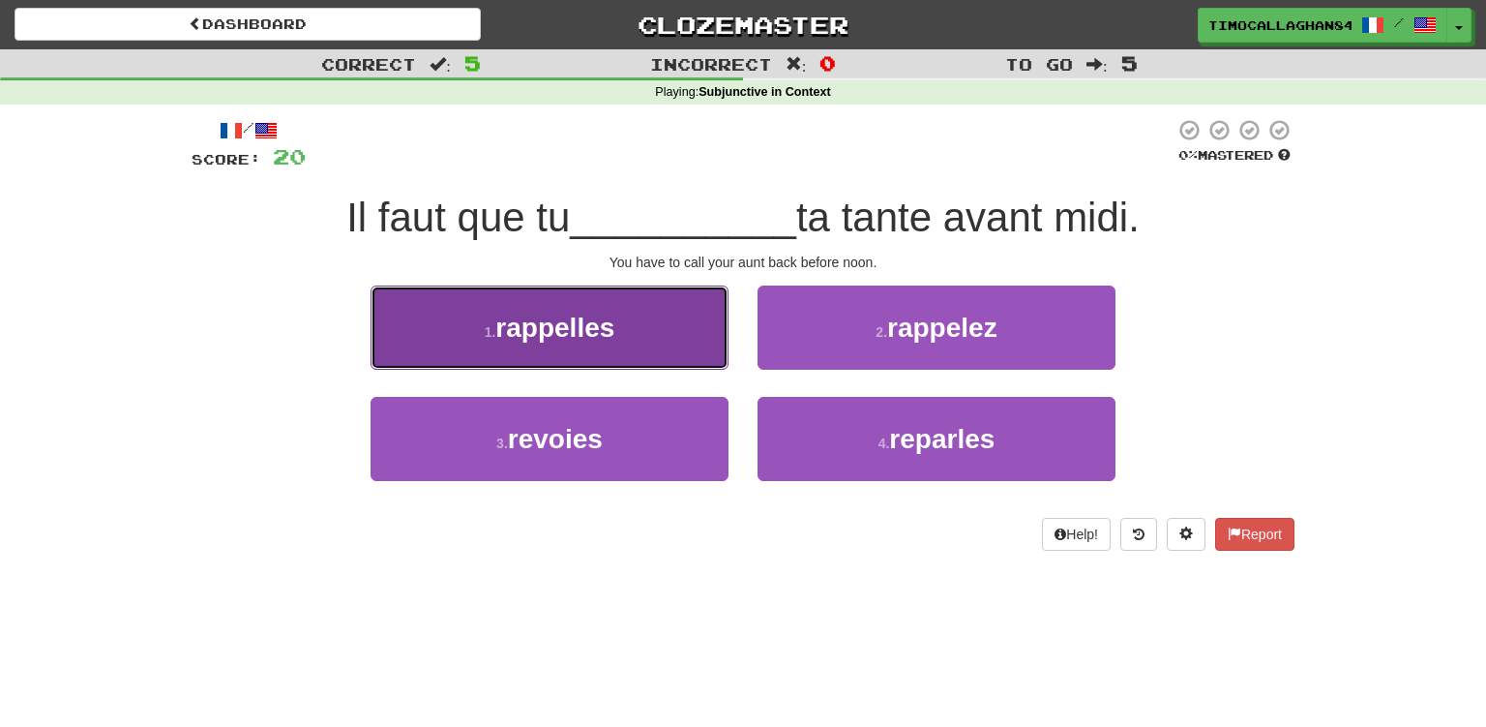
click at [648, 338] on button "1 . rappelles" at bounding box center [550, 327] width 358 height 84
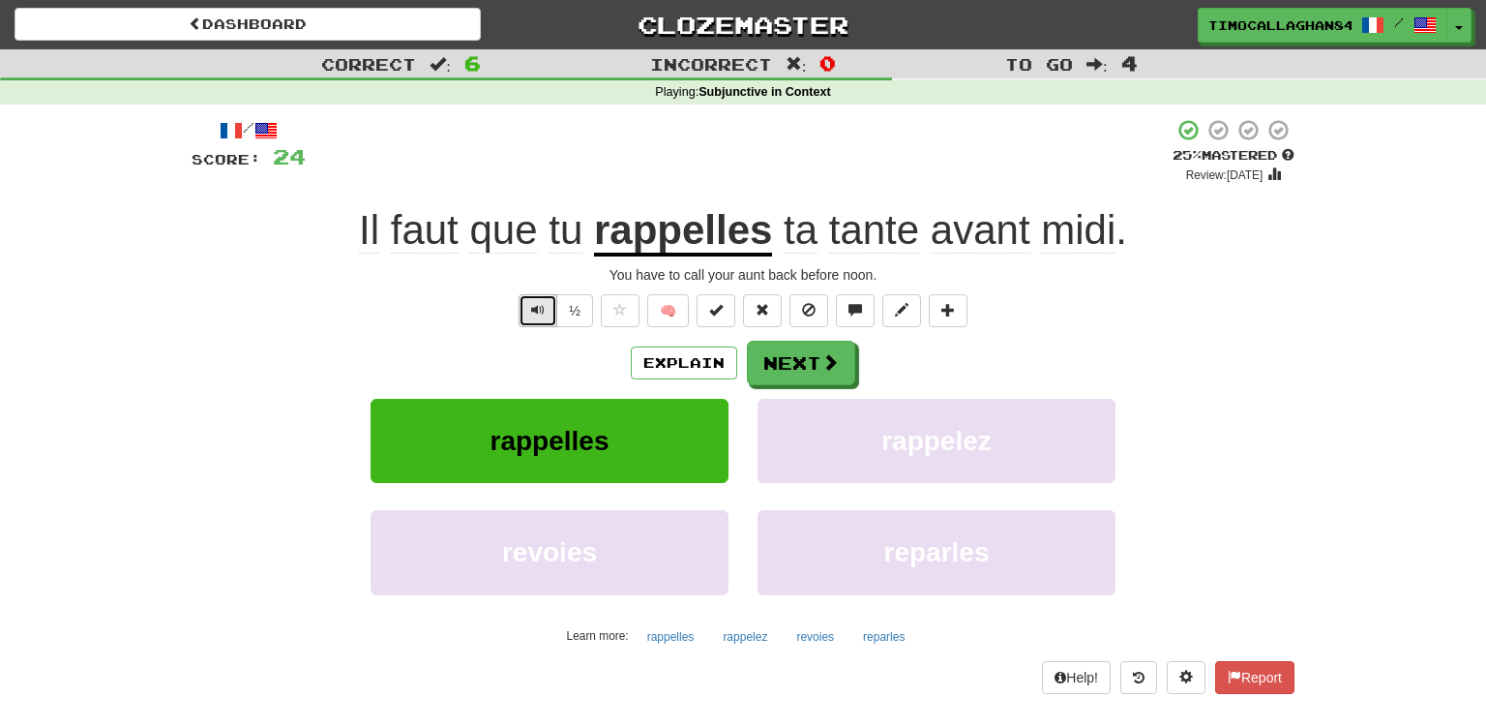
click at [544, 308] on span "Text-to-speech controls" at bounding box center [538, 310] width 14 height 14
click at [546, 305] on button "Text-to-speech controls" at bounding box center [538, 310] width 39 height 33
click at [540, 310] on span "Text-to-speech controls" at bounding box center [538, 310] width 14 height 14
click at [829, 361] on span at bounding box center [831, 362] width 17 height 17
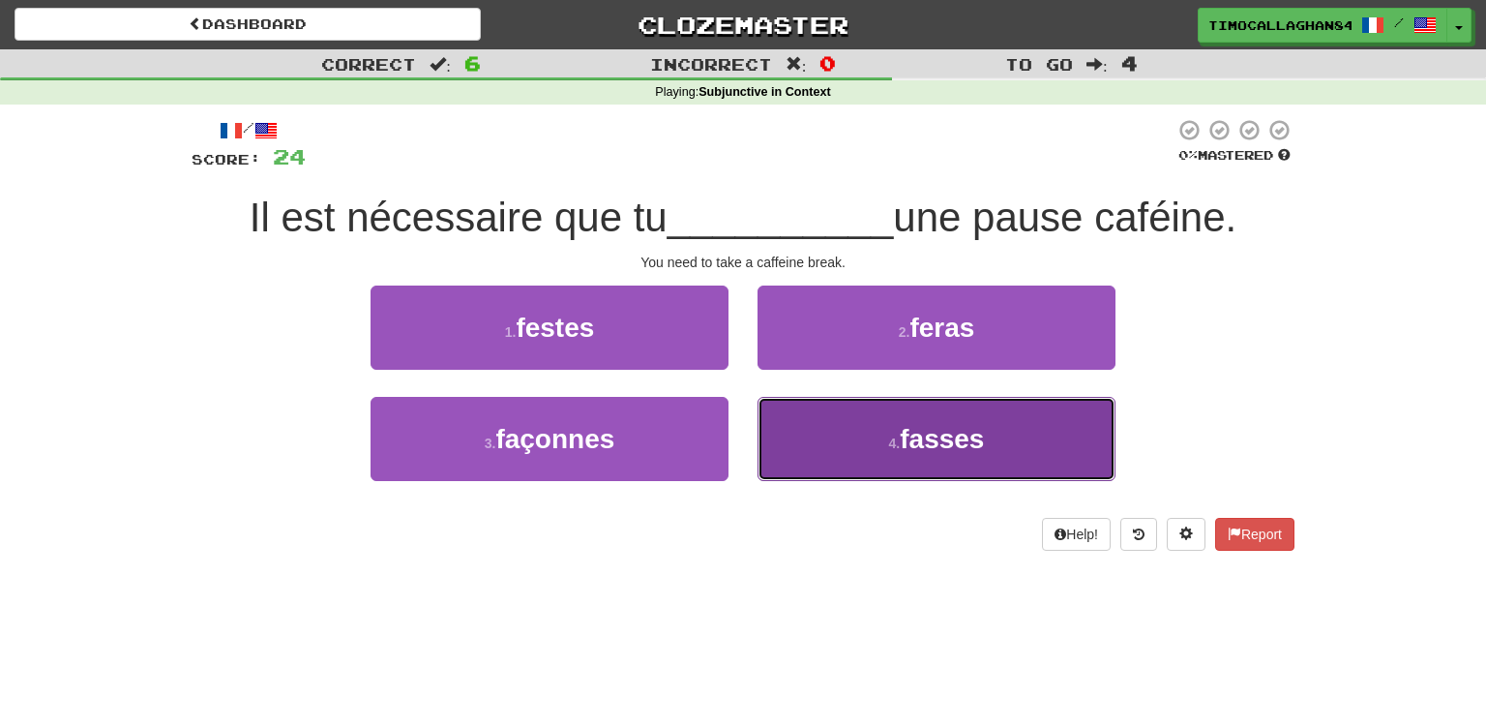
click at [937, 443] on span "fasses" at bounding box center [942, 439] width 84 height 30
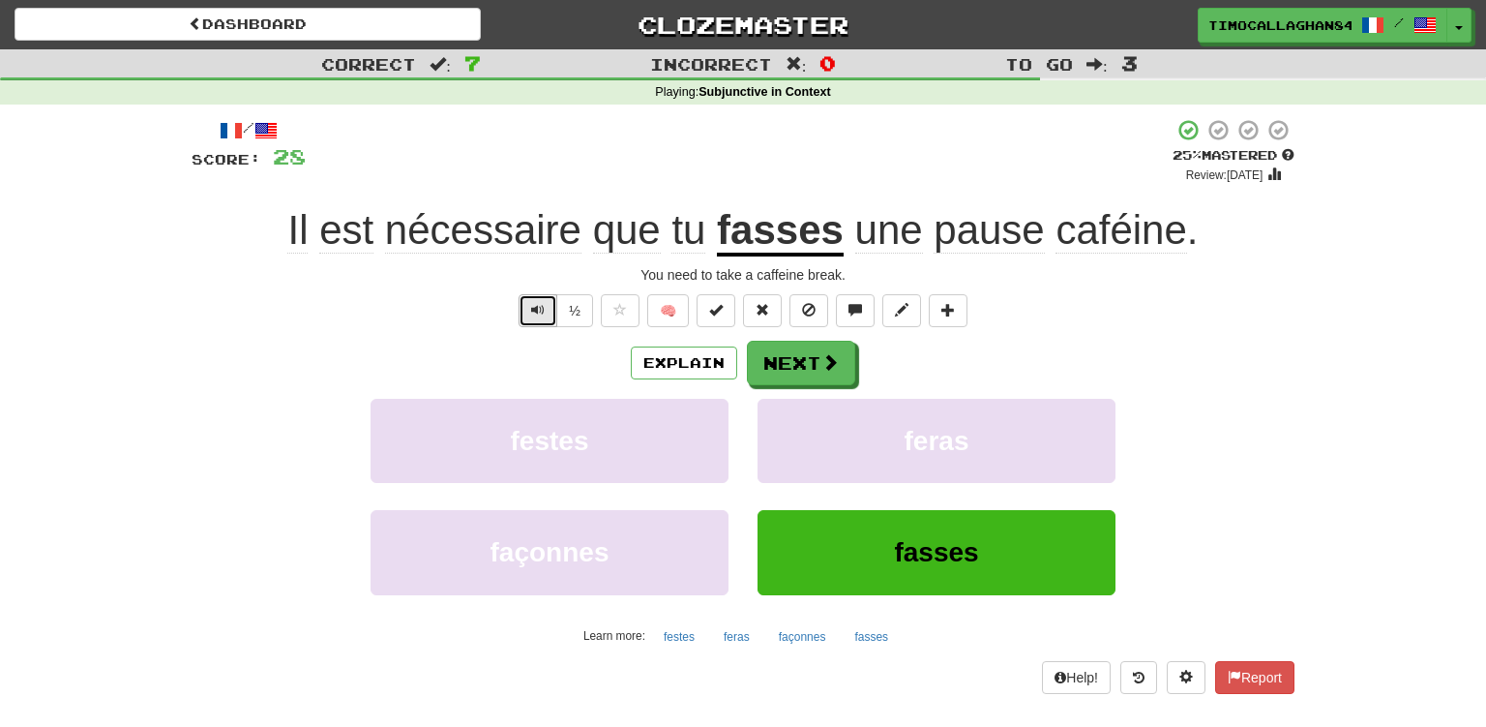
click at [543, 311] on span "Text-to-speech controls" at bounding box center [538, 310] width 14 height 14
click at [540, 308] on span "Text-to-speech controls" at bounding box center [538, 310] width 14 height 14
click at [833, 366] on span at bounding box center [831, 362] width 17 height 17
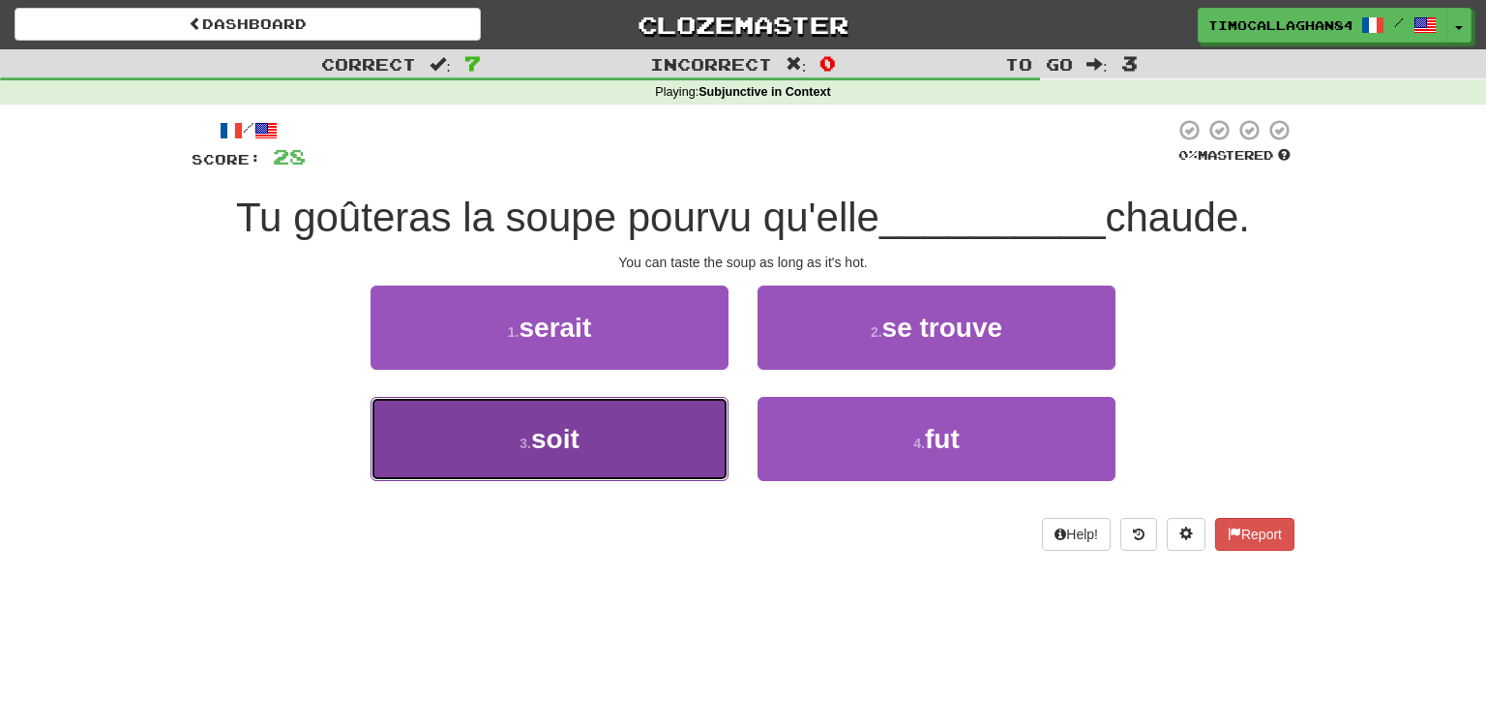
click at [592, 443] on button "3 . soit" at bounding box center [550, 439] width 358 height 84
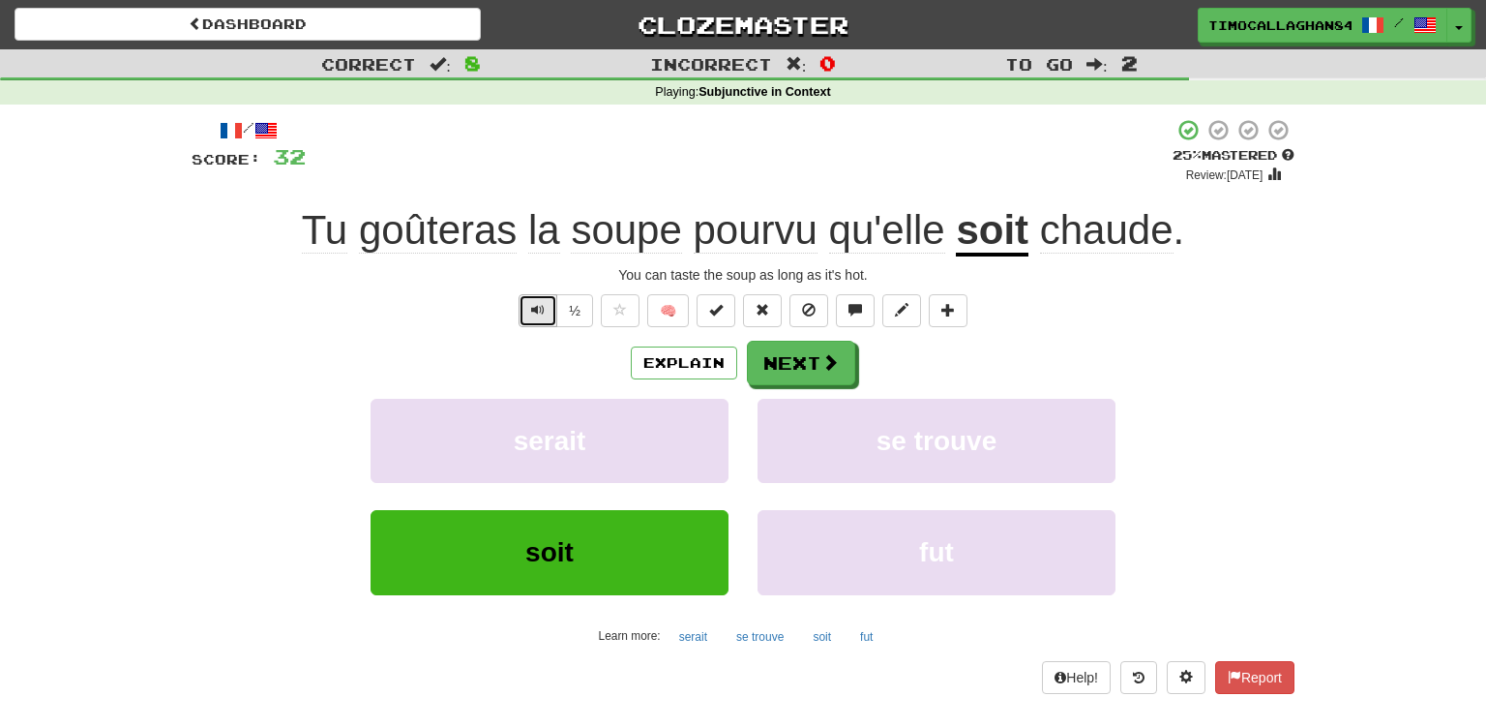
click at [539, 309] on span "Text-to-speech controls" at bounding box center [538, 310] width 14 height 14
click at [540, 307] on span "Text-to-speech controls" at bounding box center [538, 310] width 14 height 14
click at [528, 308] on button "Text-to-speech controls" at bounding box center [538, 310] width 39 height 33
click at [825, 360] on span at bounding box center [831, 362] width 17 height 17
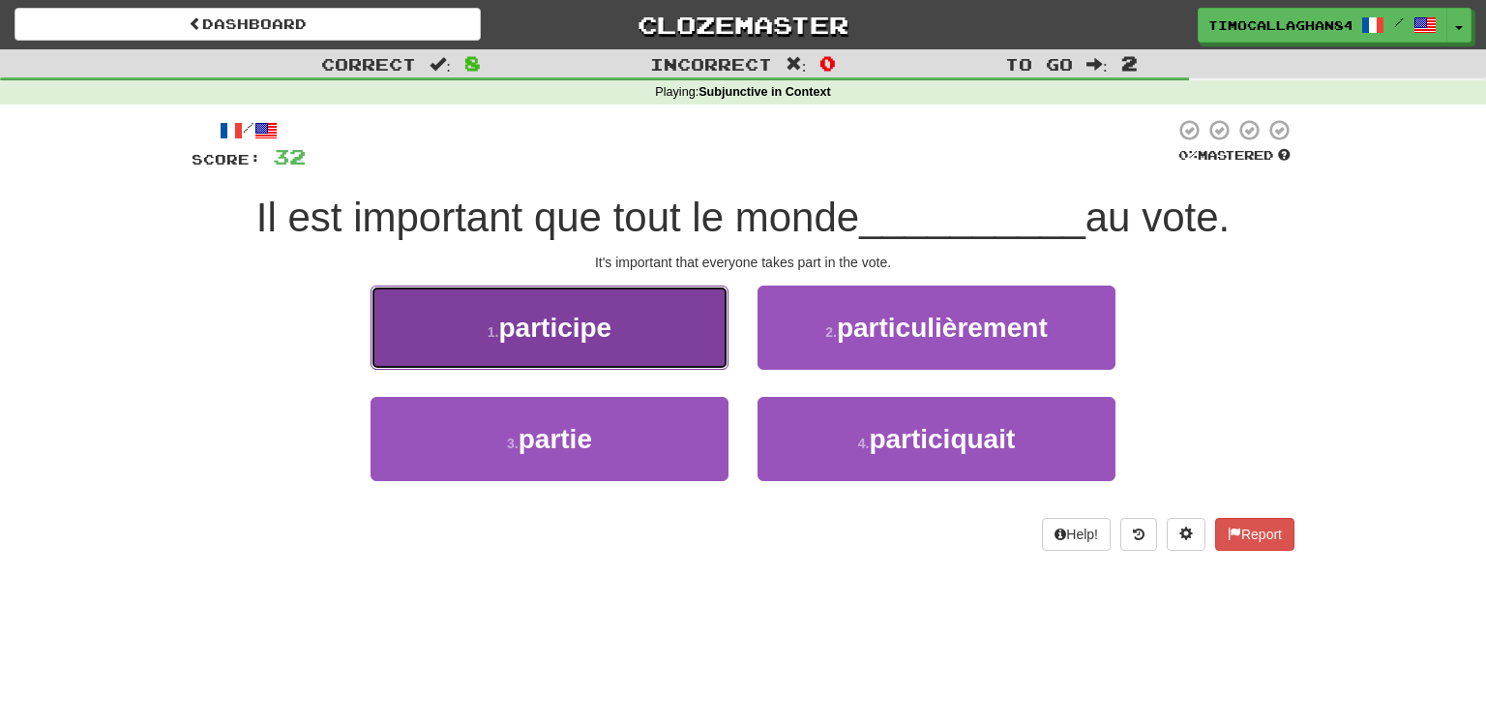
click at [662, 315] on button "1 . participe" at bounding box center [550, 327] width 358 height 84
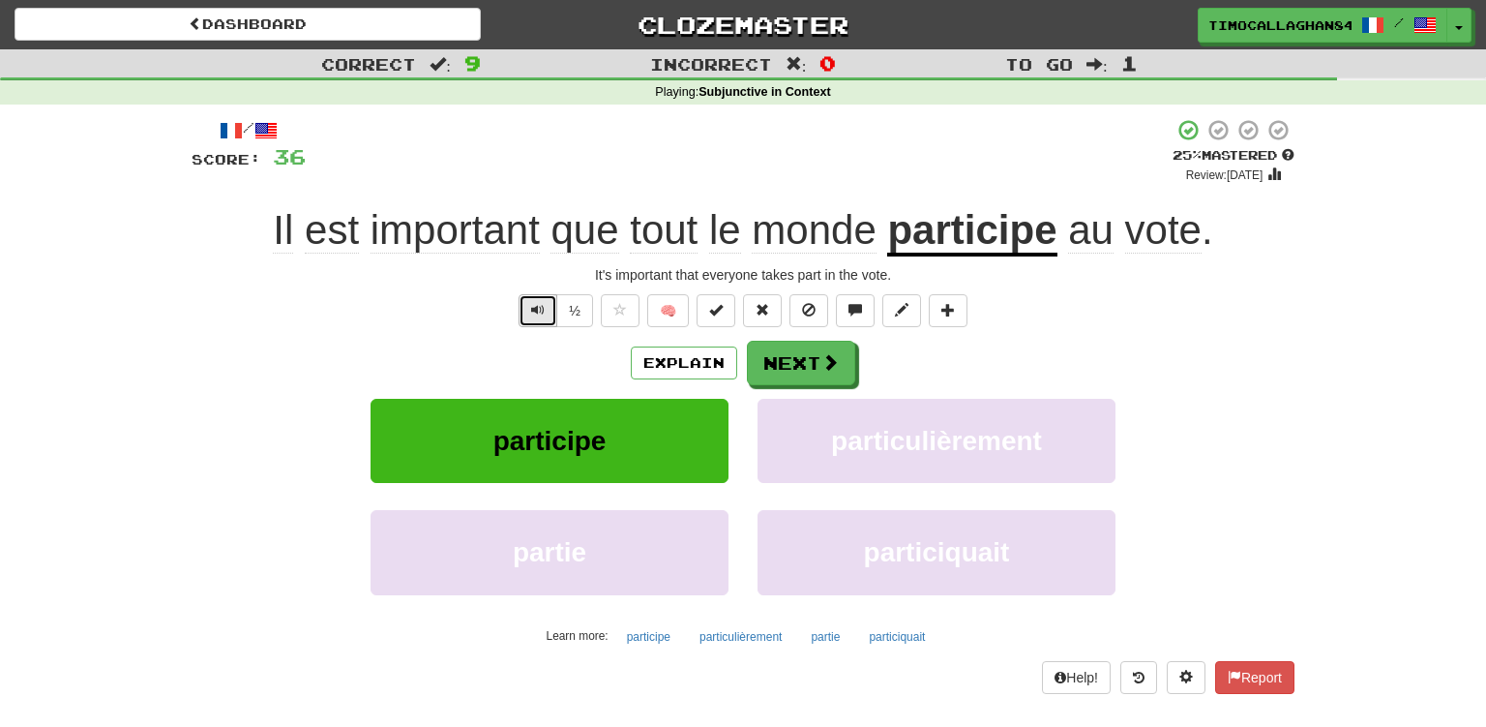
click at [533, 305] on span "Text-to-speech controls" at bounding box center [538, 310] width 14 height 14
click at [541, 303] on span "Text-to-speech controls" at bounding box center [538, 310] width 14 height 14
click at [545, 308] on span "Text-to-speech controls" at bounding box center [538, 310] width 14 height 14
click at [826, 355] on span at bounding box center [831, 362] width 17 height 17
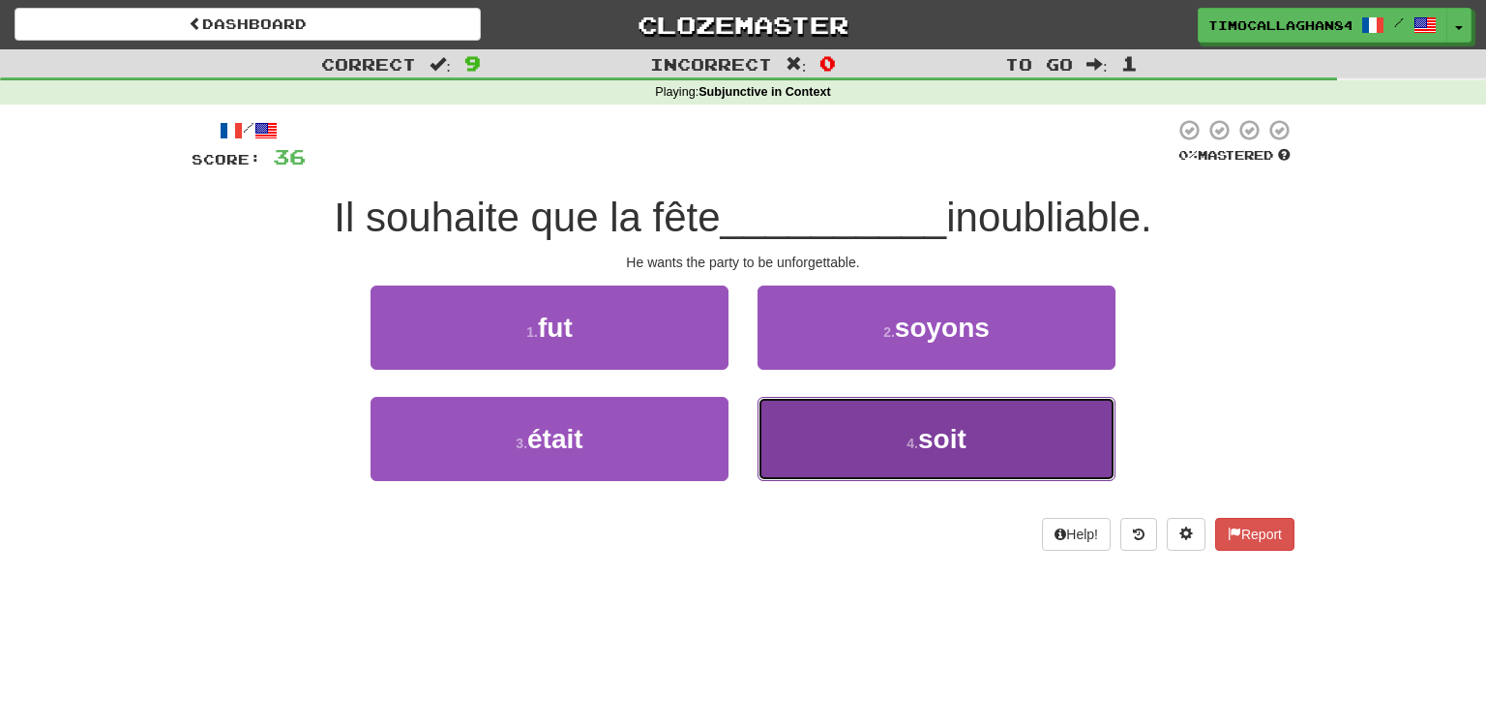
click at [937, 436] on span "soit" at bounding box center [942, 439] width 48 height 30
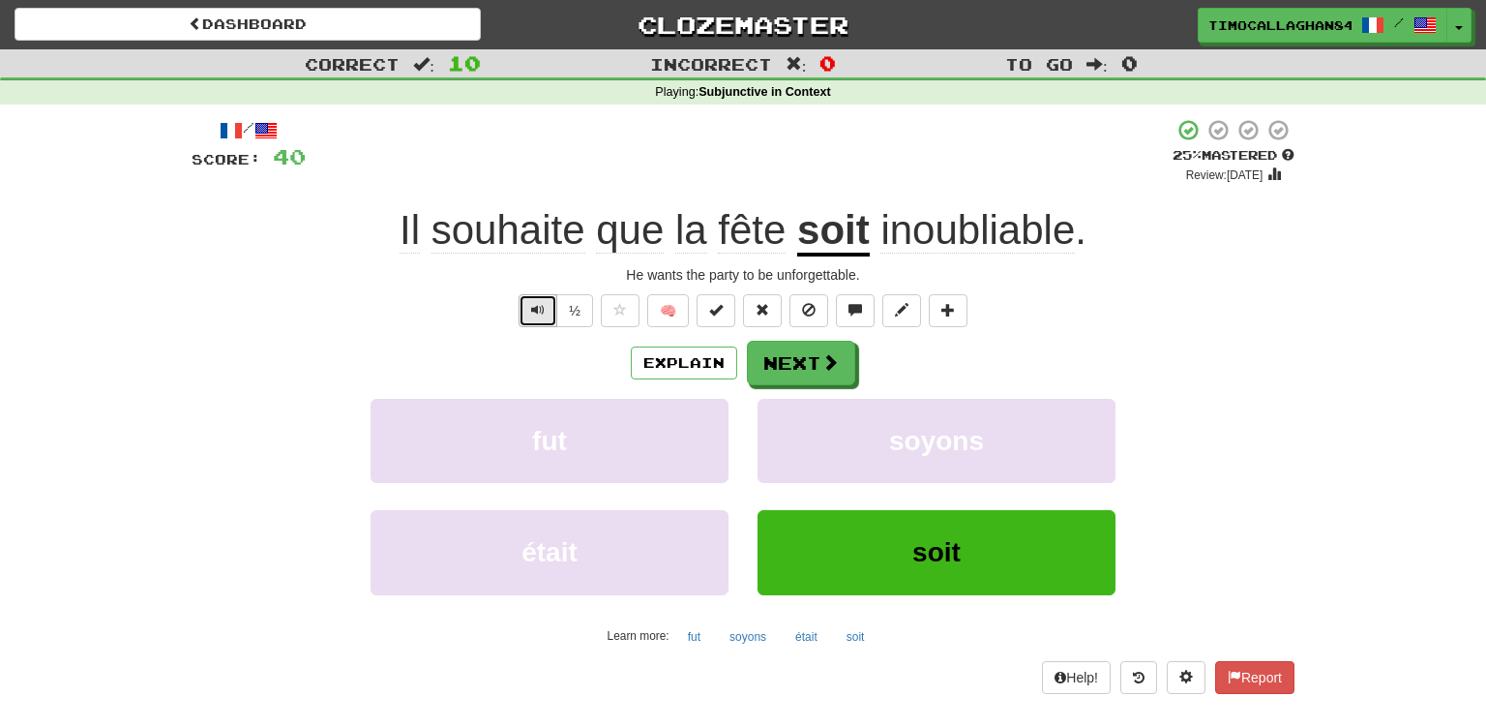
click at [537, 308] on span "Text-to-speech controls" at bounding box center [538, 310] width 14 height 14
click at [539, 307] on span "Text-to-speech controls" at bounding box center [538, 310] width 14 height 14
click at [538, 310] on span "Text-to-speech controls" at bounding box center [538, 310] width 14 height 14
click at [815, 364] on button "Next" at bounding box center [802, 364] width 108 height 45
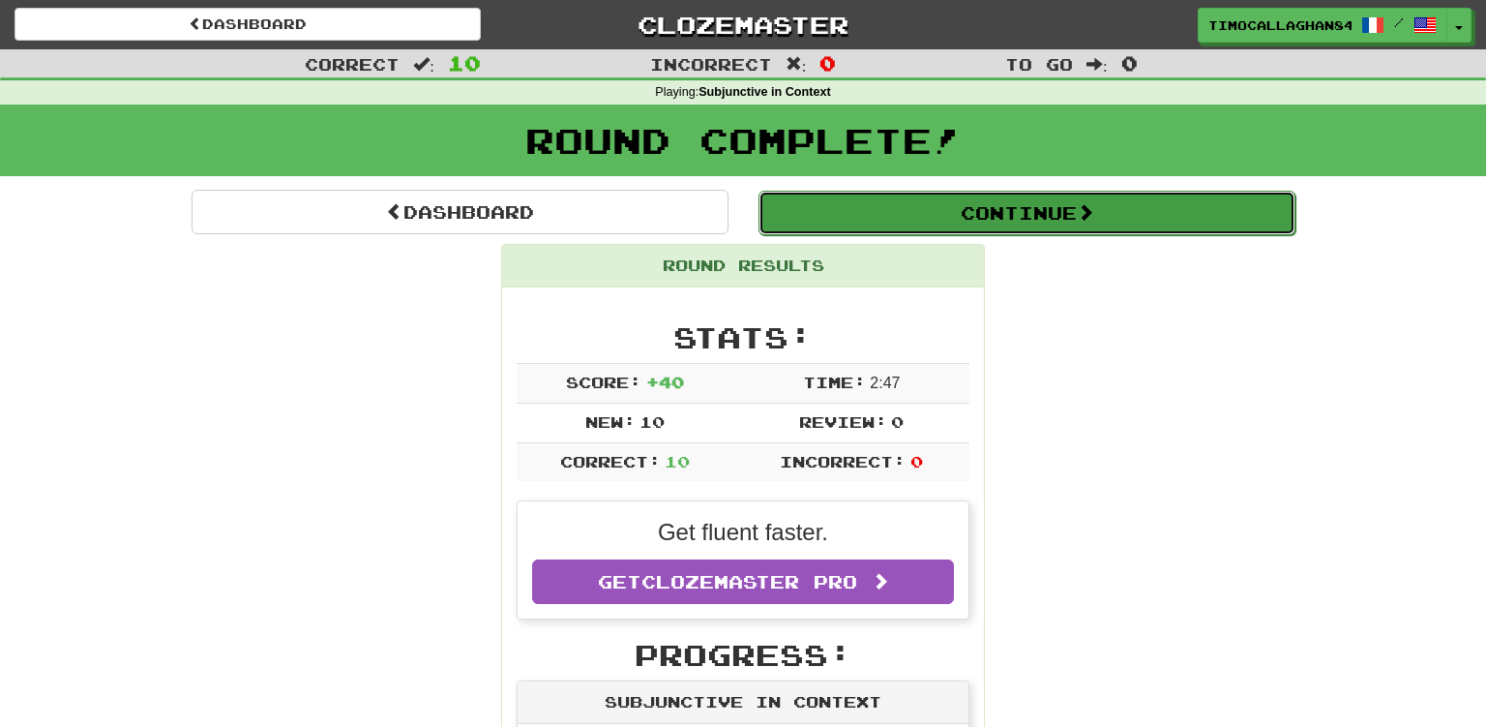
click at [1088, 215] on span at bounding box center [1085, 211] width 17 height 17
